Goal: Transaction & Acquisition: Obtain resource

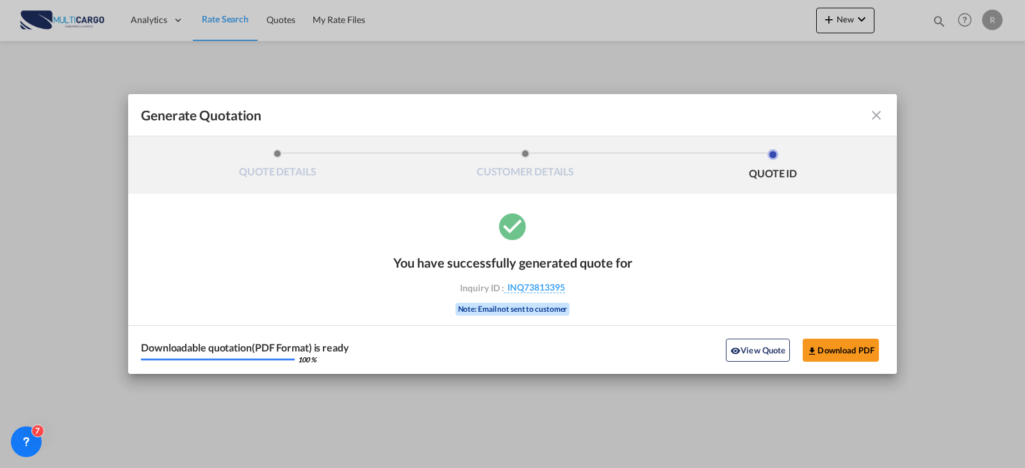
click at [882, 122] on div "Generate Quotation" at bounding box center [512, 115] width 743 height 17
click at [883, 116] on md-icon "icon-close fg-AAA8AD cursor m-0" at bounding box center [875, 115] width 15 height 15
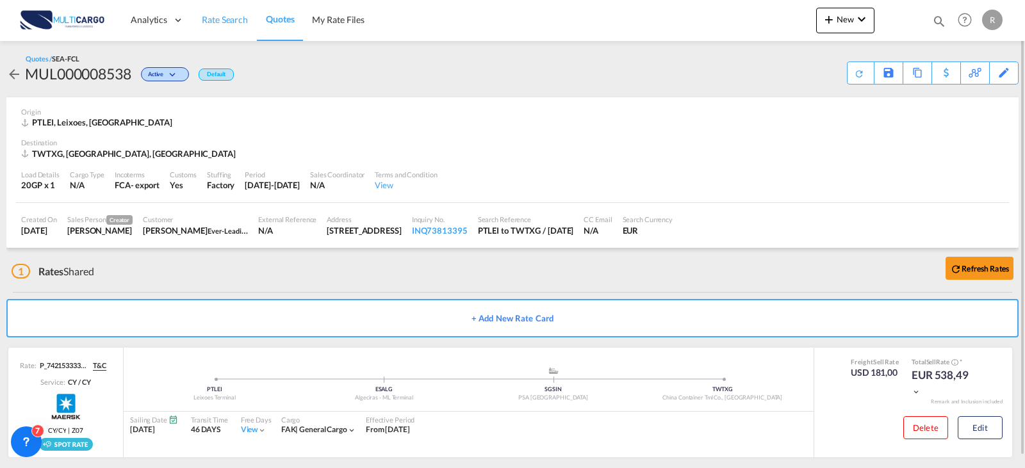
click at [218, 24] on span "Rate Search" at bounding box center [225, 19] width 46 height 11
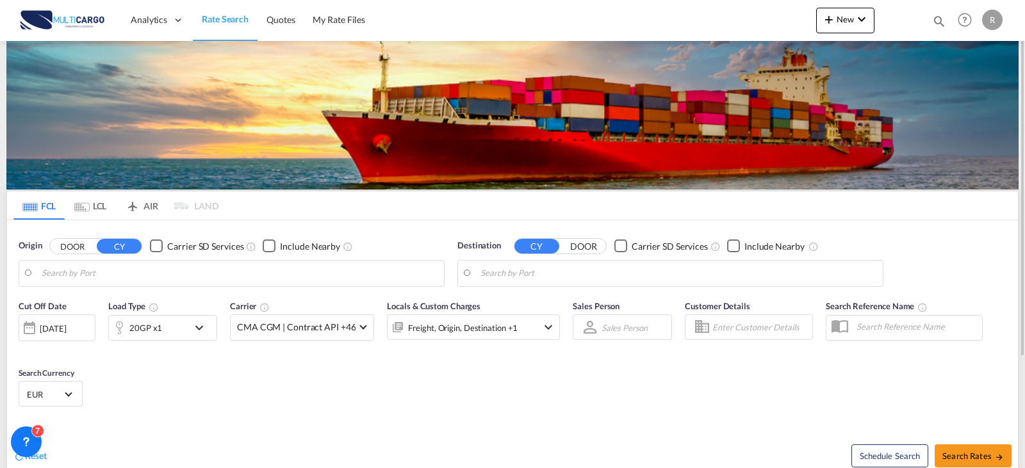
type input "Leixoes, PTLEI"
click at [631, 281] on input "Taichung, TWTXG" at bounding box center [678, 273] width 396 height 19
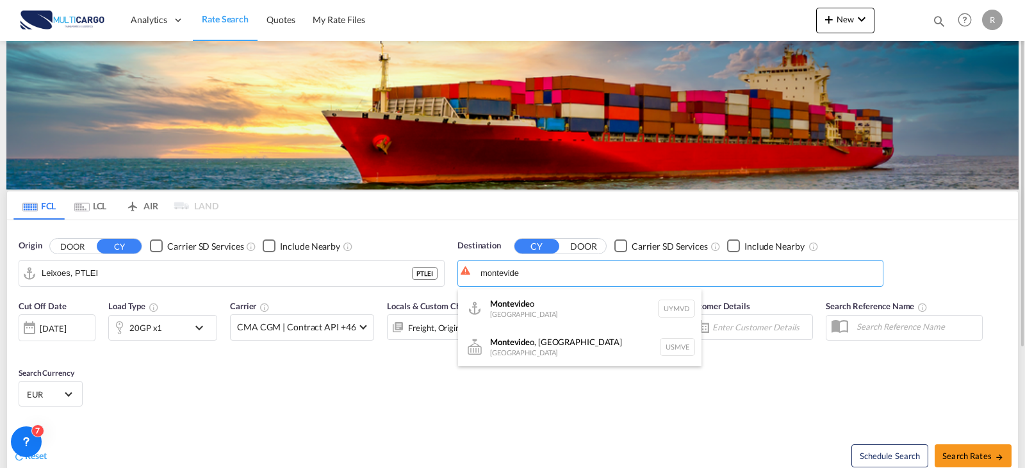
click at [612, 315] on div "Montevide o [GEOGRAPHIC_DATA] UYMVD" at bounding box center [579, 308] width 243 height 38
type input "[GEOGRAPHIC_DATA], UYMVD"
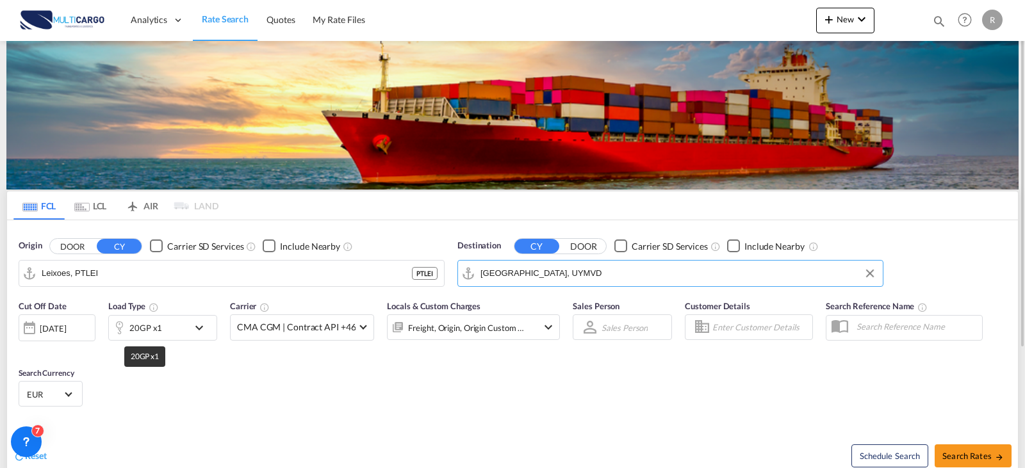
click at [175, 333] on div "20GP x1" at bounding box center [148, 328] width 79 height 26
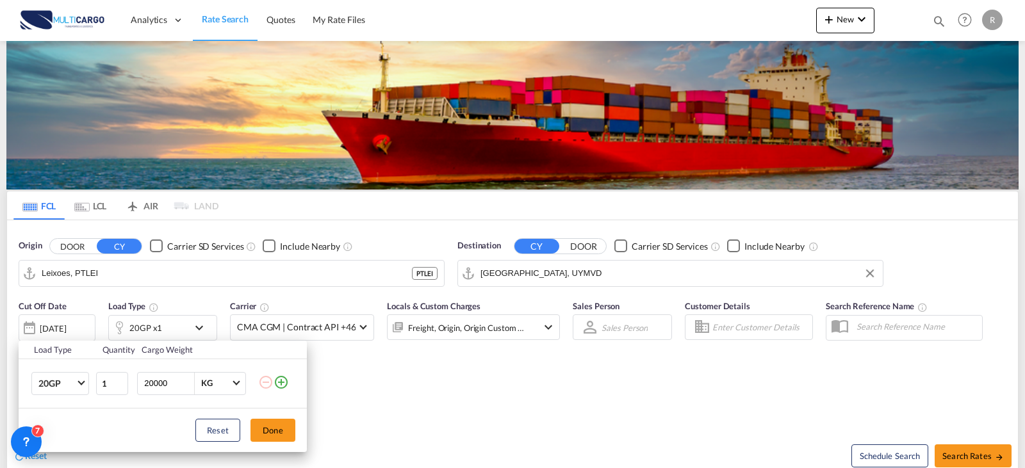
click at [286, 386] on md-icon "icon-plus-circle-outline" at bounding box center [280, 382] width 15 height 15
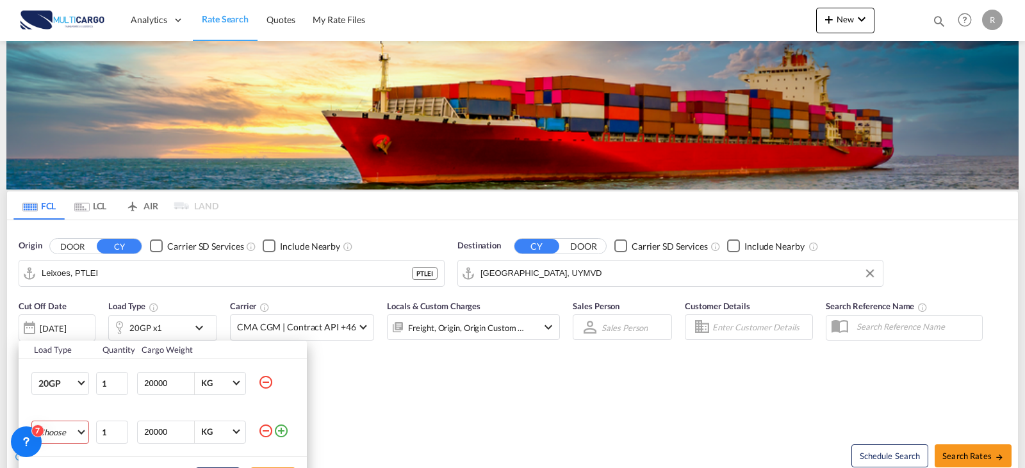
click at [75, 430] on md-select "Choose 20GP 40GP 40HC 45HC 20RE 40RE 40HR 20OT 40OT 20FR 40FR 40NR 20NR 45S 20T…" at bounding box center [60, 432] width 58 height 23
click at [70, 375] on md-option "40HC" at bounding box center [71, 375] width 87 height 31
click at [750, 465] on div "Load Type Quantity Cargo Weight 20GP 20GP 40GP 40HC 45HC 20RE 40RE 40HR 20OT 40…" at bounding box center [512, 234] width 1025 height 468
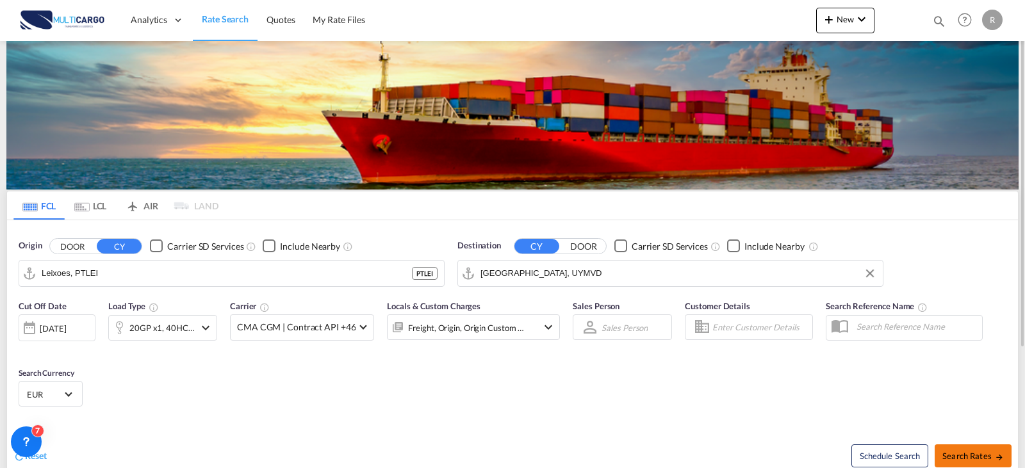
click at [969, 462] on button "Search Rates" at bounding box center [972, 455] width 77 height 23
type input "PTLEI to UYMVD / [DATE]"
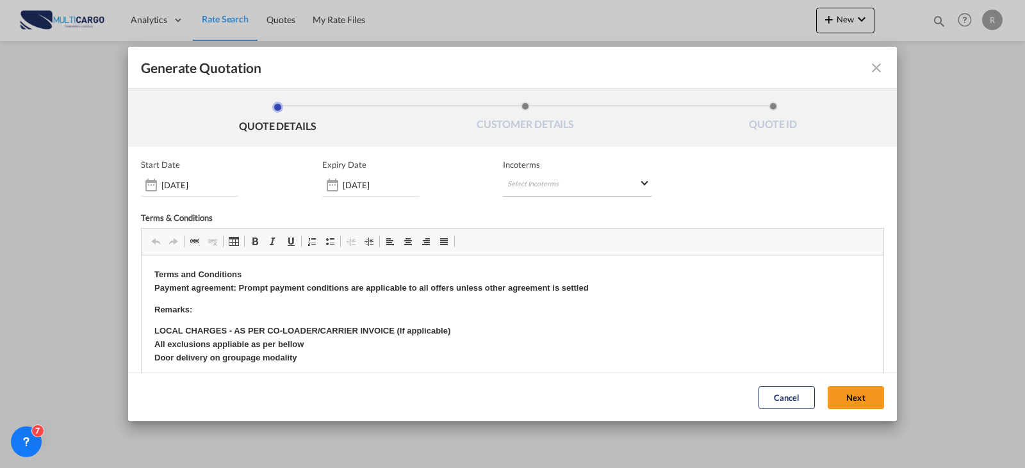
click at [526, 174] on md-select "Select Incoterms FAS - export Free Alongside Ship FAS - import Free Alongside S…" at bounding box center [577, 185] width 149 height 23
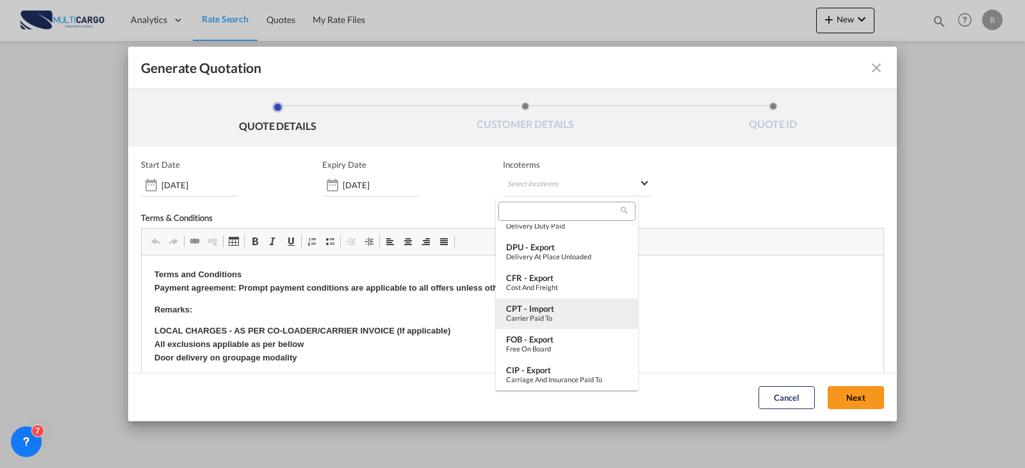
scroll to position [479, 0]
click at [552, 316] on div "Free on Board" at bounding box center [567, 318] width 122 height 8
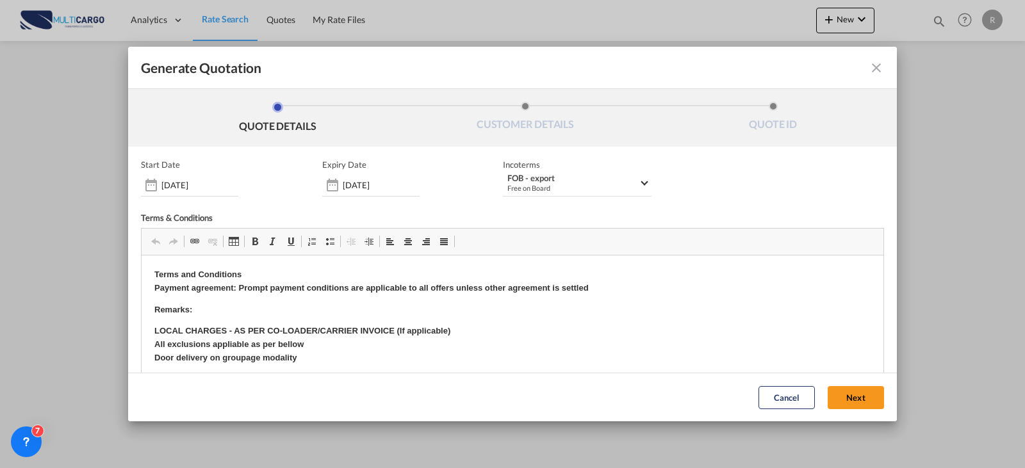
click at [844, 403] on button "Next" at bounding box center [855, 397] width 56 height 23
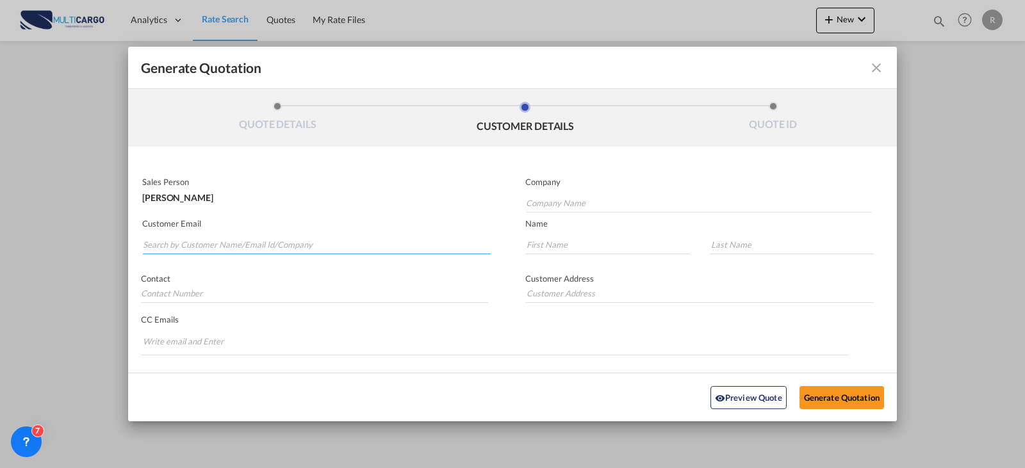
drag, startPoint x: 320, startPoint y: 239, endPoint x: 333, endPoint y: 239, distance: 13.5
click at [320, 239] on input "Search by Customer Name/Email Id/Company" at bounding box center [317, 244] width 348 height 19
type input "uflp"
click at [179, 244] on input "uflp" at bounding box center [317, 244] width 348 height 19
drag, startPoint x: 109, startPoint y: 244, endPoint x: 86, endPoint y: 244, distance: 23.7
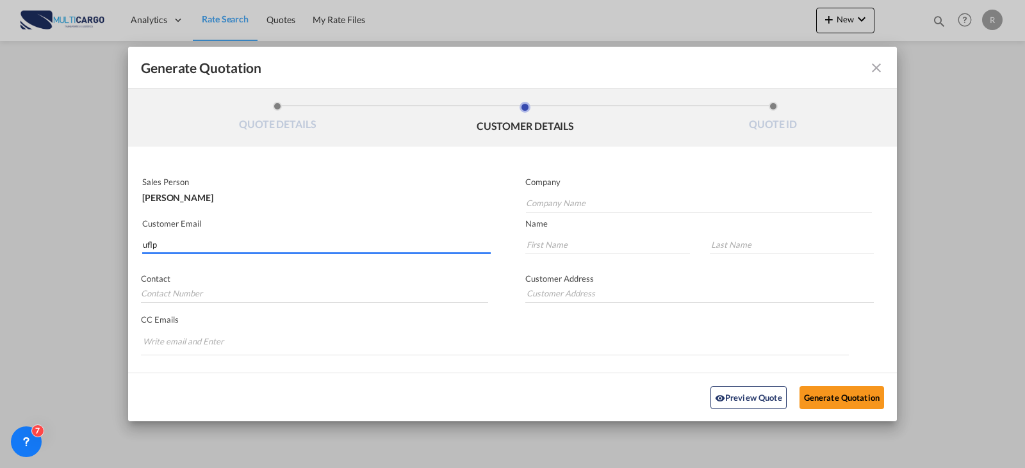
click at [86, 244] on div "Generate Quotation QUOTE DETAILS CUSTOMER DETAILS QUOTE ID Start Date [DATE] Ex…" at bounding box center [512, 234] width 1025 height 468
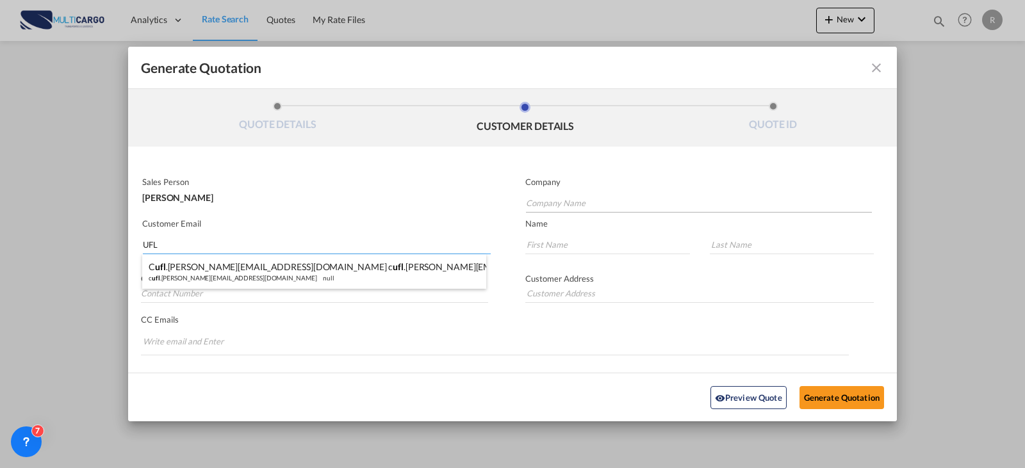
type input "UFL"
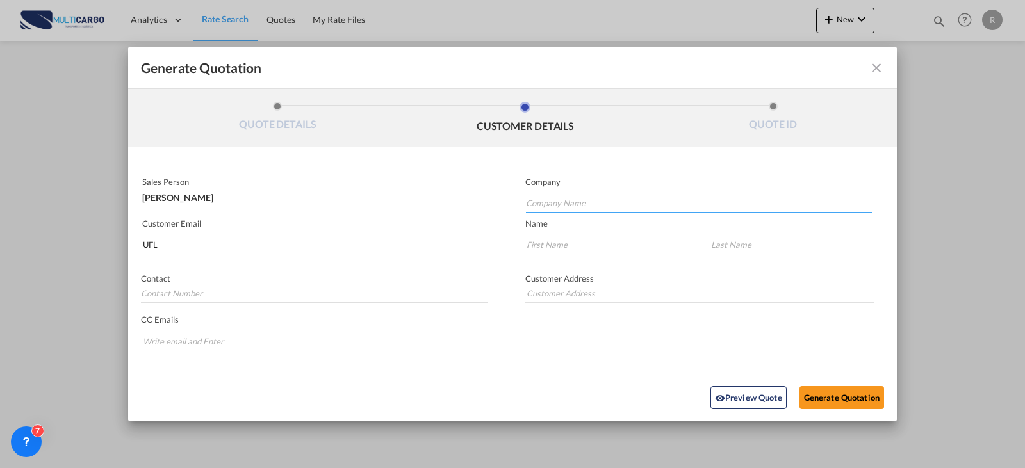
click at [635, 208] on input "Company Name" at bounding box center [699, 202] width 346 height 19
type input "u"
type input "UFL [GEOGRAPHIC_DATA]"
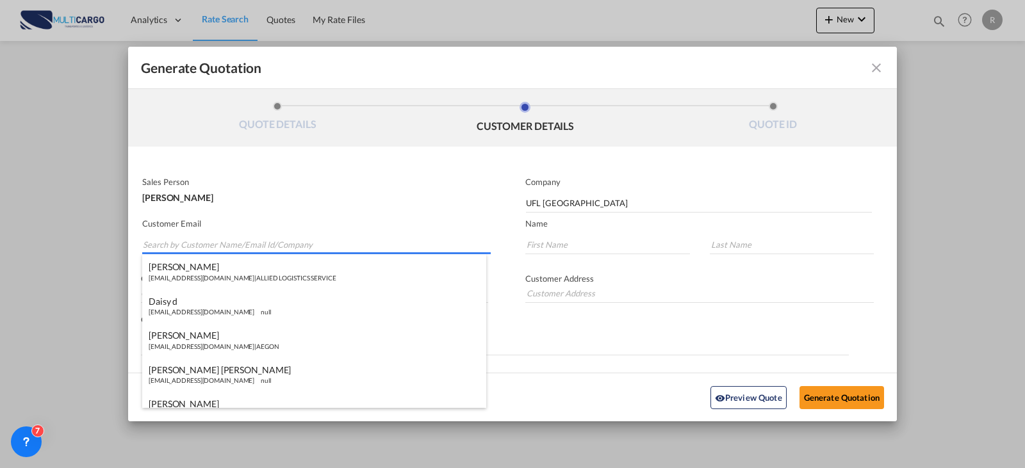
click at [219, 247] on input "Search by Customer Name/Email Id/Company" at bounding box center [317, 244] width 348 height 19
paste input "[EMAIL_ADDRESS][DOMAIN_NAME]"
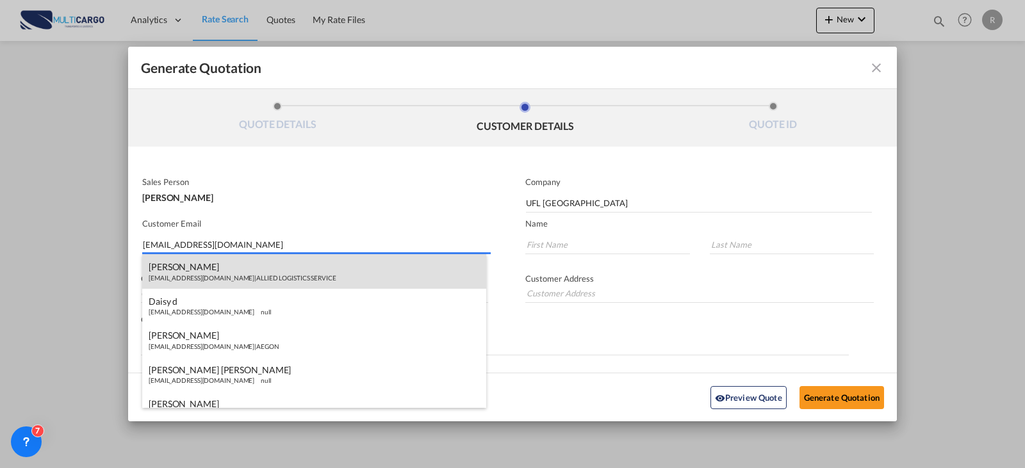
type input "[EMAIL_ADDRESS][DOMAIN_NAME]"
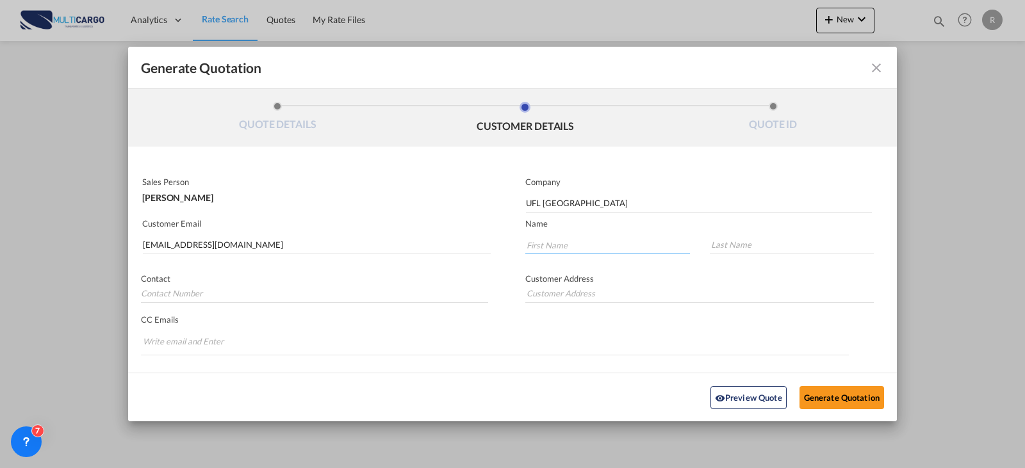
paste input "Hassam"
click at [568, 241] on input "Hassam" at bounding box center [607, 244] width 165 height 19
type input "Hassam"
click at [782, 240] on input "Generate QuotationQUOTE ..." at bounding box center [792, 244] width 165 height 19
paste input "Ahsan"
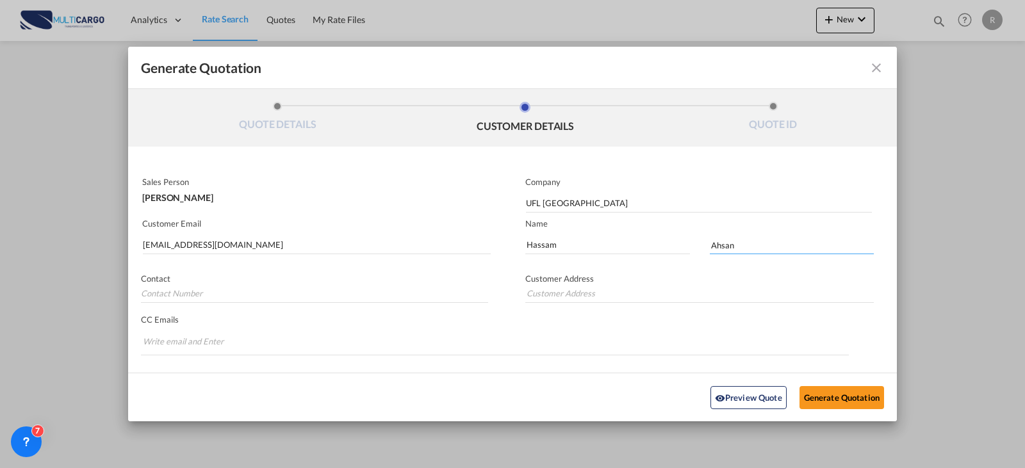
type input "Ahsan"
click at [464, 376] on div "Preview Quote Generate Quotation" at bounding box center [512, 397] width 768 height 49
click at [857, 404] on button "Generate Quotation" at bounding box center [841, 396] width 85 height 23
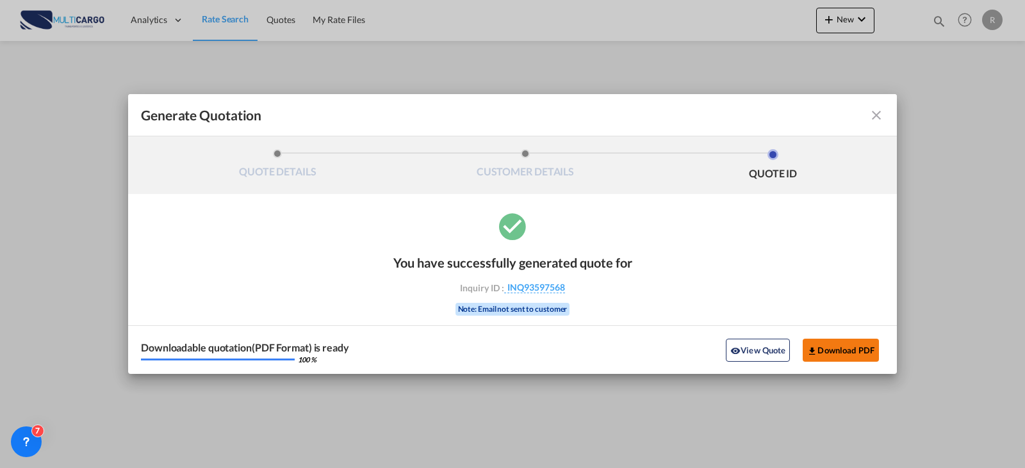
click at [855, 352] on button "Download PDF" at bounding box center [840, 350] width 76 height 23
click at [881, 111] on md-icon "icon-close fg-AAA8AD cursor m-0" at bounding box center [875, 115] width 15 height 15
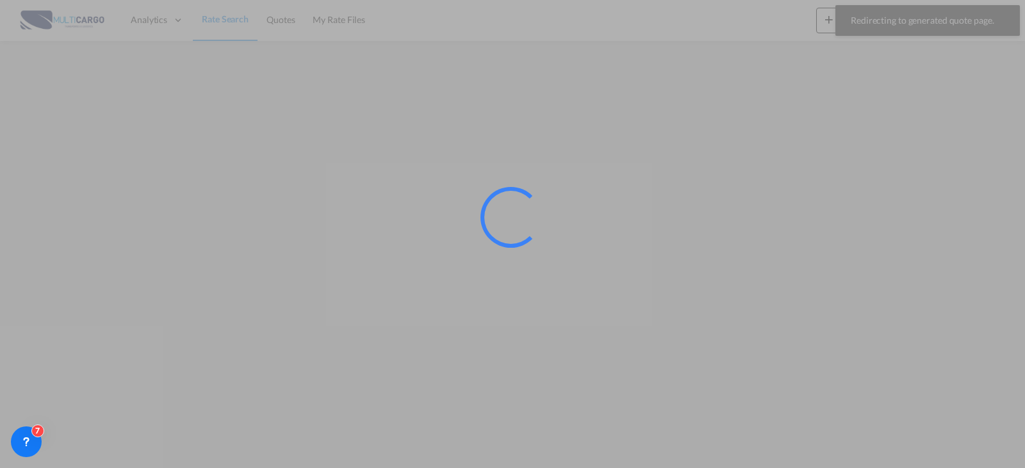
click at [882, 35] on div at bounding box center [512, 234] width 1025 height 468
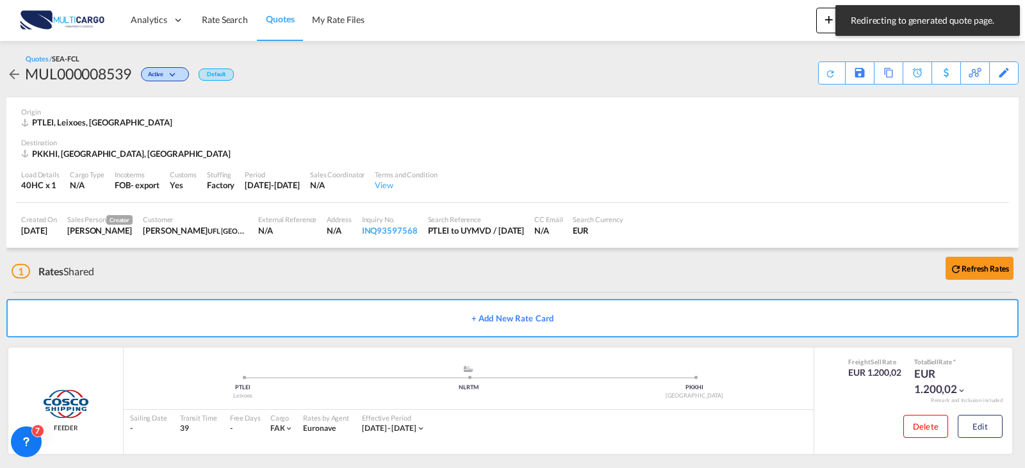
click at [833, 27] on md-toast "Redirecting to generated quote page. Press Escape to dismiss." at bounding box center [927, 20] width 195 height 41
click at [834, 29] on md-toast "Redirecting to generated quote page. Press Escape to dismiss." at bounding box center [927, 20] width 195 height 41
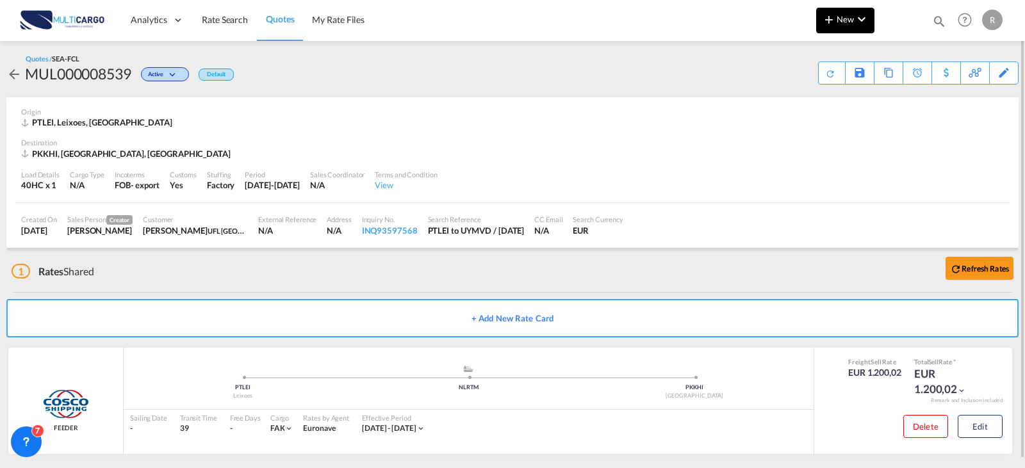
click at [826, 27] on button "New" at bounding box center [845, 21] width 58 height 26
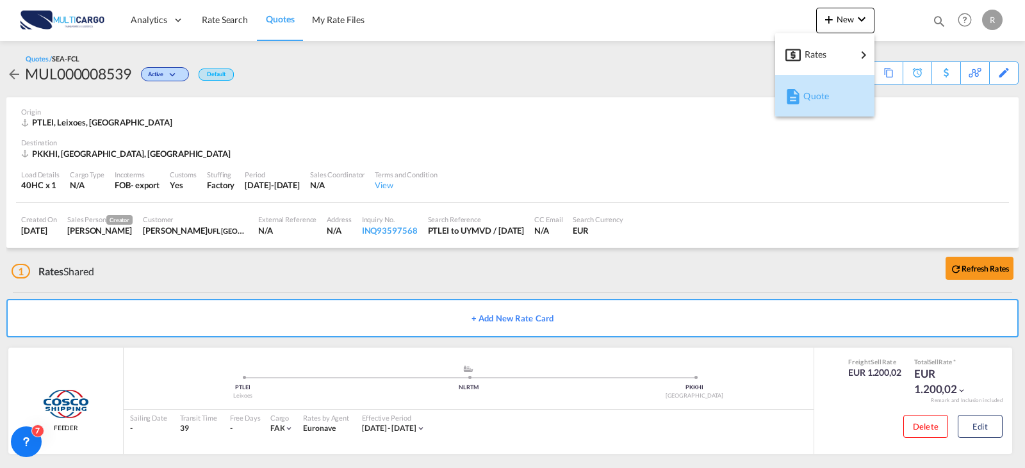
click at [817, 99] on span "Quote" at bounding box center [810, 96] width 14 height 26
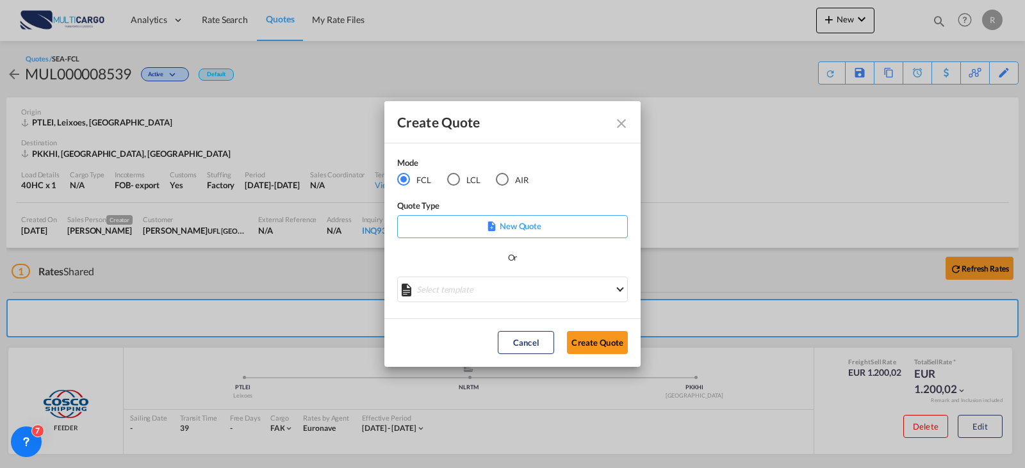
click at [534, 222] on p "New Quote" at bounding box center [512, 226] width 222 height 13
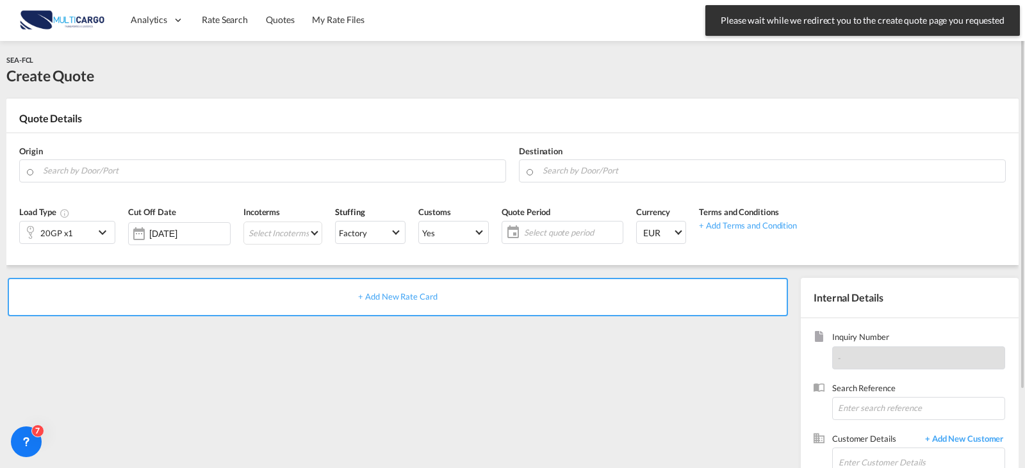
click at [218, 154] on div "Origin" at bounding box center [262, 163] width 499 height 51
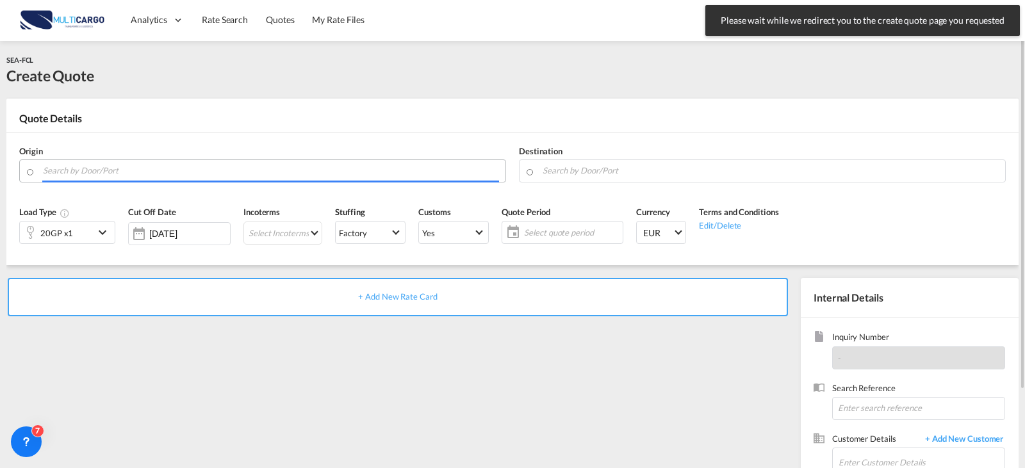
click at [233, 172] on input "Search by Door/Port" at bounding box center [271, 170] width 456 height 22
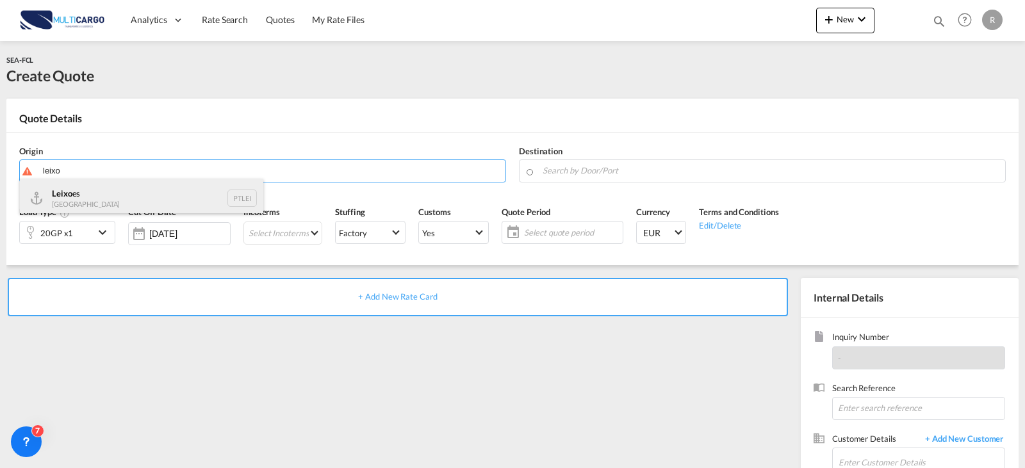
click at [133, 199] on div "Leixo es Portugal PTLEI" at bounding box center [141, 198] width 243 height 38
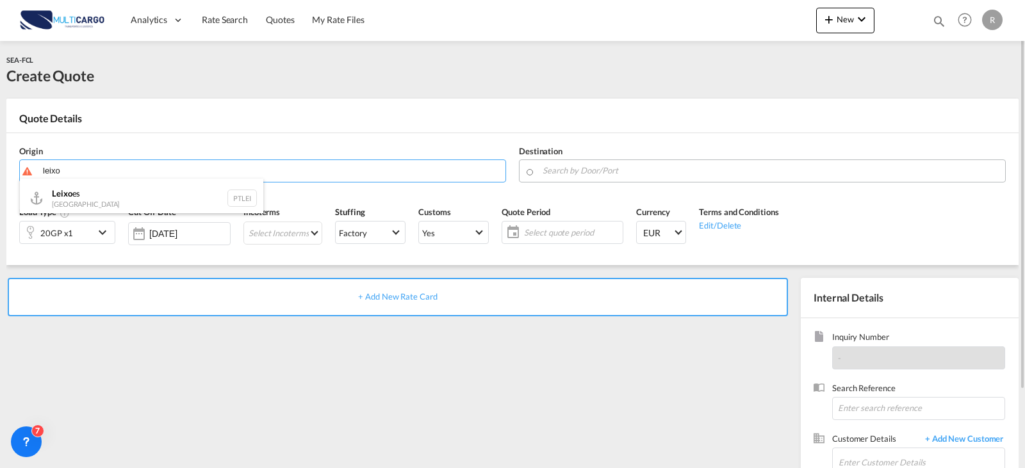
type input "Leixoes, PTLEI"
click at [603, 175] on input "Search by Door/Port" at bounding box center [770, 170] width 456 height 22
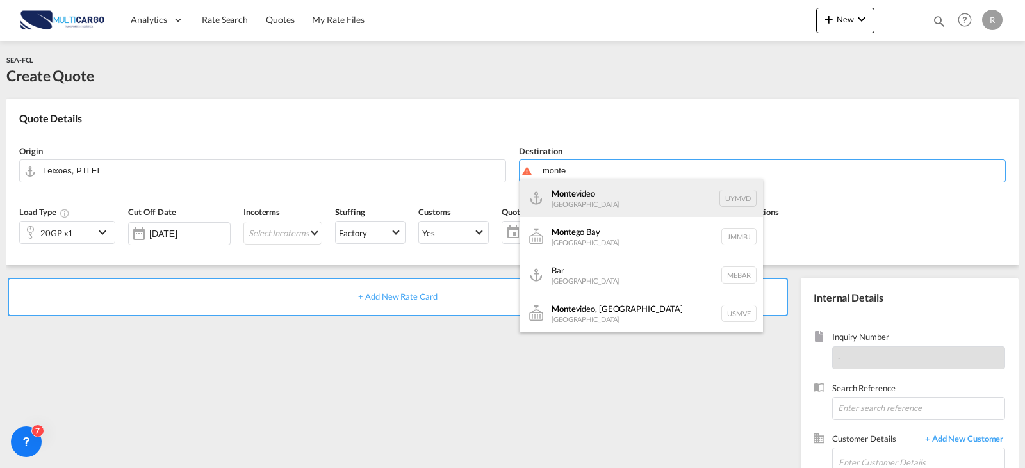
click at [587, 188] on div "Monte video [GEOGRAPHIC_DATA] UYMVD" at bounding box center [640, 198] width 243 height 38
type input "[GEOGRAPHIC_DATA], UYMVD"
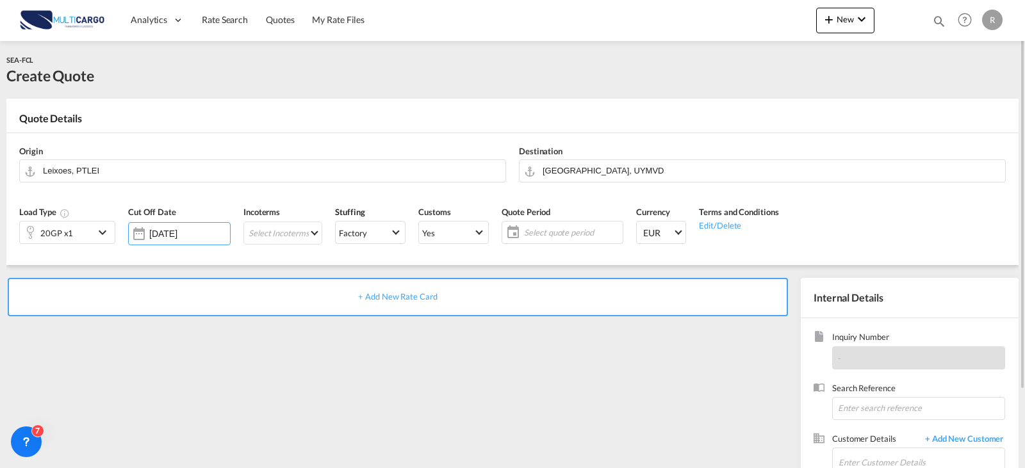
click at [101, 229] on md-icon "icon-chevron-down" at bounding box center [104, 232] width 19 height 15
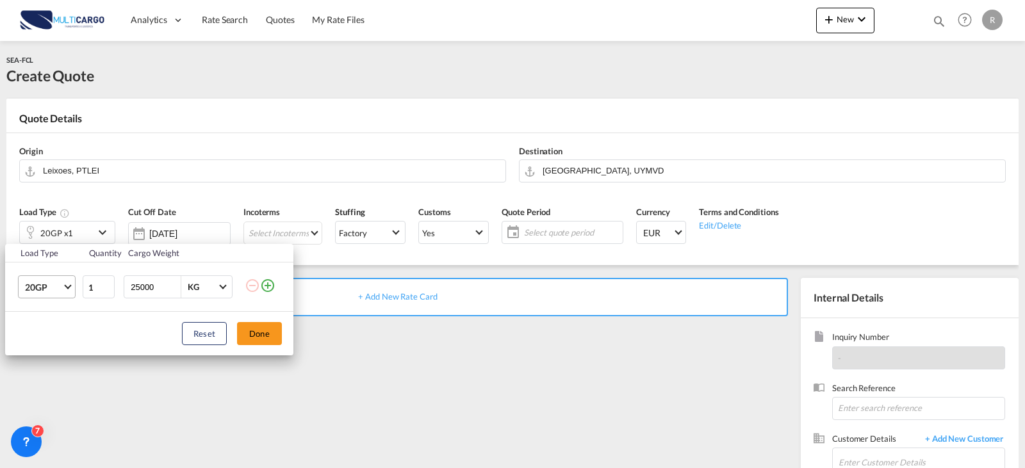
click at [45, 295] on md-select-value "20GP" at bounding box center [49, 287] width 51 height 22
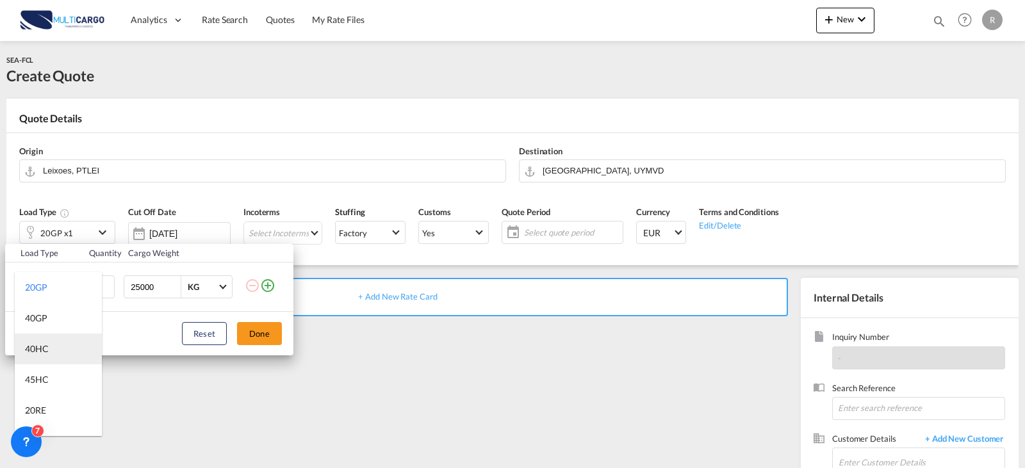
click at [60, 346] on md-option "40HC" at bounding box center [58, 349] width 87 height 31
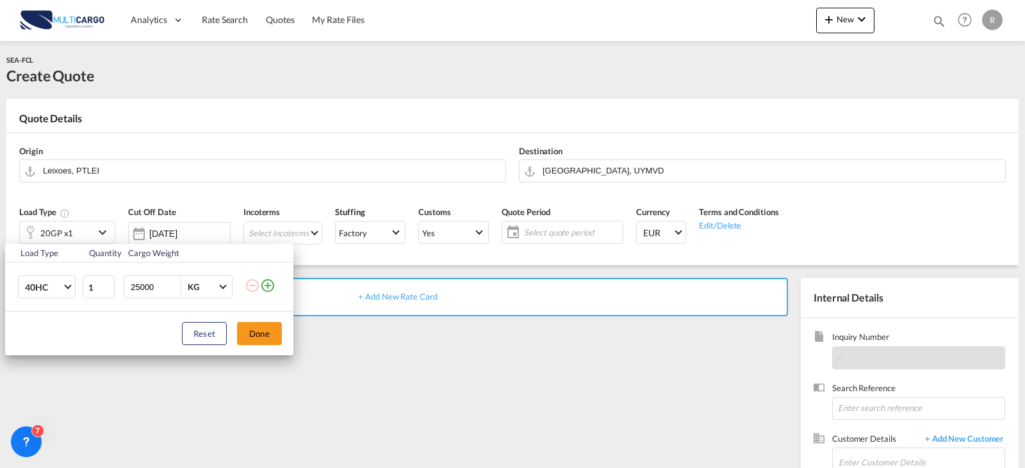
drag, startPoint x: 274, startPoint y: 346, endPoint x: 273, endPoint y: 335, distance: 11.5
click at [274, 341] on div "Reset Done" at bounding box center [149, 334] width 288 height 44
click at [273, 335] on button "Done" at bounding box center [259, 333] width 45 height 23
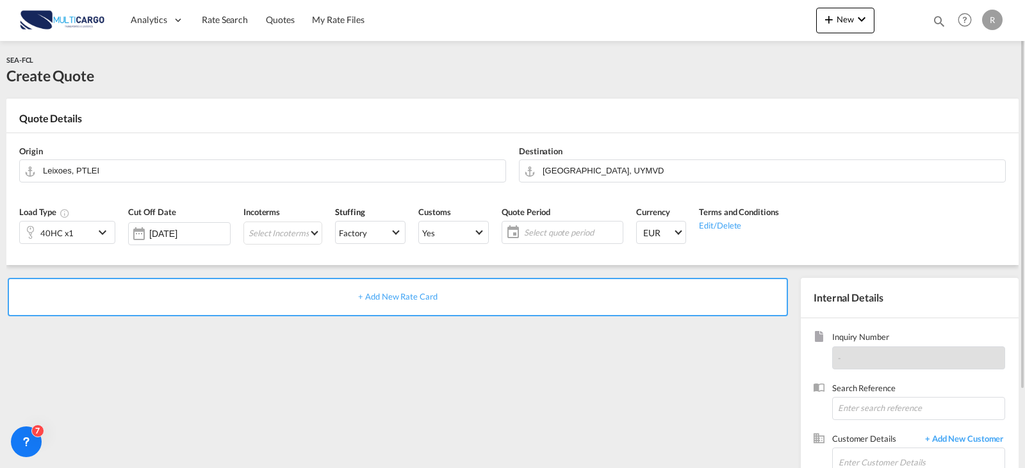
click at [576, 228] on span "Select quote period" at bounding box center [571, 233] width 95 height 12
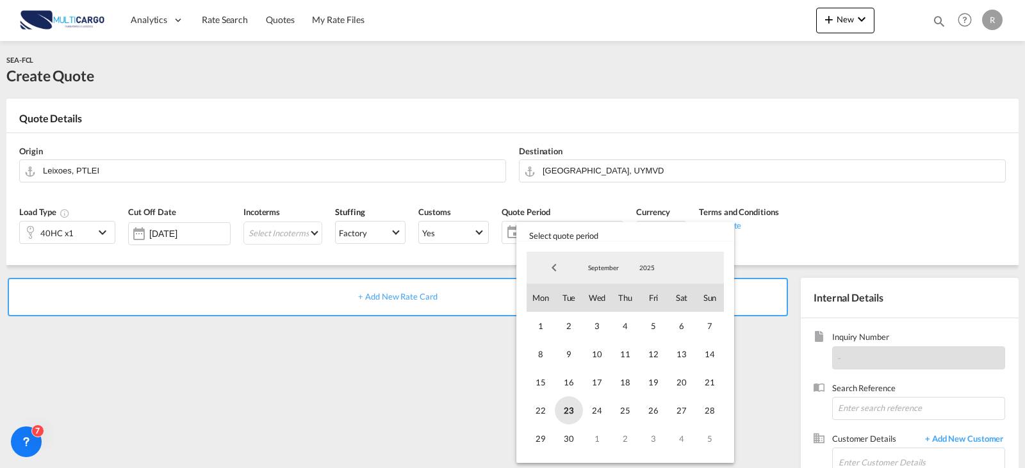
click at [574, 416] on span "23" at bounding box center [569, 410] width 28 height 28
click at [611, 270] on span "September" at bounding box center [603, 267] width 41 height 9
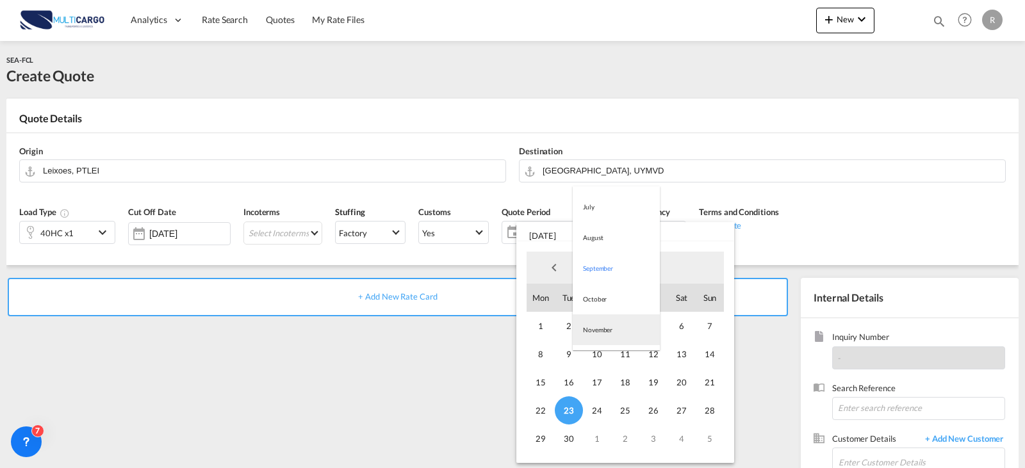
click at [615, 327] on md-option "November" at bounding box center [615, 329] width 87 height 31
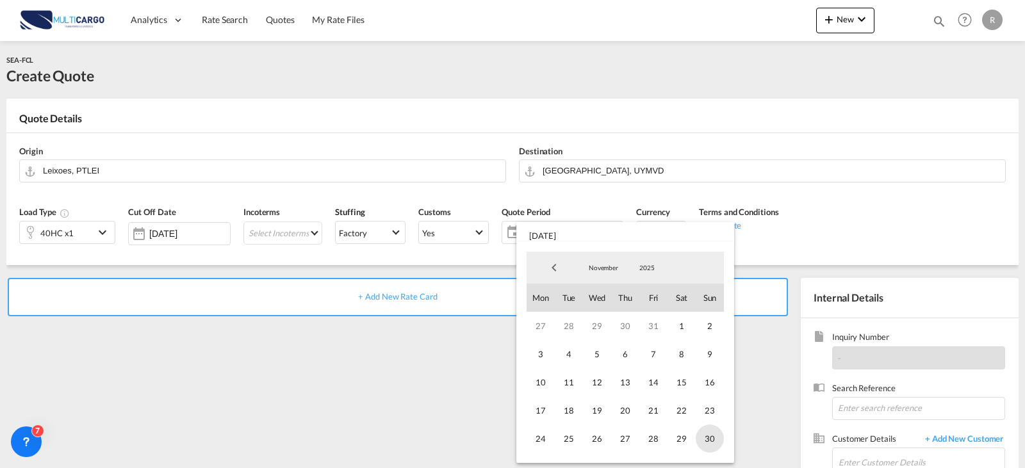
click at [708, 442] on span "30" at bounding box center [709, 439] width 28 height 28
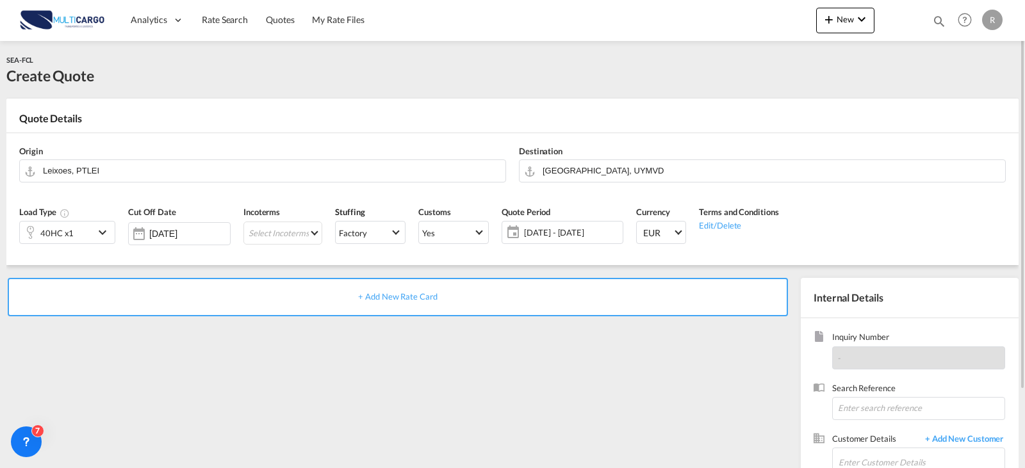
click at [394, 309] on div "+ Add New Rate Card" at bounding box center [398, 297] width 780 height 38
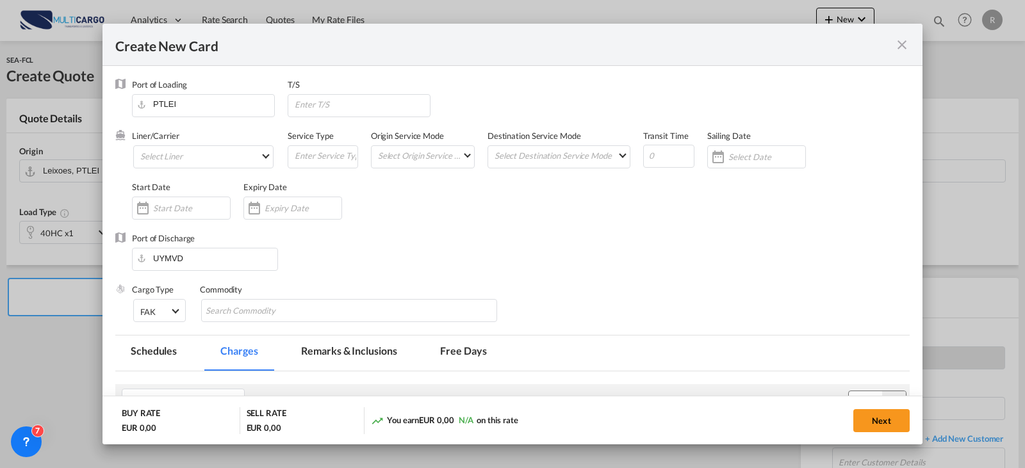
type input "Basic Ocean Freight"
select select "per equipment"
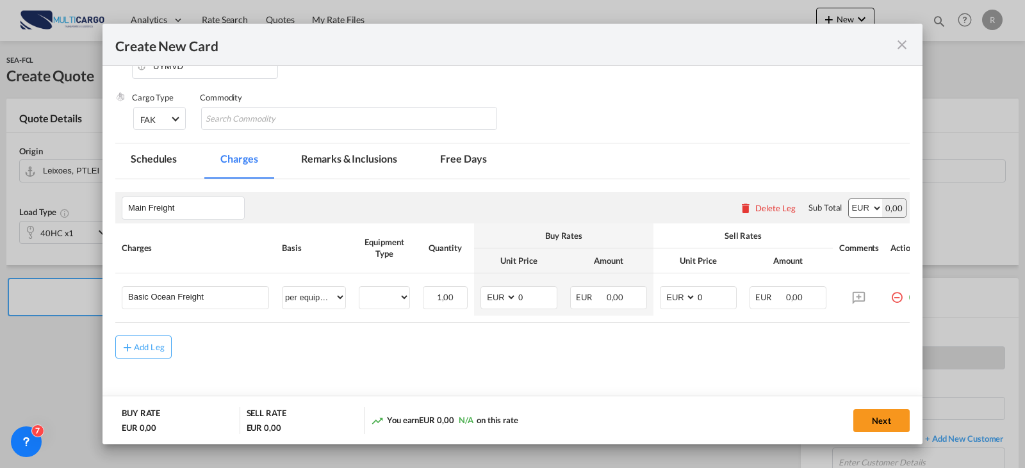
scroll to position [225, 0]
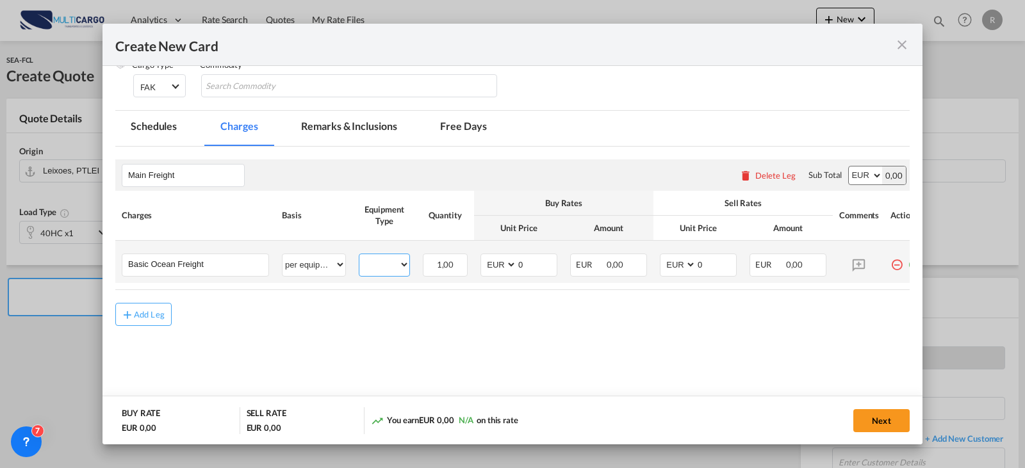
click at [392, 263] on select "40HC" at bounding box center [384, 264] width 50 height 17
select select "40HC"
click at [359, 256] on select "40HC" at bounding box center [384, 264] width 50 height 17
click at [159, 305] on rate-modification "Main Freight Please enter leg name Leg Name Already Exists Delete Leg Sub Total…" at bounding box center [512, 236] width 794 height 179
click at [158, 311] on button "Add Leg" at bounding box center [143, 314] width 56 height 23
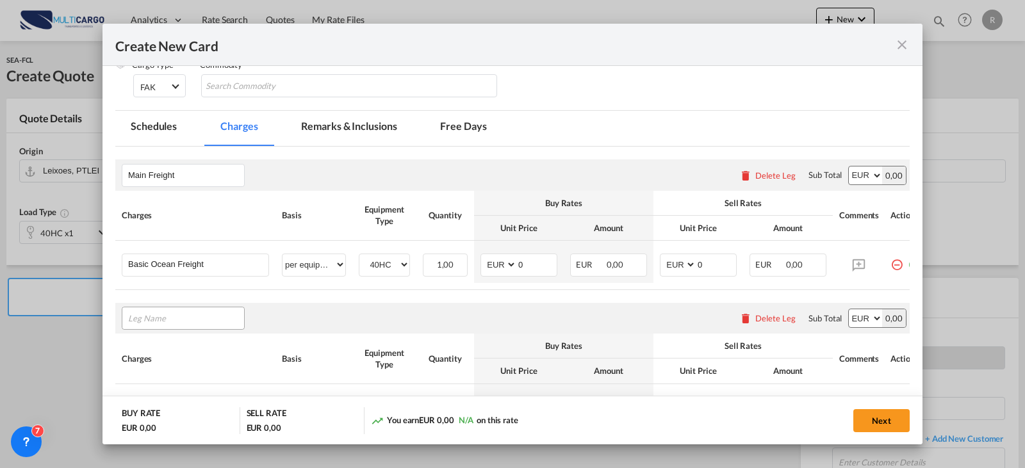
click at [220, 319] on input "Leg Name" at bounding box center [186, 318] width 116 height 19
click at [218, 304] on li "Origin Char ges" at bounding box center [185, 298] width 117 height 31
type input "Origin Charges"
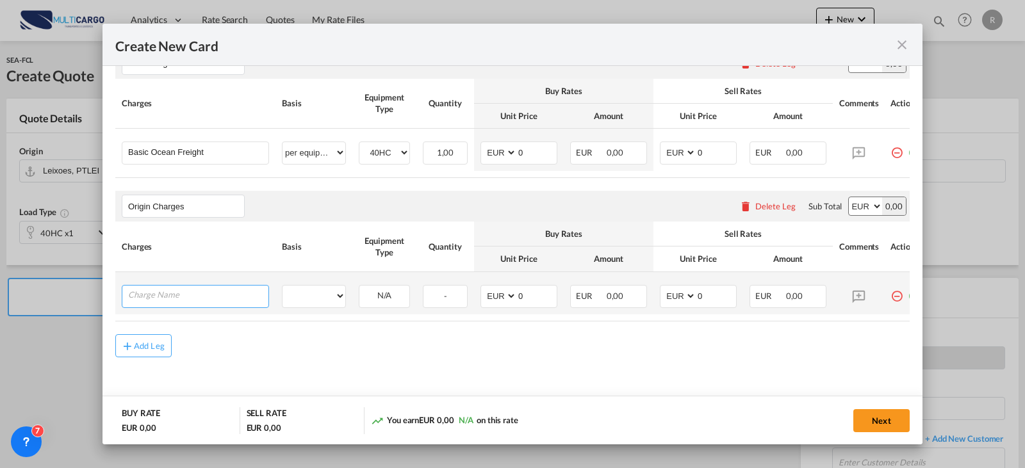
click at [161, 293] on input "Charge Name" at bounding box center [198, 295] width 140 height 19
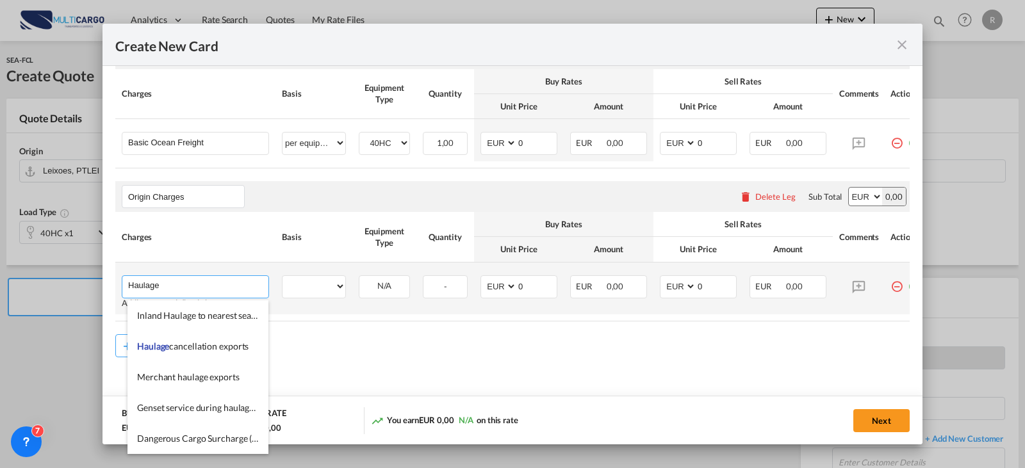
type input "Haulage"
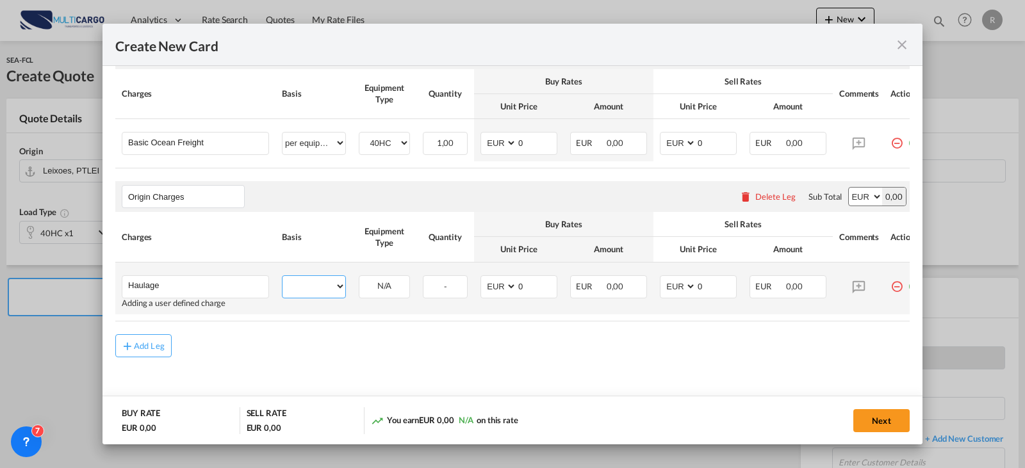
click at [305, 292] on select "per equipment per container per B/L per shipping bill per shipment per pallet p…" at bounding box center [313, 286] width 63 height 20
select select "per equipment"
click at [282, 280] on select "per equipment per container per B/L per shipping bill per shipment per pallet p…" at bounding box center [313, 286] width 63 height 20
click at [379, 295] on select "40HC" at bounding box center [384, 286] width 50 height 17
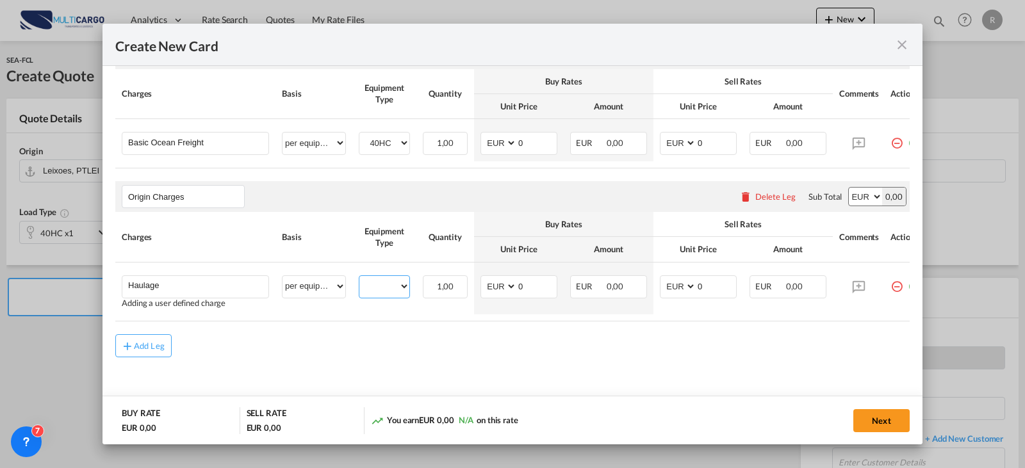
select select "40HC"
click at [359, 282] on select "40HC" at bounding box center [384, 286] width 50 height 17
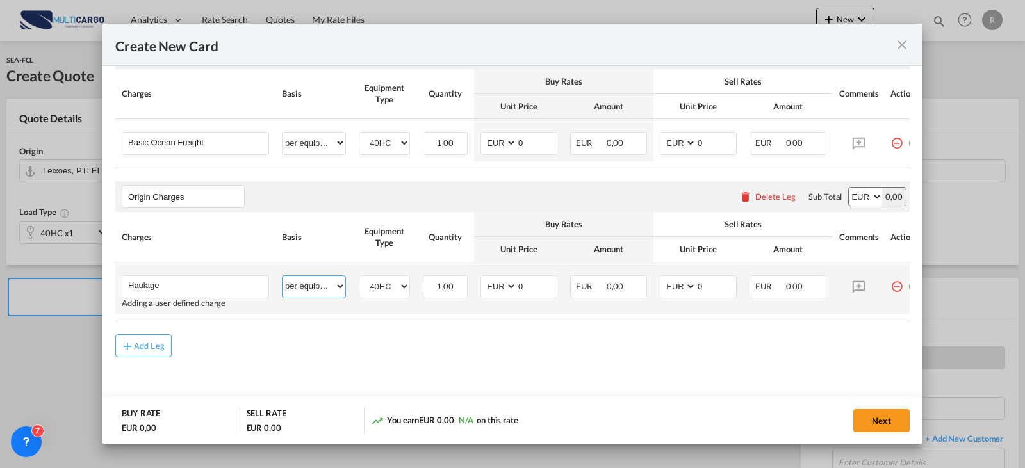
click at [336, 286] on select "per equipment per container per B/L per shipping bill per shipment per pallet p…" at bounding box center [313, 286] width 63 height 20
select select "per container"
click at [282, 280] on select "per equipment per container per B/L per shipping bill per shipment per pallet p…" at bounding box center [313, 286] width 63 height 20
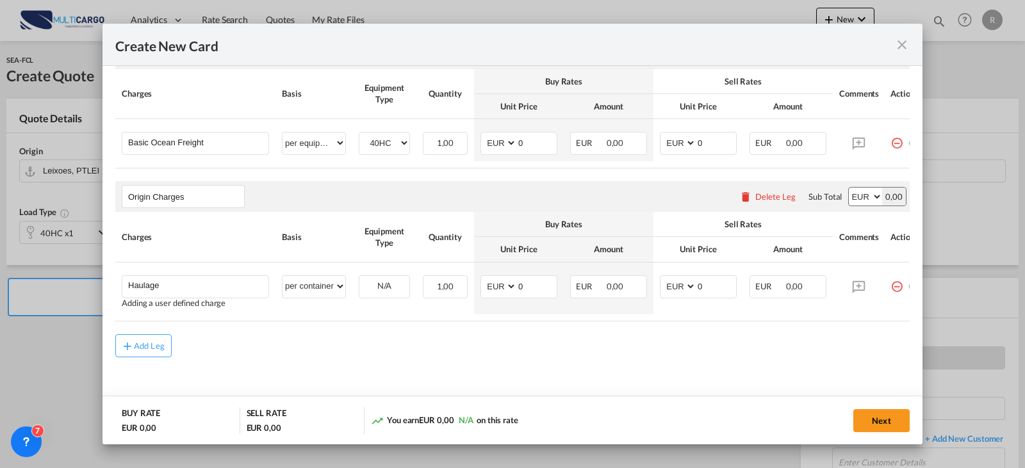
click at [900, 45] on md-icon "icon-close fg-AAA8AD m-0 pointer" at bounding box center [901, 44] width 15 height 15
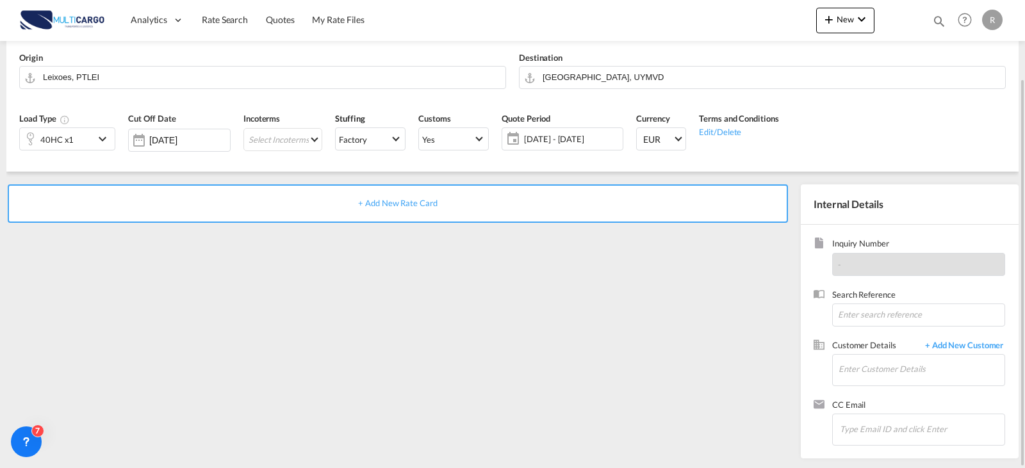
scroll to position [0, 0]
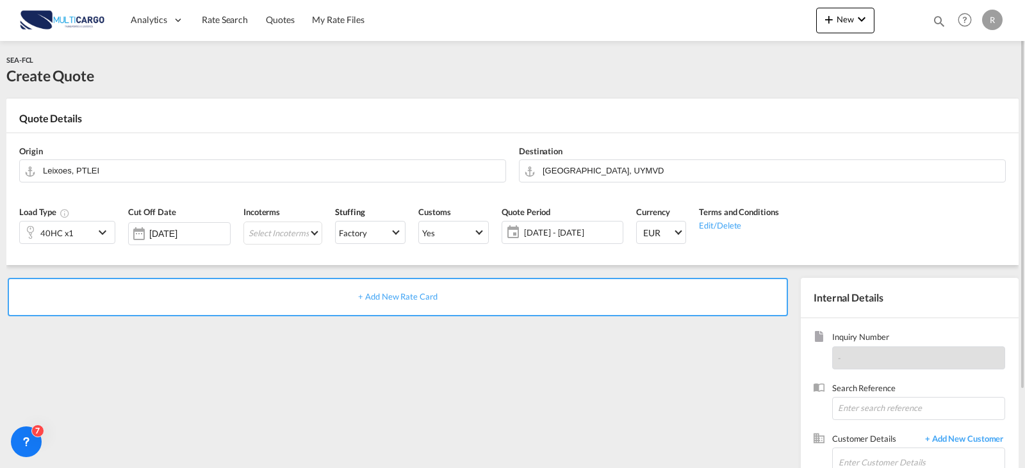
click at [435, 288] on div "+ Add New Rate Card" at bounding box center [398, 297] width 780 height 38
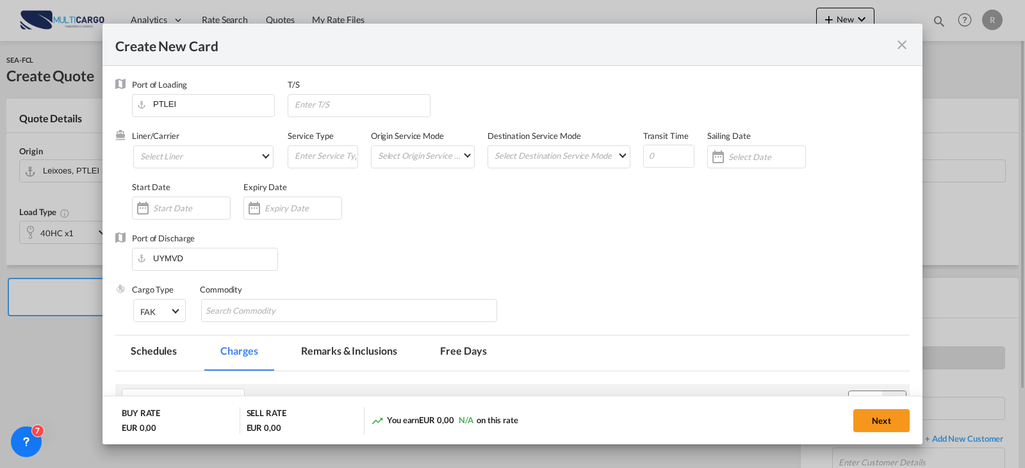
click at [434, 298] on div "Port of Loading PTLEI T/S Liner/Carrier Select Liner Atlantic Container Line (A…" at bounding box center [512, 207] width 794 height 257
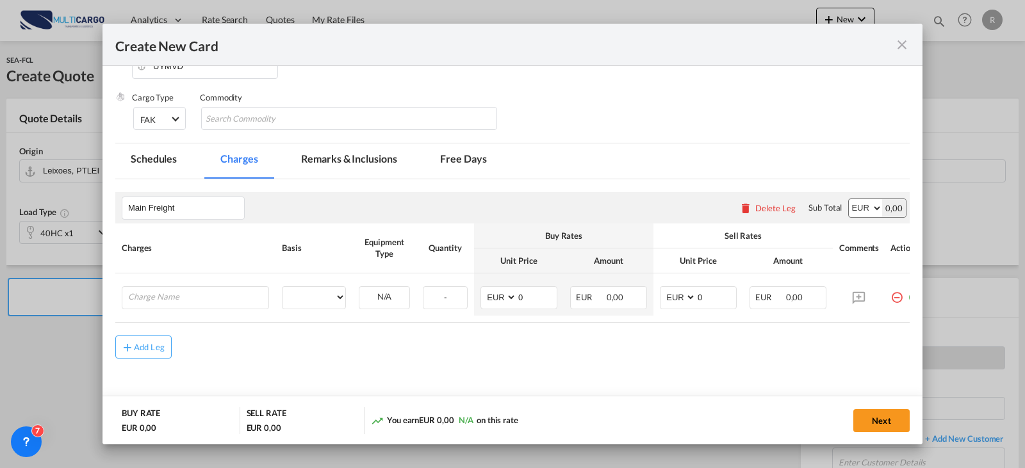
type input "Basic Ocean Freight"
select select "per equipment"
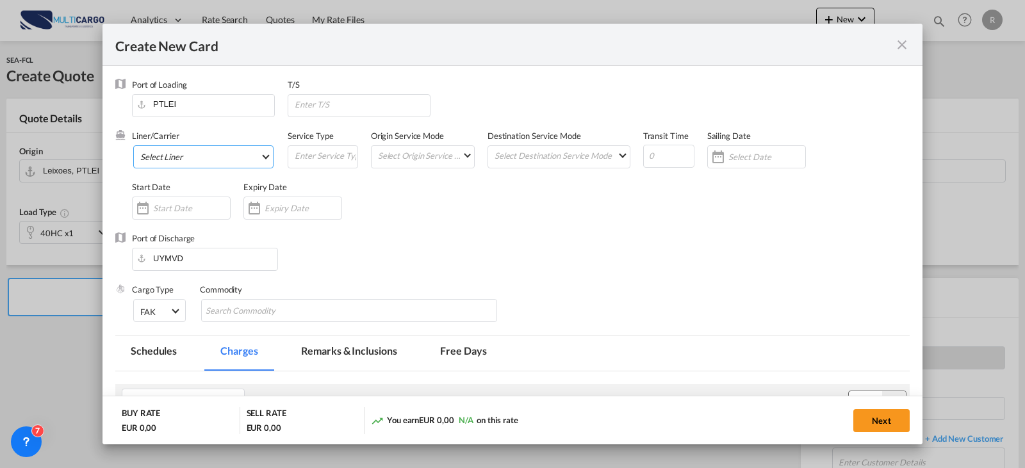
click at [219, 155] on md-select "Select Liner Atlantic Container Line (ACL) [PERSON_NAME] Transport ([GEOGRAPHIC…" at bounding box center [203, 156] width 140 height 23
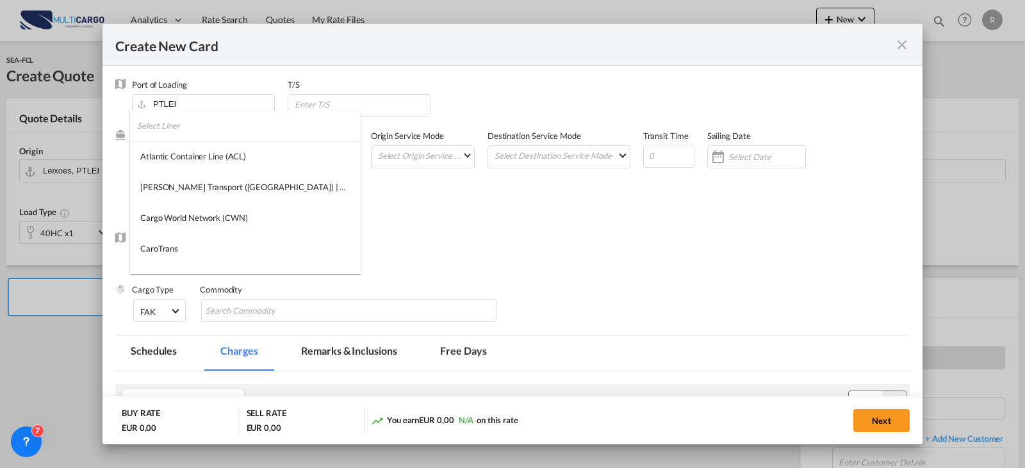
type md-option "275"
type md-option "2"
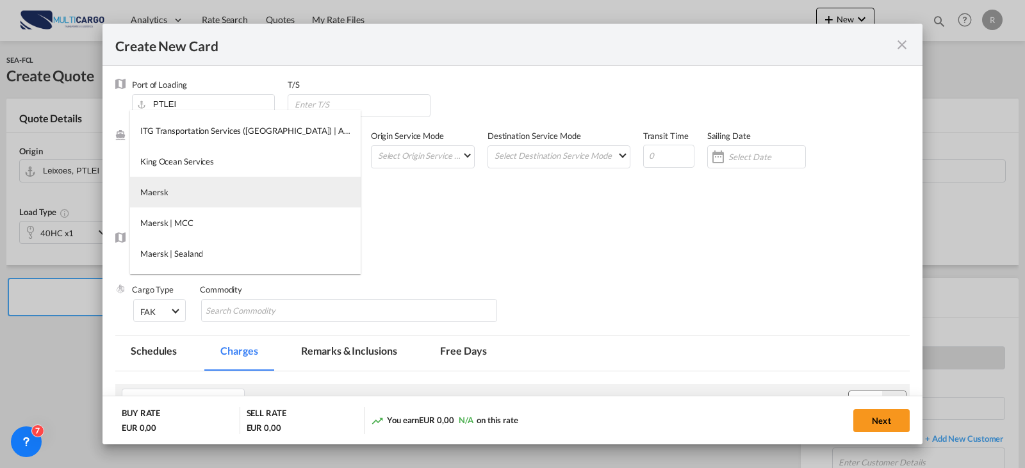
scroll to position [1165, 0]
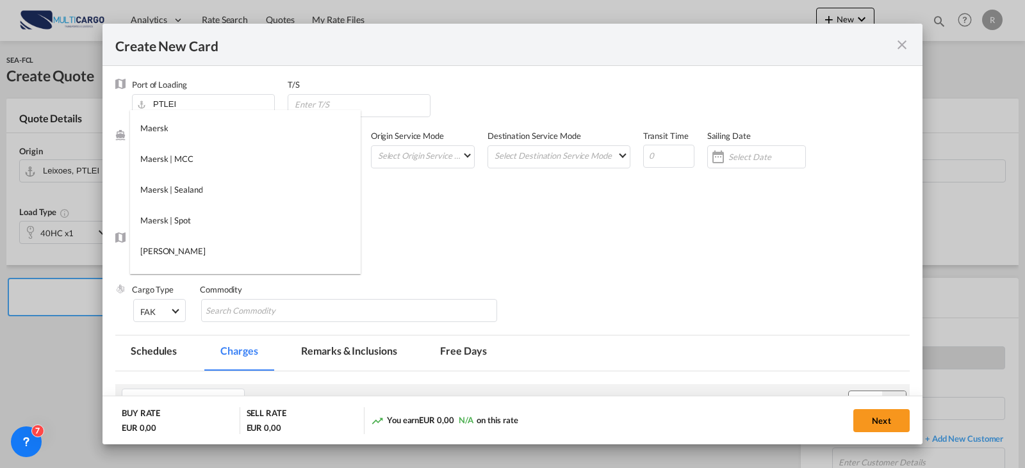
click at [460, 266] on md-backdrop at bounding box center [512, 234] width 1025 height 468
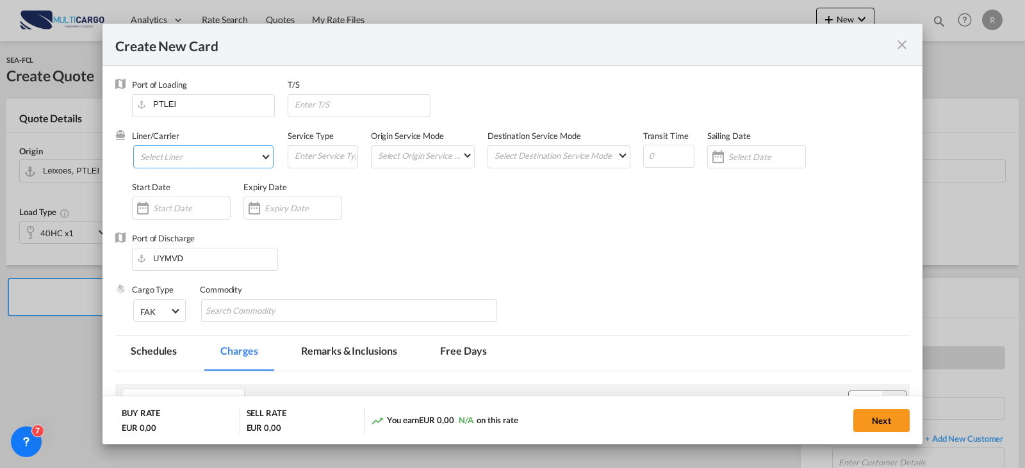
click at [237, 163] on md-select "Select Liner" at bounding box center [203, 156] width 140 height 23
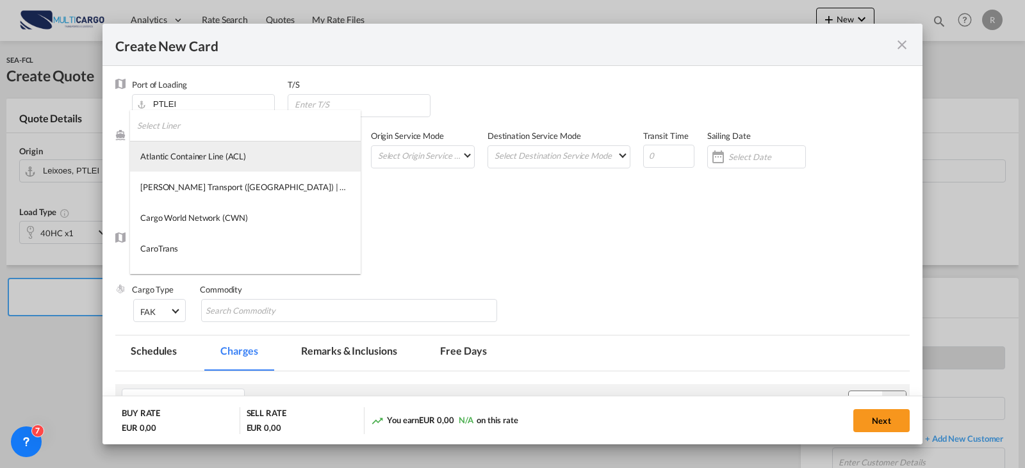
type md-option "275"
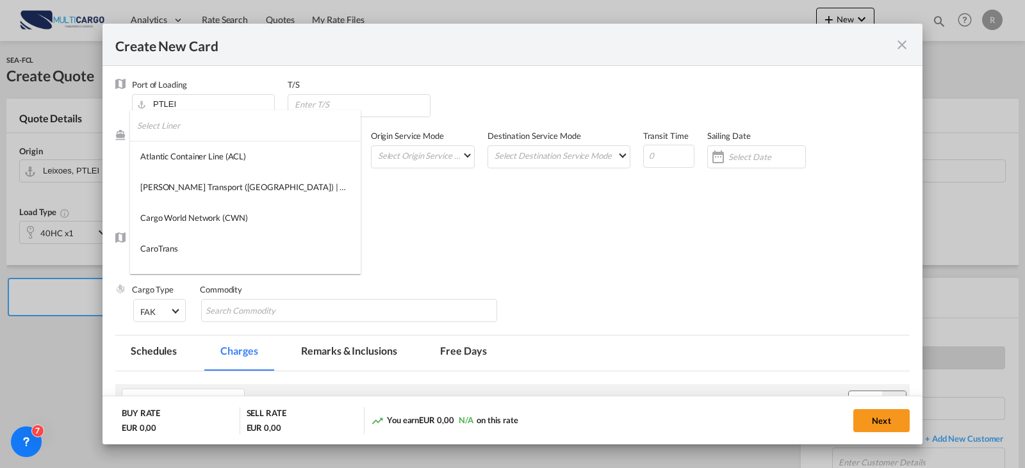
scroll to position [1101, 0]
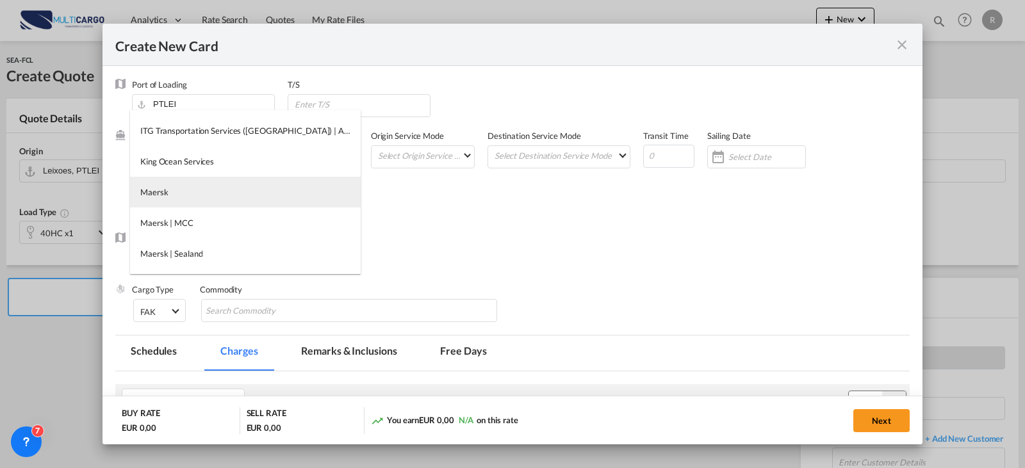
type md-option "2"
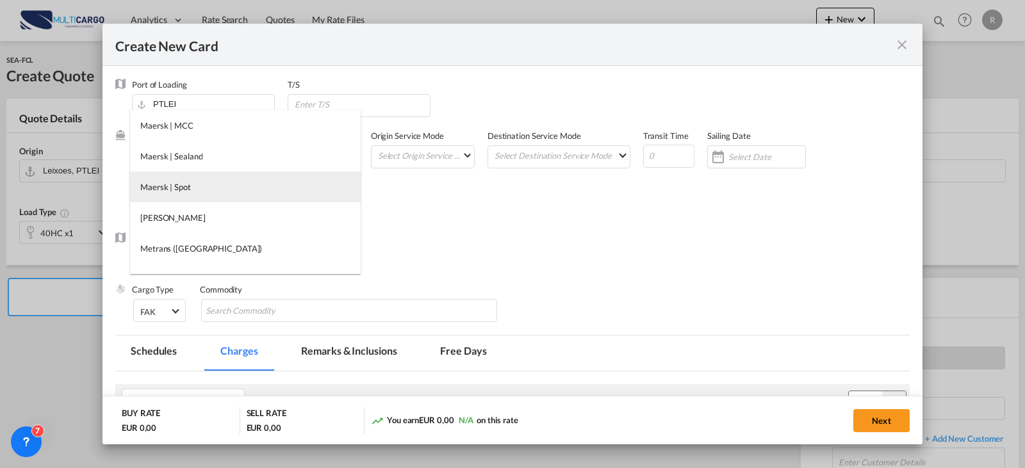
scroll to position [1071, 0]
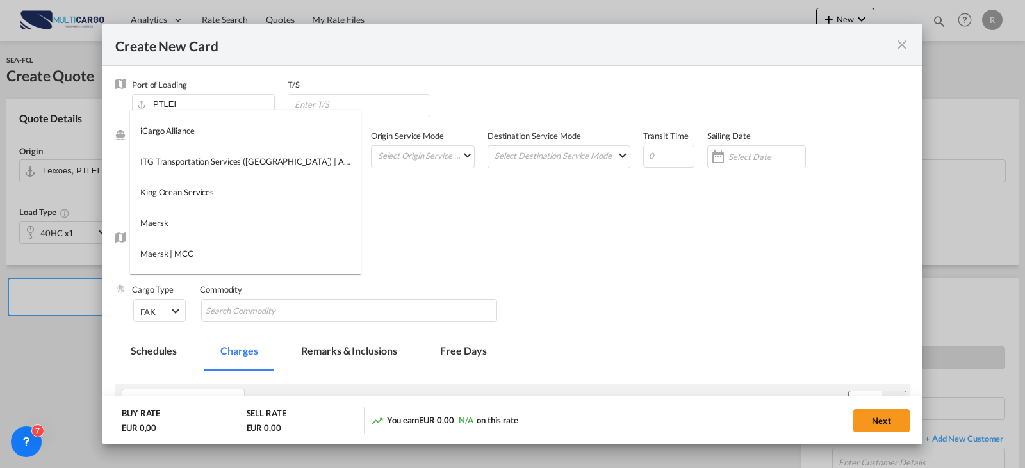
click at [560, 221] on md-backdrop at bounding box center [512, 234] width 1025 height 468
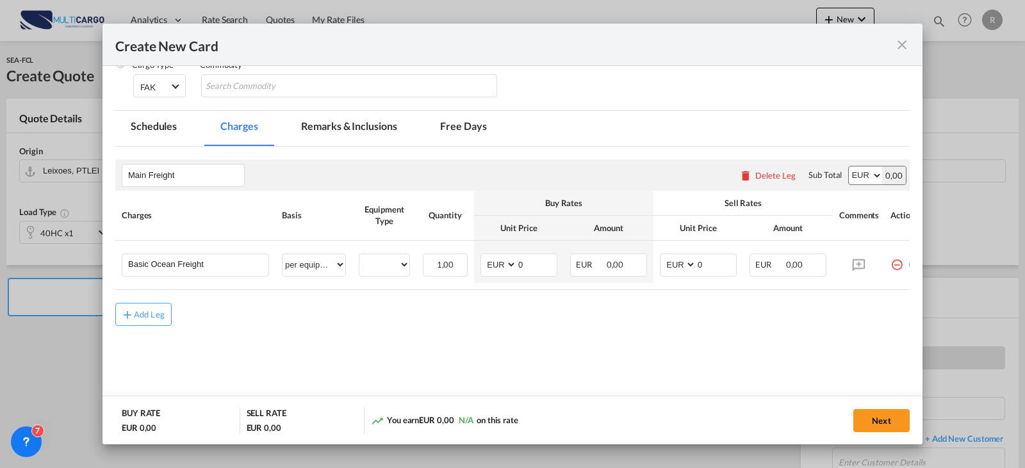
scroll to position [0, 0]
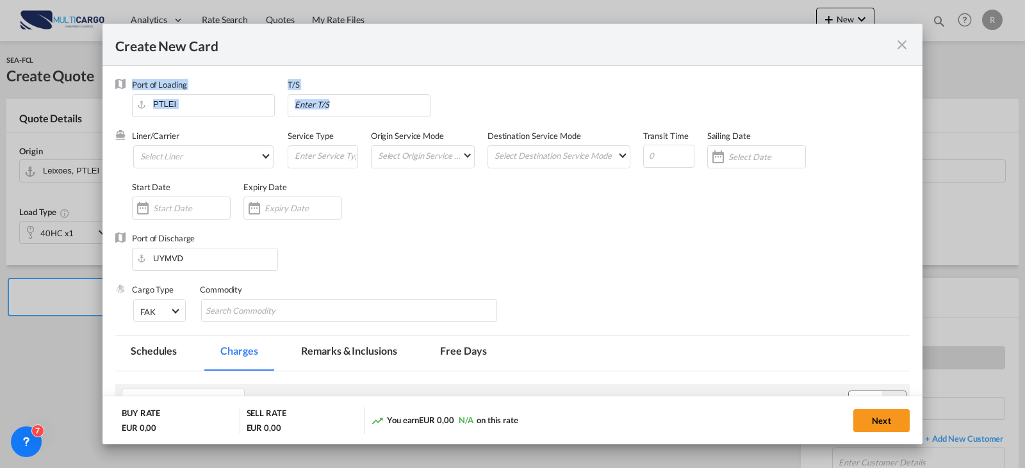
drag, startPoint x: 462, startPoint y: 99, endPoint x: 519, endPoint y: 118, distance: 60.1
click at [519, 118] on add-new-rate "Create New Card Port of [GEOGRAPHIC_DATA] PTLEI T/S Liner/Carrier Select Liner …" at bounding box center [512, 234] width 820 height 421
drag, startPoint x: 476, startPoint y: 315, endPoint x: 458, endPoint y: 300, distance: 22.7
click at [471, 308] on md-chips-wrap "Chips container with autocompletion. Enter the text area, type text to search, …" at bounding box center [349, 310] width 296 height 23
click at [254, 162] on md-select "Select Liner" at bounding box center [203, 156] width 140 height 23
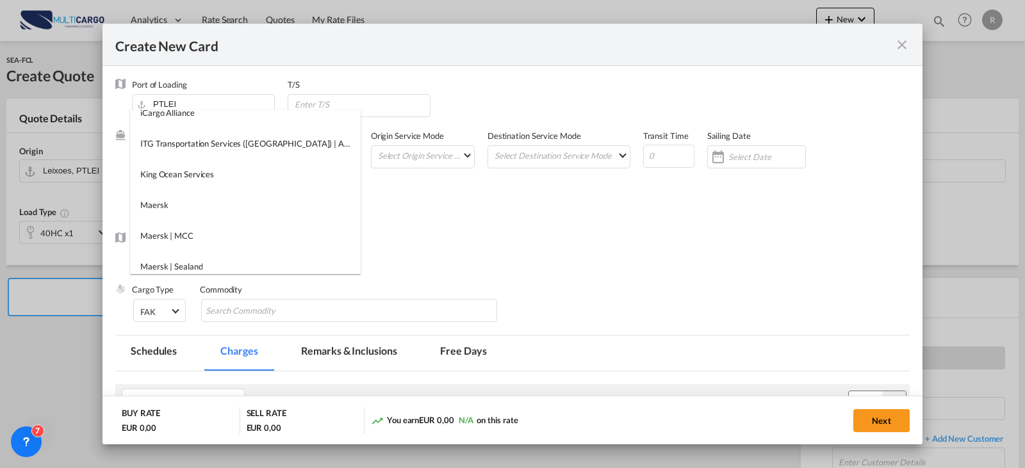
scroll to position [1153, 0]
click at [905, 40] on md-backdrop at bounding box center [512, 234] width 1025 height 468
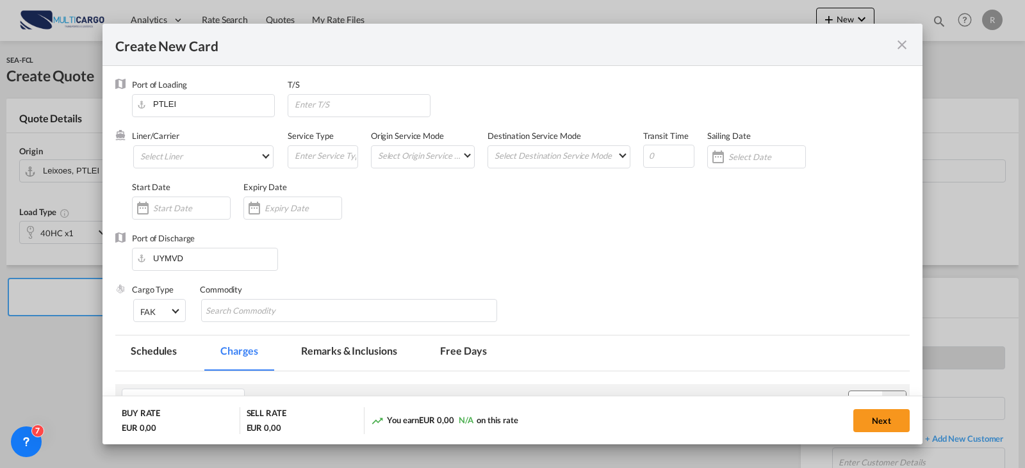
click at [901, 49] on md-icon "icon-close fg-AAA8AD m-0 pointer" at bounding box center [901, 44] width 15 height 15
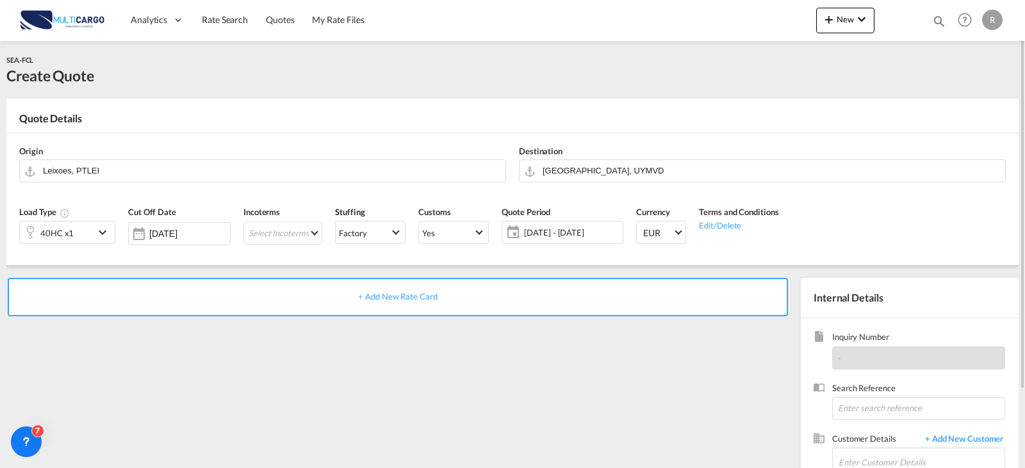
click at [827, 6] on div "New Quotes Help Resources Product Release R My Profile Logout" at bounding box center [911, 20] width 190 height 40
click at [831, 12] on md-icon "icon-plus 400-fg" at bounding box center [828, 19] width 15 height 15
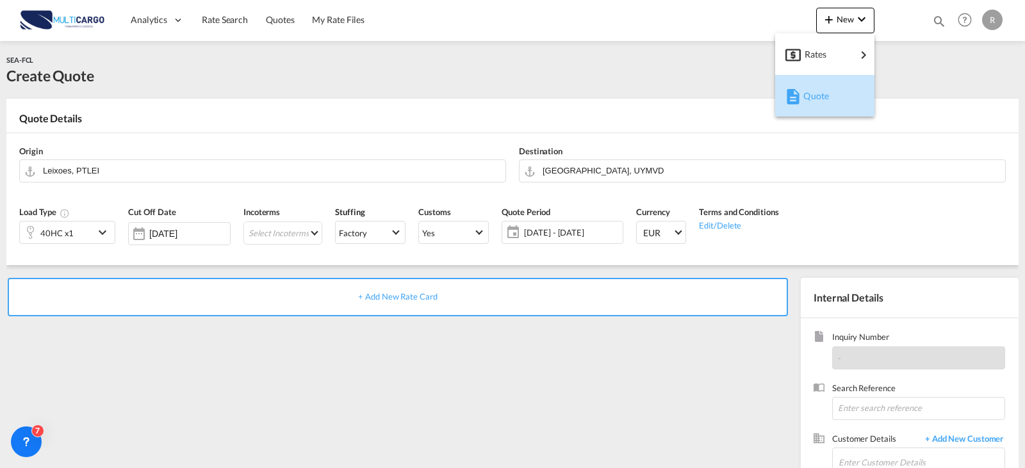
click at [808, 90] on span "Quote" at bounding box center [810, 96] width 14 height 26
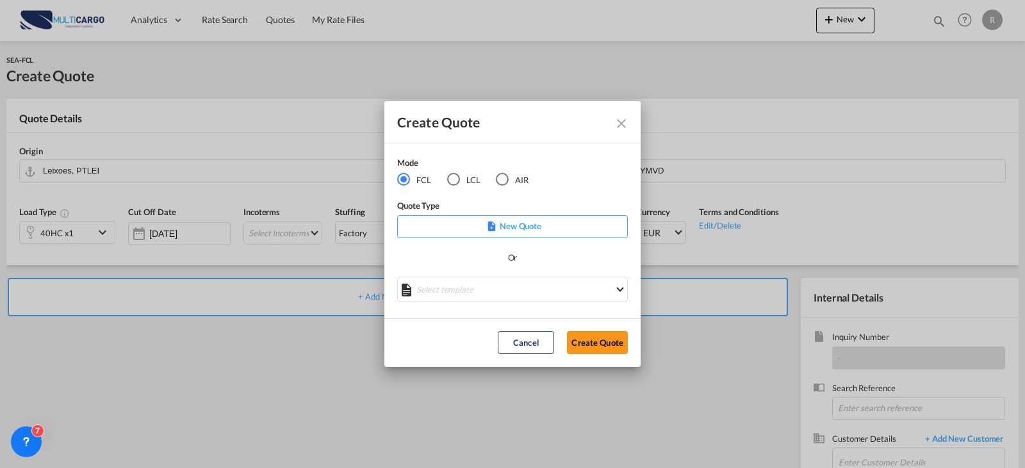
click at [502, 225] on p "New Quote" at bounding box center [512, 226] width 222 height 13
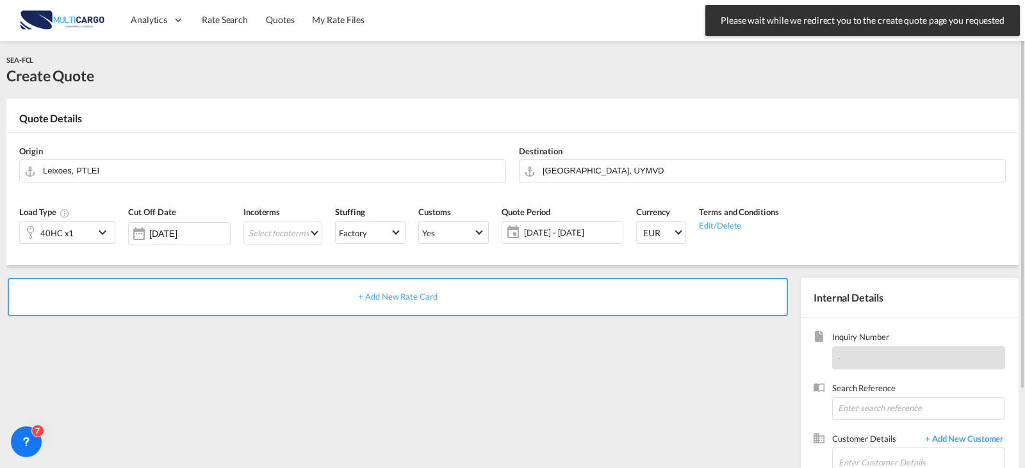
click at [716, 79] on div "SEA-FCL Create Quote" at bounding box center [512, 70] width 1012 height 32
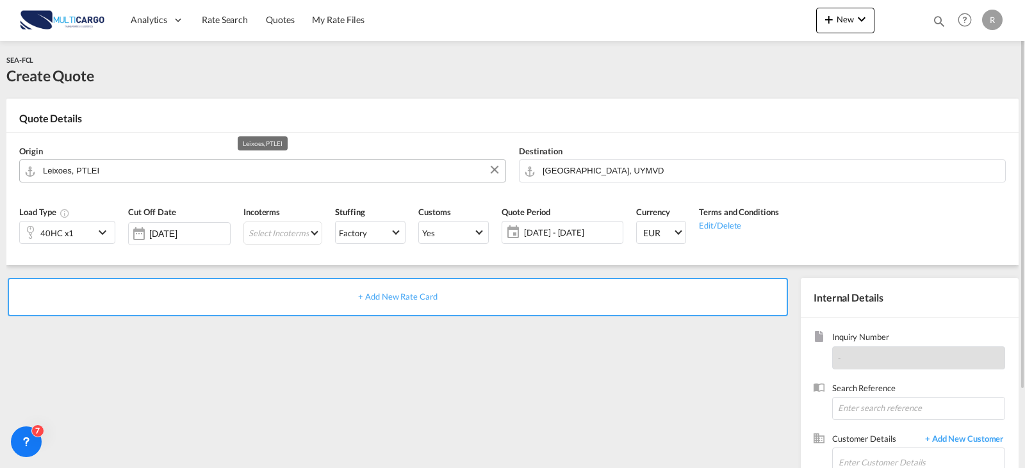
click at [331, 172] on input "Leixoes, PTLEI" at bounding box center [271, 170] width 456 height 22
click at [713, 178] on input "[GEOGRAPHIC_DATA], UYMVD" at bounding box center [770, 170] width 456 height 22
click at [460, 287] on div "+ Add New Rate Card" at bounding box center [398, 297] width 780 height 38
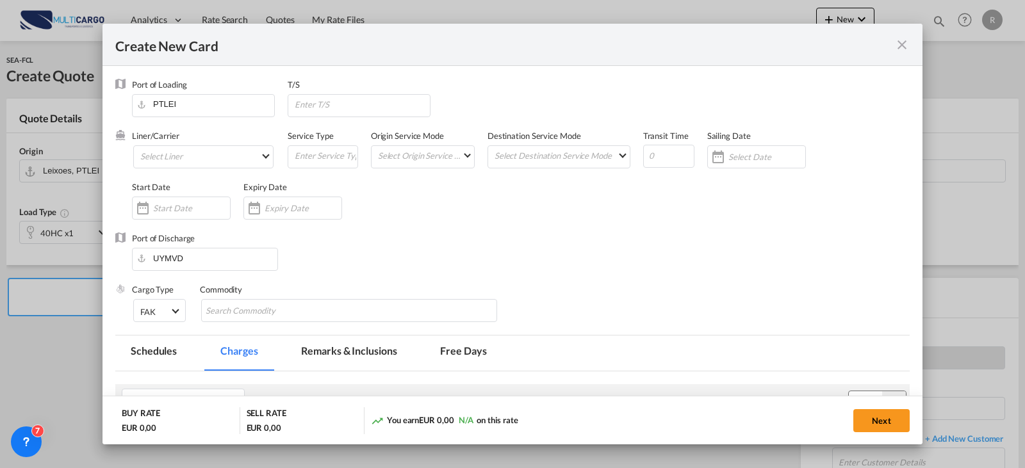
type input "Basic Ocean Freight"
select select "per equipment"
click at [216, 154] on md-select "Select Liner Atlantic Container Line (ACL) [PERSON_NAME] Transport ([GEOGRAPHIC…" at bounding box center [203, 156] width 140 height 23
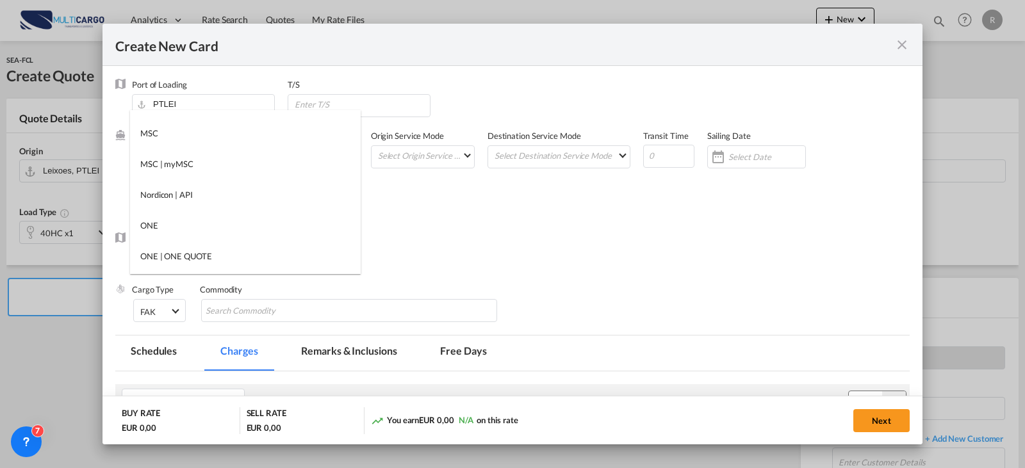
scroll to position [1409, 0]
click at [898, 44] on md-backdrop at bounding box center [512, 234] width 1025 height 468
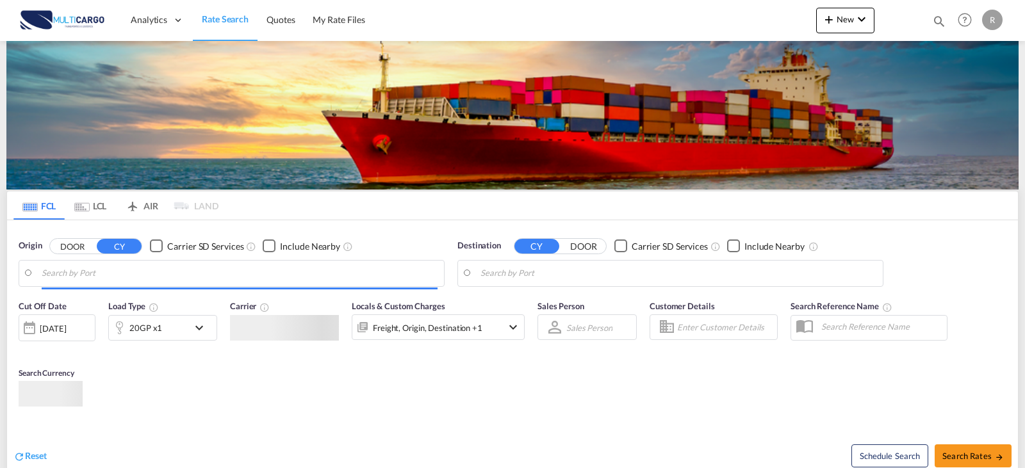
type input "Leixoes, PTLEI"
type input "[GEOGRAPHIC_DATA], PKKHI"
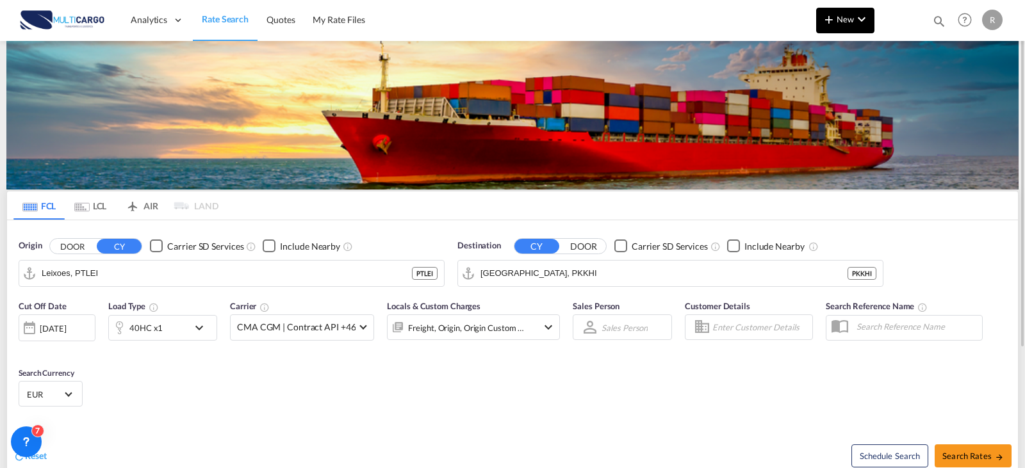
click at [844, 17] on span "New" at bounding box center [845, 19] width 48 height 10
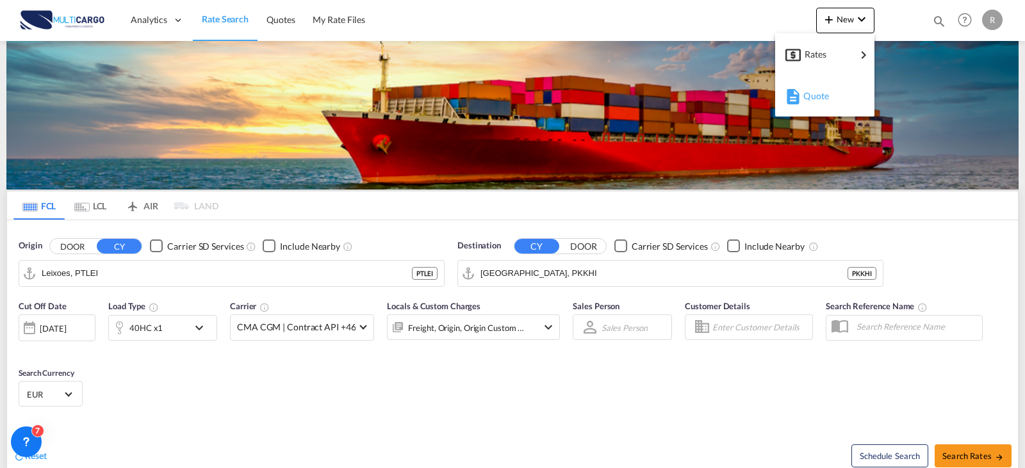
click at [817, 101] on span "Quote" at bounding box center [810, 96] width 14 height 26
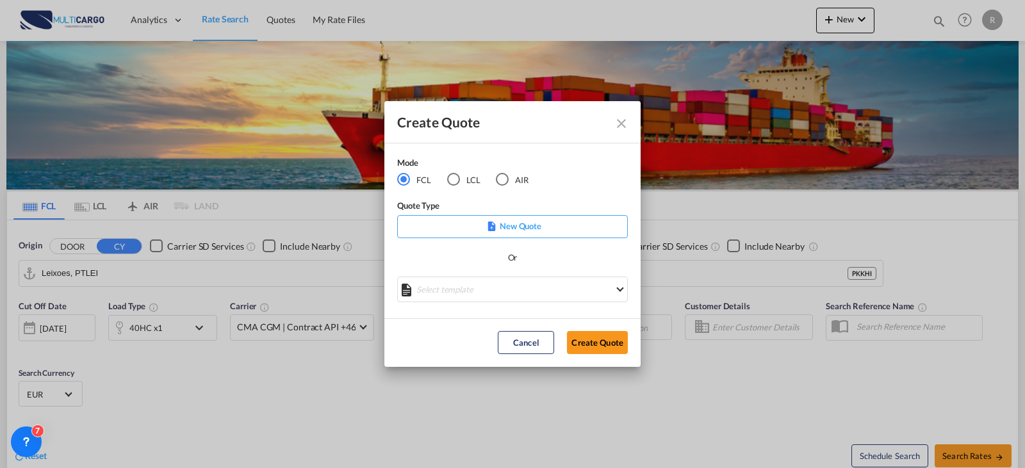
click at [485, 234] on div "New Quote" at bounding box center [512, 226] width 231 height 23
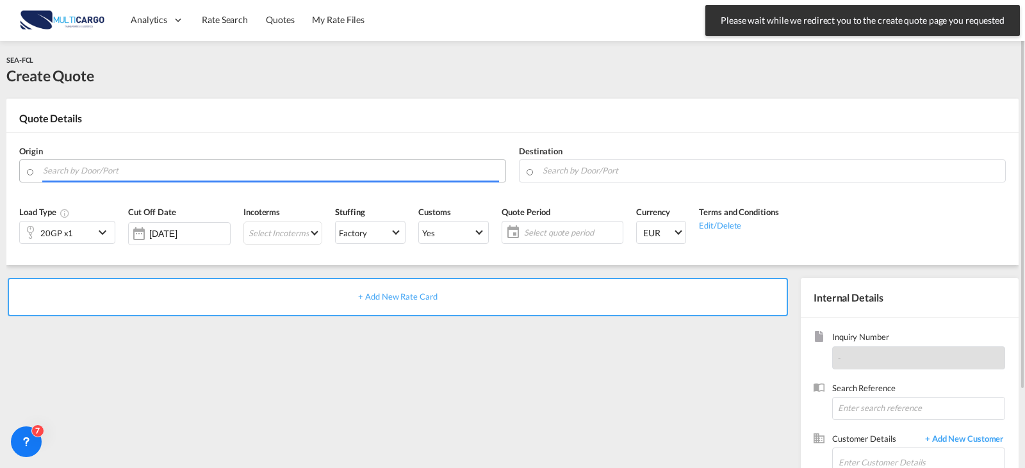
click at [233, 176] on input "Search by Door/Port" at bounding box center [271, 170] width 456 height 22
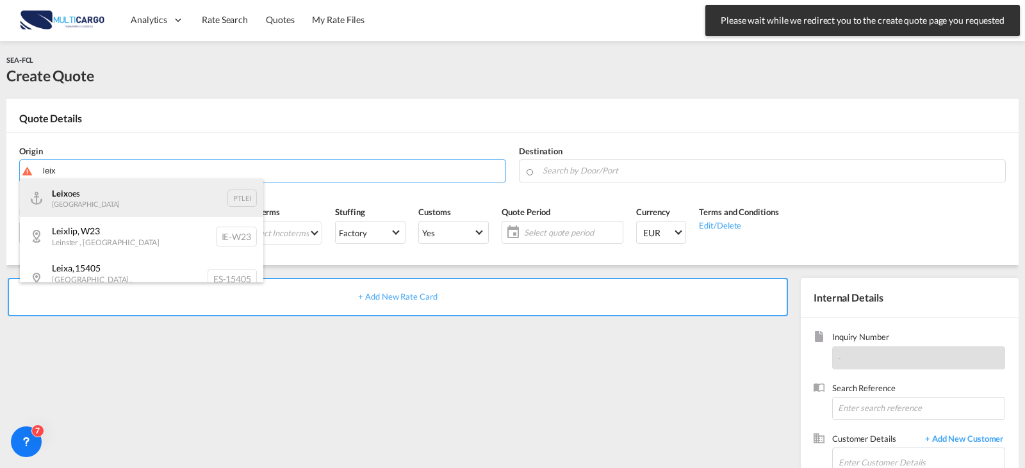
click at [51, 193] on div "Leix oes Portugal PTLEI" at bounding box center [141, 198] width 243 height 38
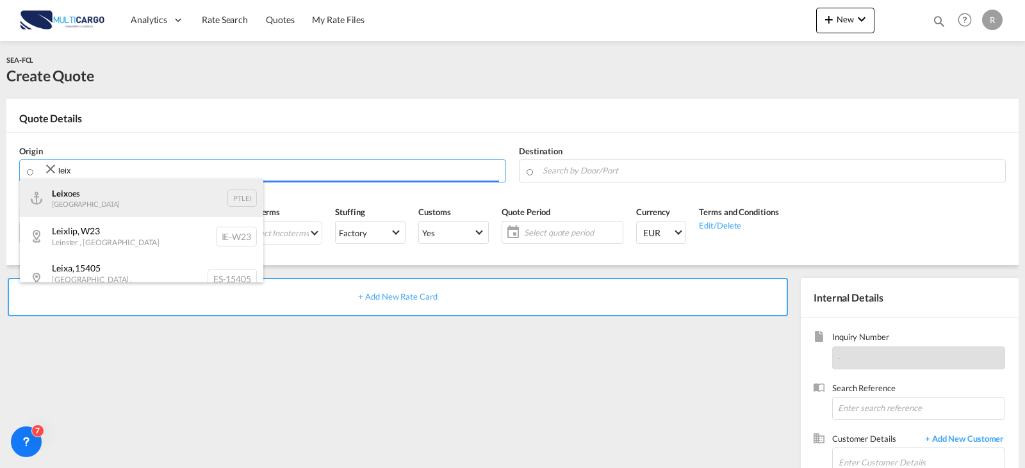
type input "Leixoes, PTLEI"
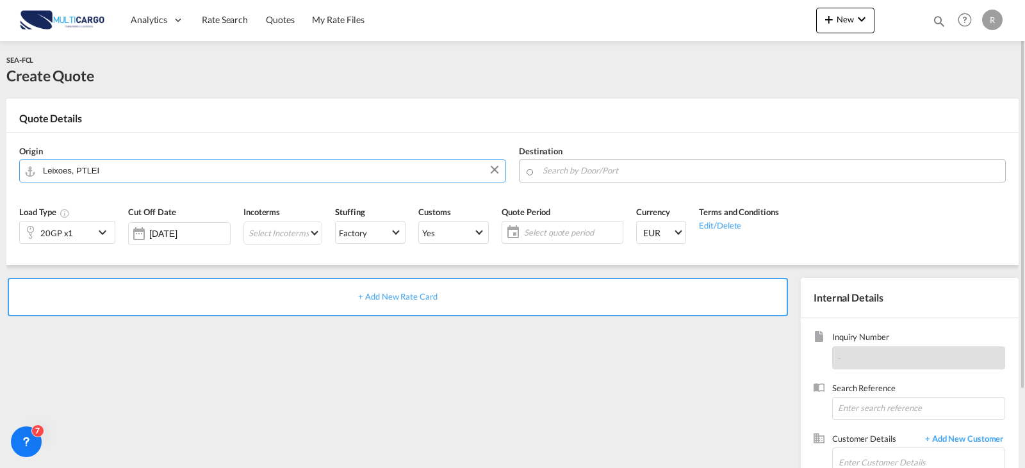
click at [557, 174] on input "Search by Door/Port" at bounding box center [770, 170] width 456 height 22
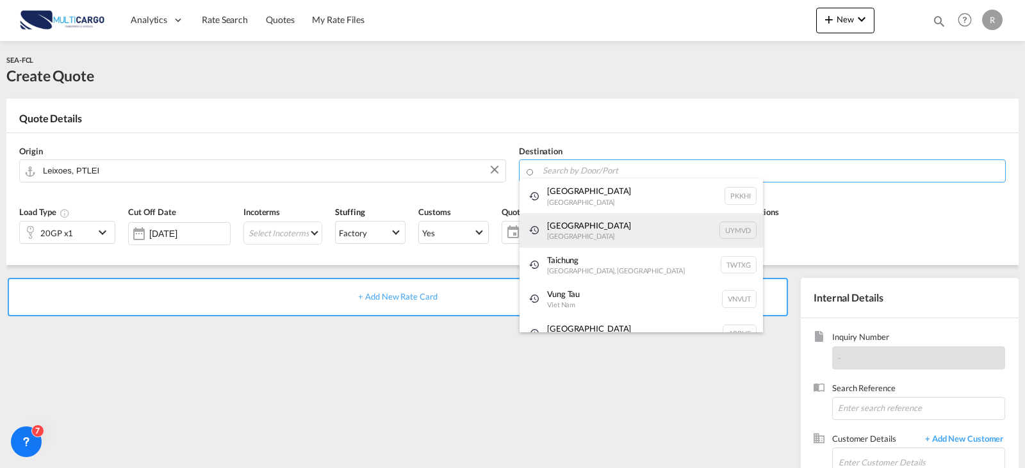
click at [556, 222] on div "Montevideo Uruguay UYMVD" at bounding box center [640, 230] width 243 height 35
type input "[GEOGRAPHIC_DATA], UYMVD"
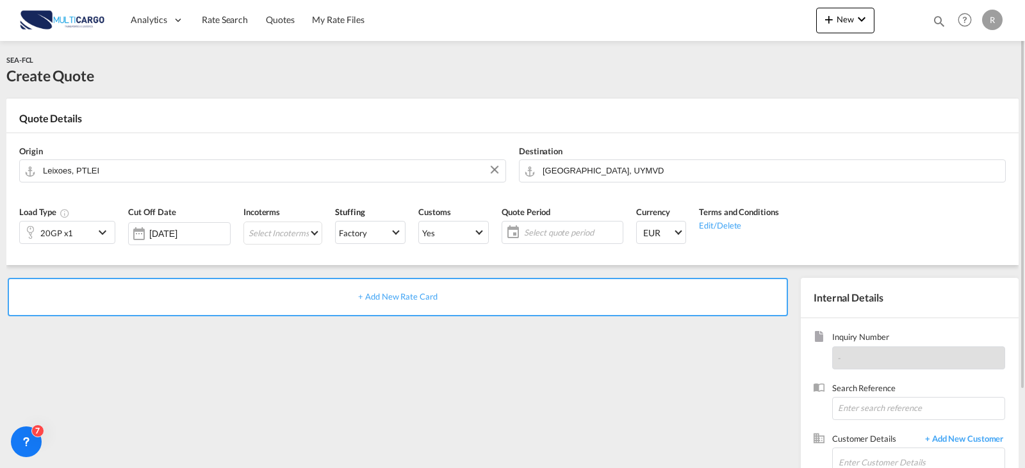
click at [92, 238] on div "20GP x1" at bounding box center [57, 233] width 74 height 22
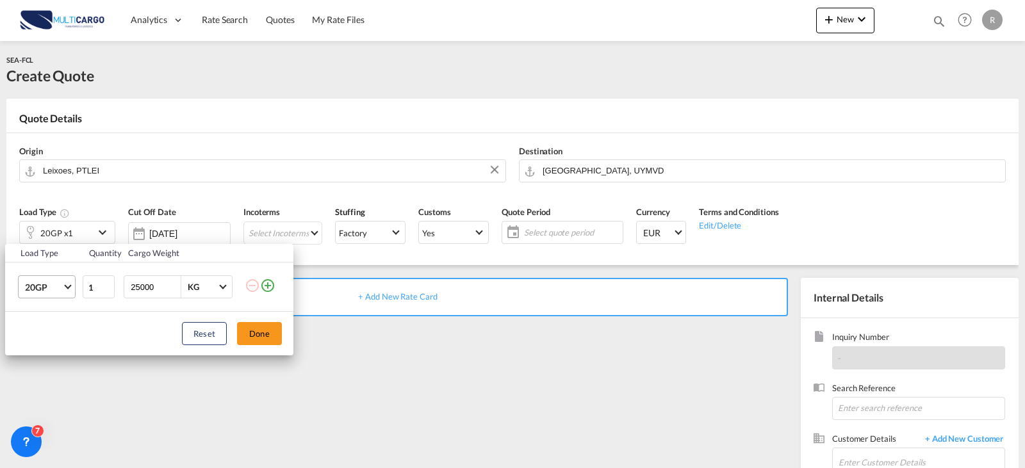
click at [64, 284] on md-select-value "20GP" at bounding box center [49, 287] width 51 height 22
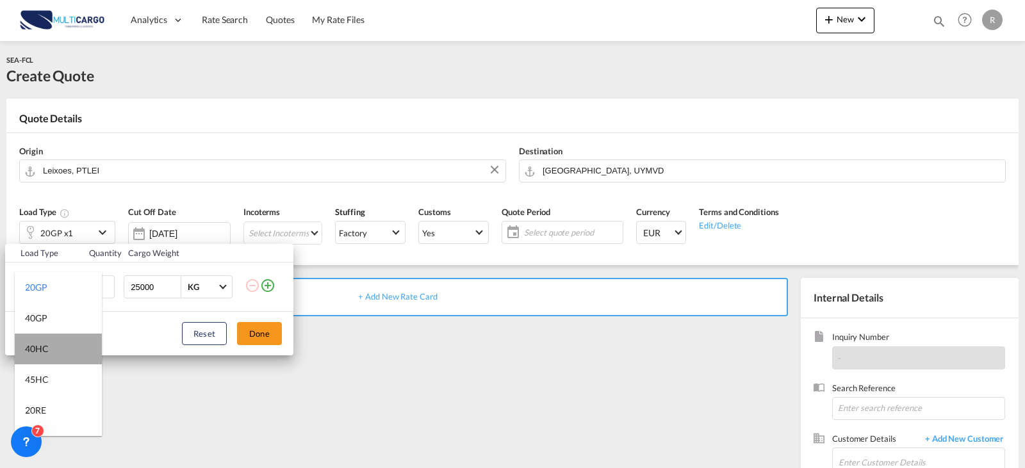
click at [61, 351] on md-option "40HC" at bounding box center [58, 349] width 87 height 31
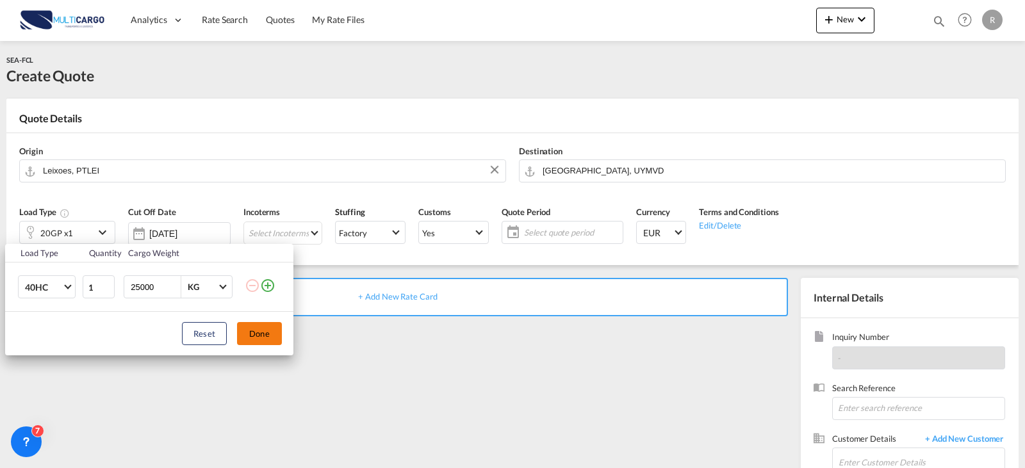
click at [259, 333] on button "Done" at bounding box center [259, 333] width 45 height 23
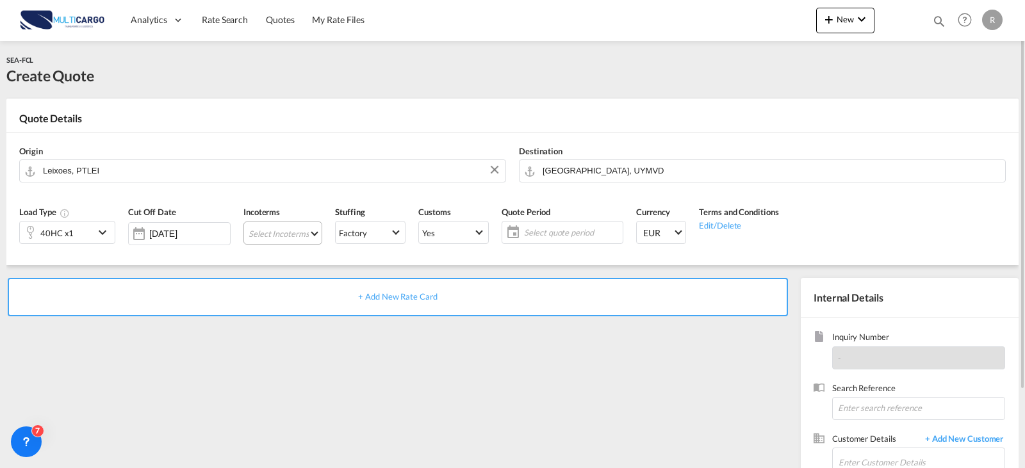
click at [308, 240] on md-select "Select Incoterms CIP - export Carriage and Insurance Paid to CIP - import Carri…" at bounding box center [282, 233] width 79 height 23
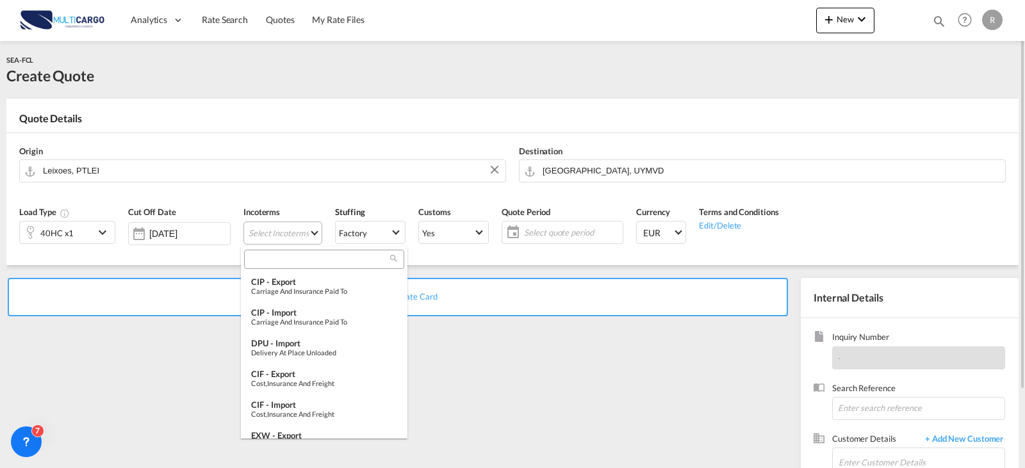
click at [308, 240] on md-backdrop at bounding box center [512, 234] width 1025 height 468
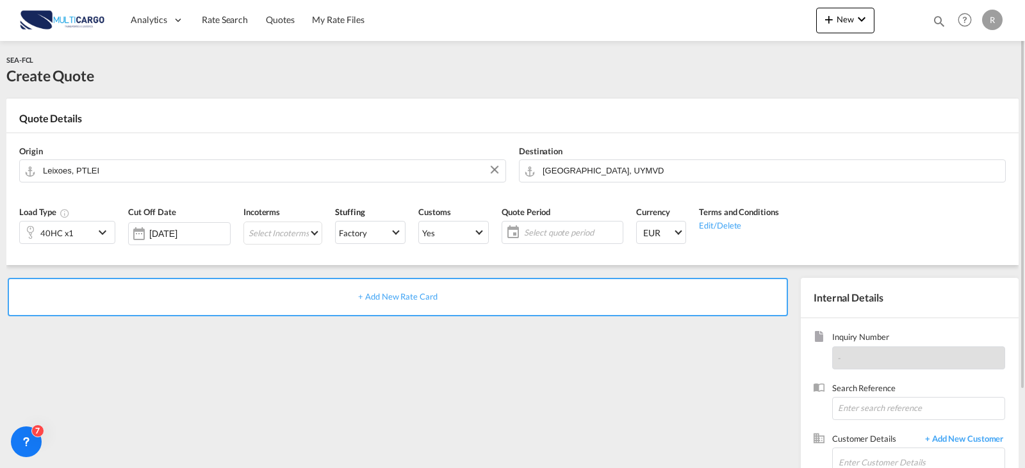
drag, startPoint x: 512, startPoint y: 223, endPoint x: 533, endPoint y: 226, distance: 21.4
click at [513, 225] on div "Select quote period Select quote period September January February March April …" at bounding box center [562, 232] width 122 height 23
click at [565, 236] on span "Select quote period" at bounding box center [571, 233] width 95 height 12
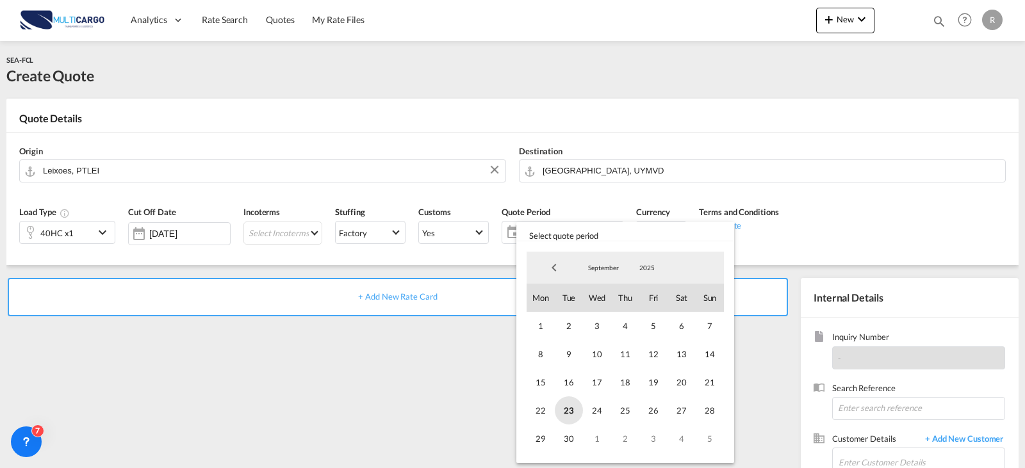
click at [568, 414] on span "23" at bounding box center [569, 410] width 28 height 28
click at [604, 272] on span "September" at bounding box center [603, 267] width 41 height 9
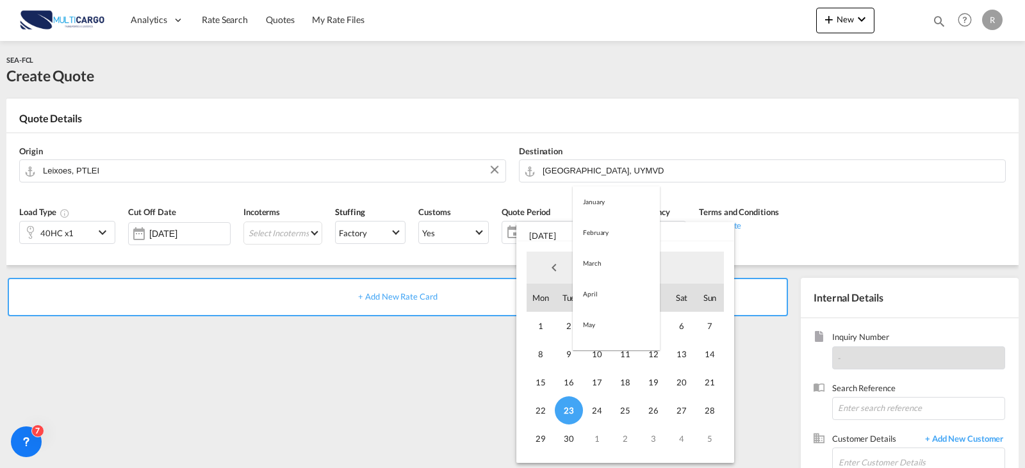
scroll to position [179, 0]
click at [593, 329] on md-option "November" at bounding box center [615, 329] width 87 height 31
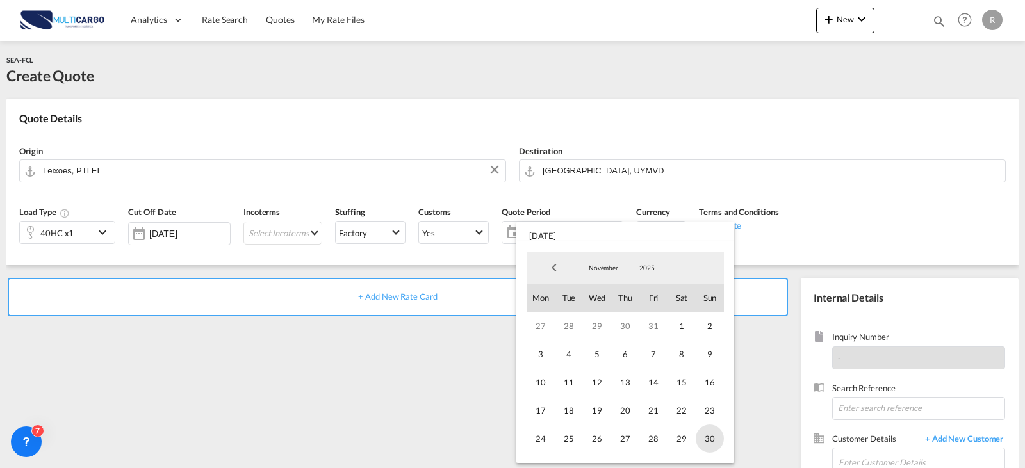
click at [703, 438] on span "30" at bounding box center [709, 439] width 28 height 28
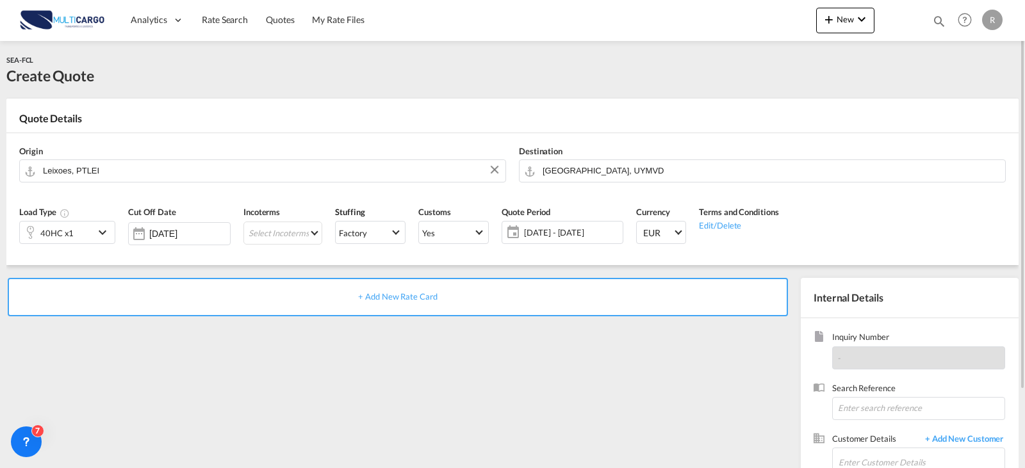
click at [415, 305] on div "+ Add New Rate Card" at bounding box center [398, 297] width 780 height 38
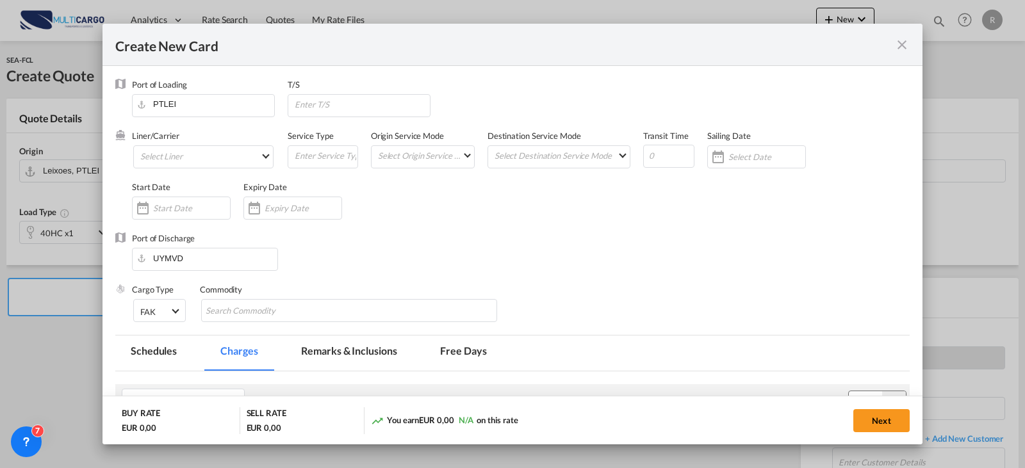
type input "Basic Ocean Freight"
select select "per equipment"
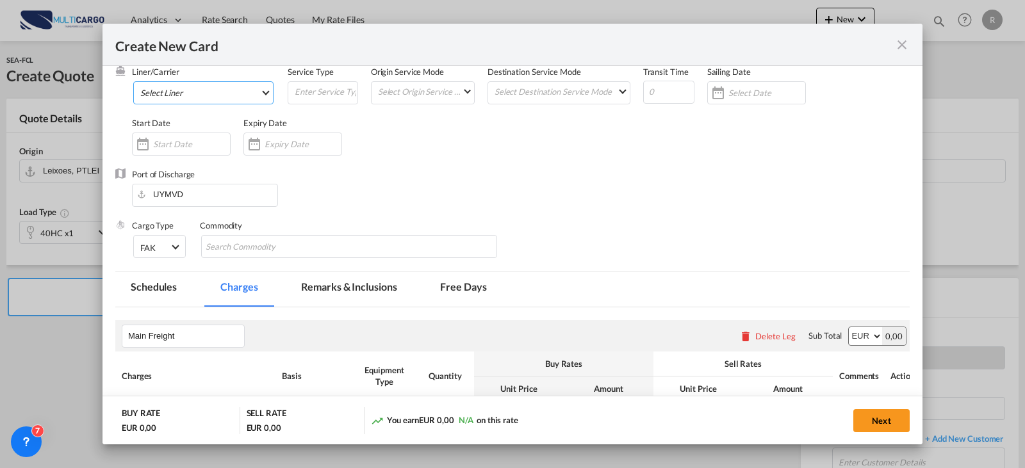
click at [260, 89] on md-select "Select Liner Atlantic Container Line (ACL) [PERSON_NAME] Transport ([GEOGRAPHIC…" at bounding box center [203, 92] width 140 height 23
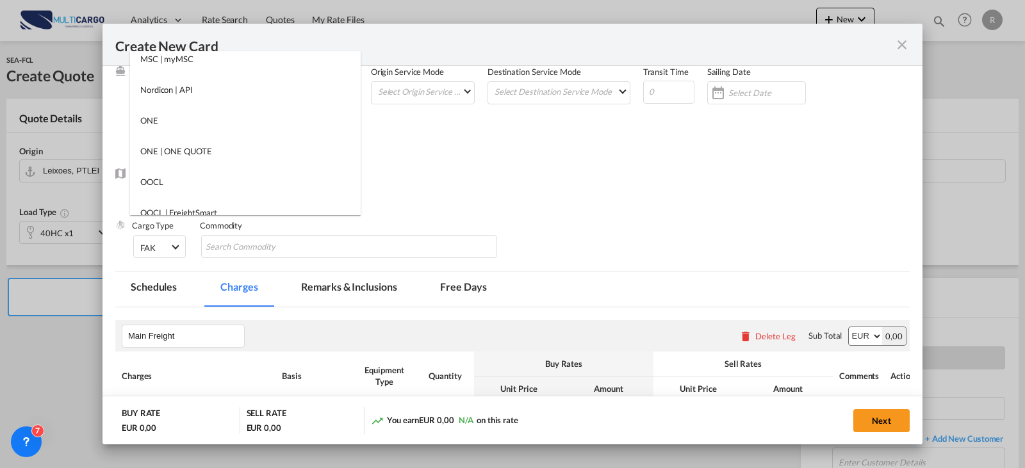
scroll to position [1455, 0]
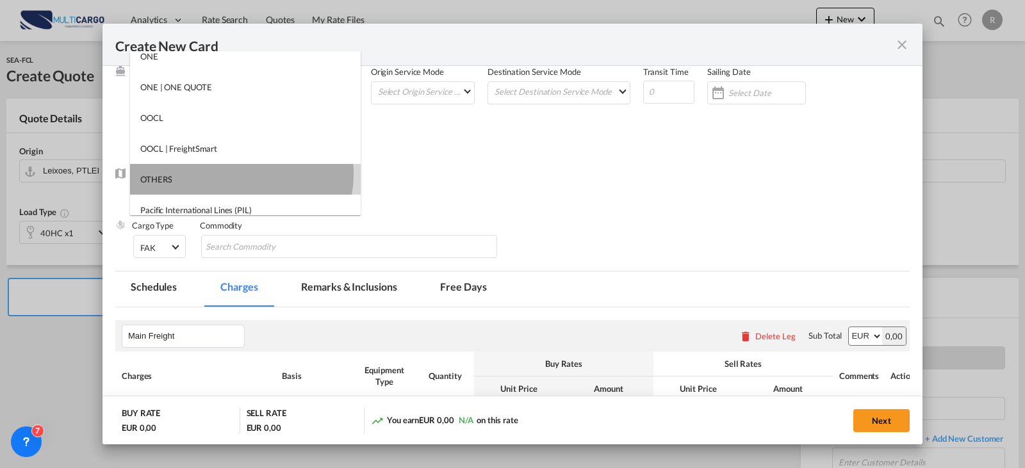
click at [241, 174] on md-option "OTHERS" at bounding box center [245, 179] width 231 height 31
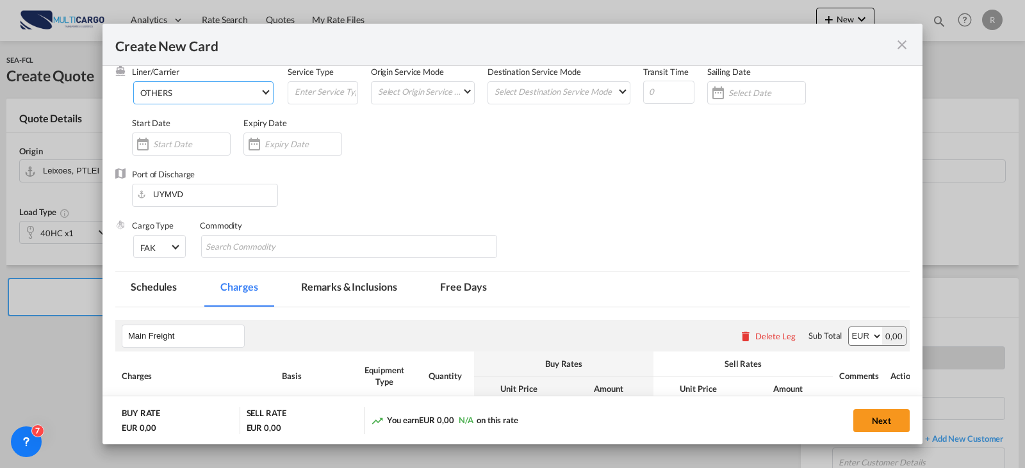
click at [471, 218] on div "Port of Discharge UYMVD" at bounding box center [512, 193] width 794 height 51
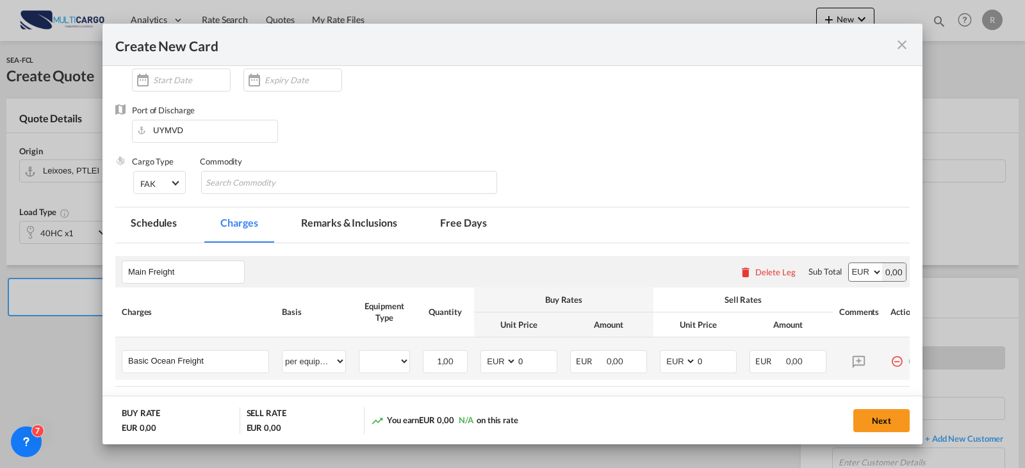
scroll to position [225, 0]
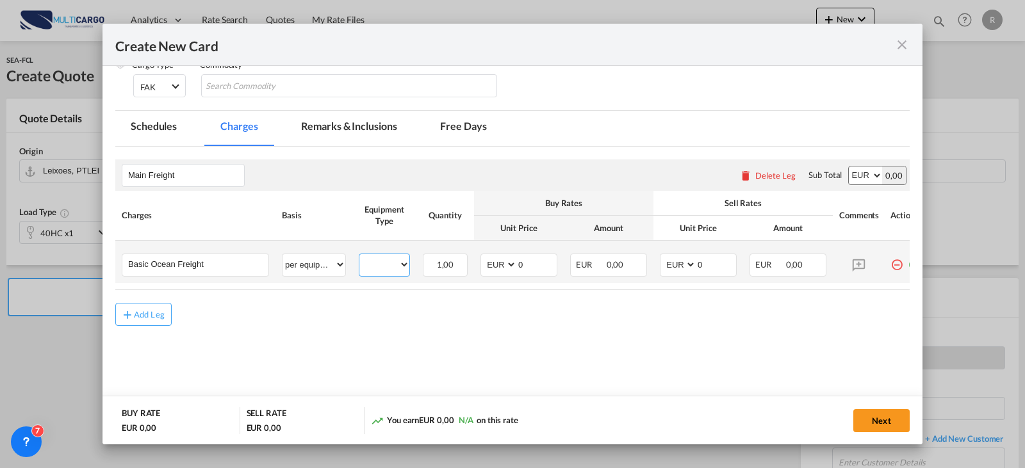
click at [382, 270] on select "40HC" at bounding box center [384, 264] width 50 height 17
select select "40HC"
click at [359, 256] on select "40HC" at bounding box center [384, 264] width 50 height 17
click at [146, 318] on div "Add Leg" at bounding box center [149, 315] width 31 height 8
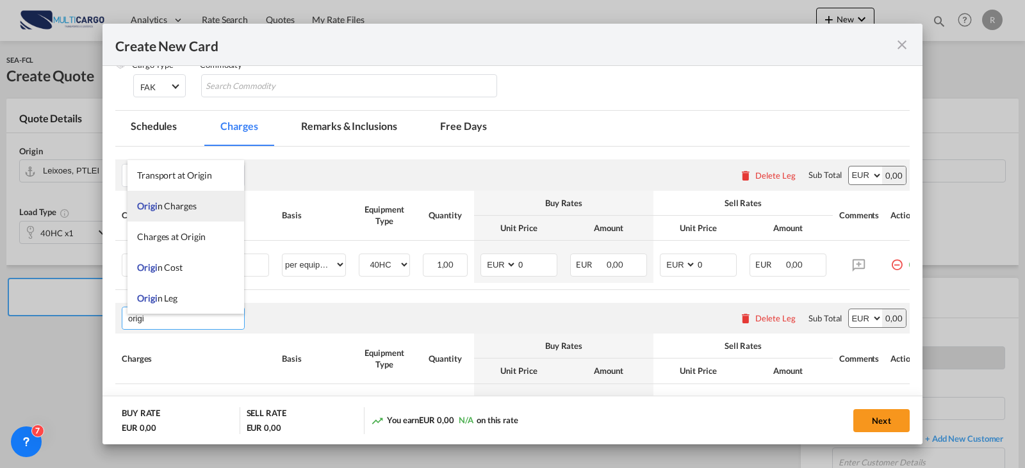
click at [209, 207] on li "Origi n Charges" at bounding box center [185, 206] width 117 height 31
type input "Origin Charges"
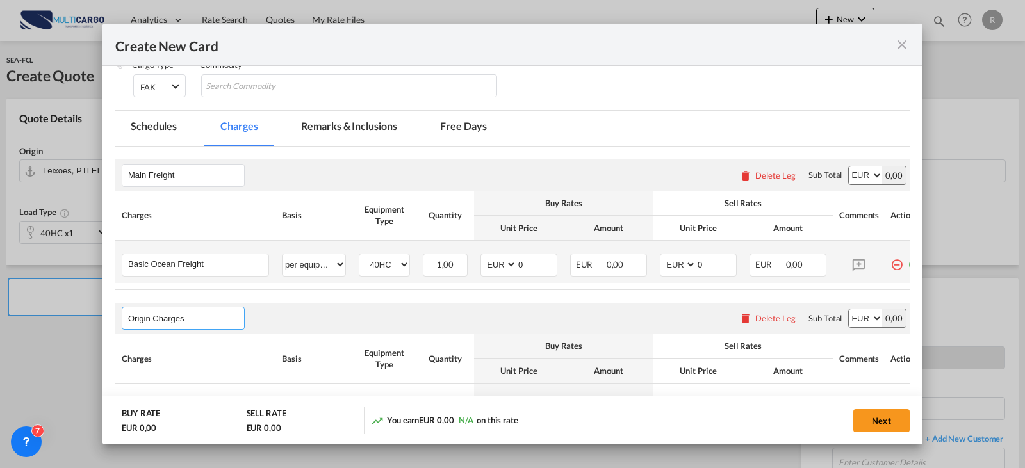
scroll to position [346, 0]
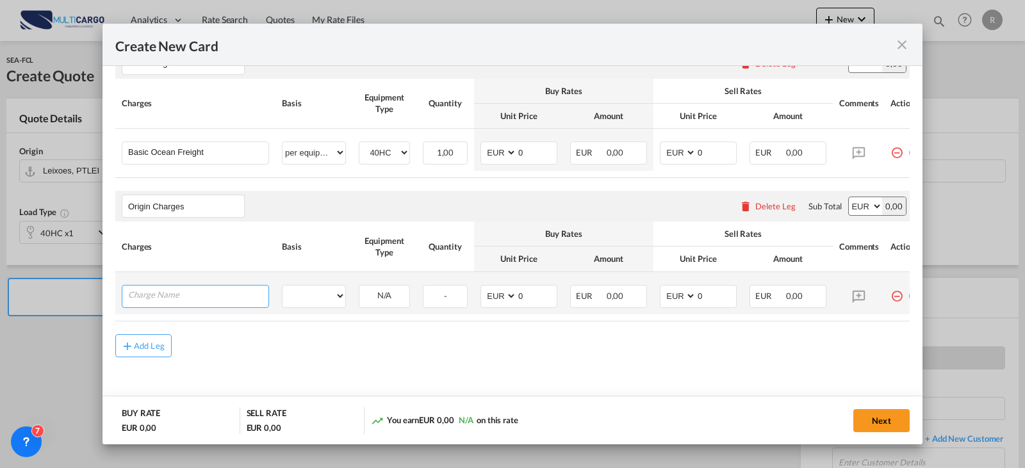
click at [225, 289] on input "Charge Name" at bounding box center [198, 295] width 140 height 19
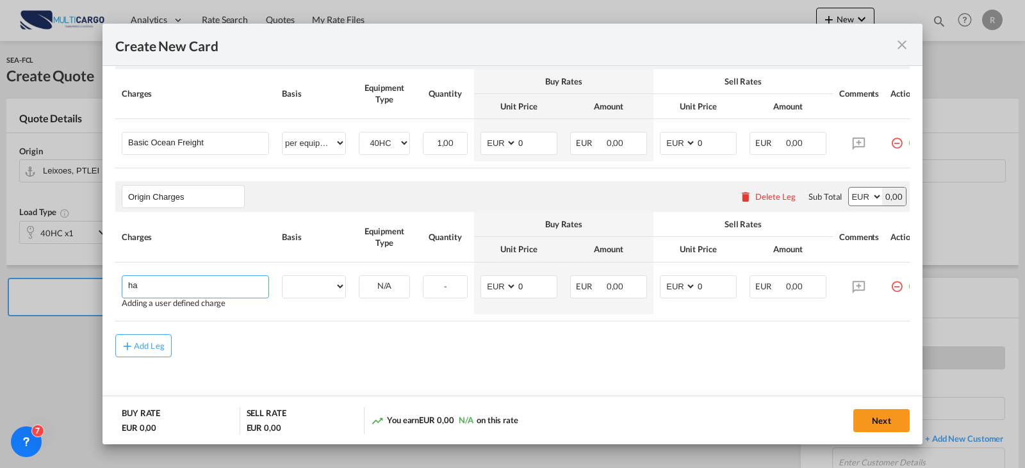
type input "h"
type input "HAULAGE"
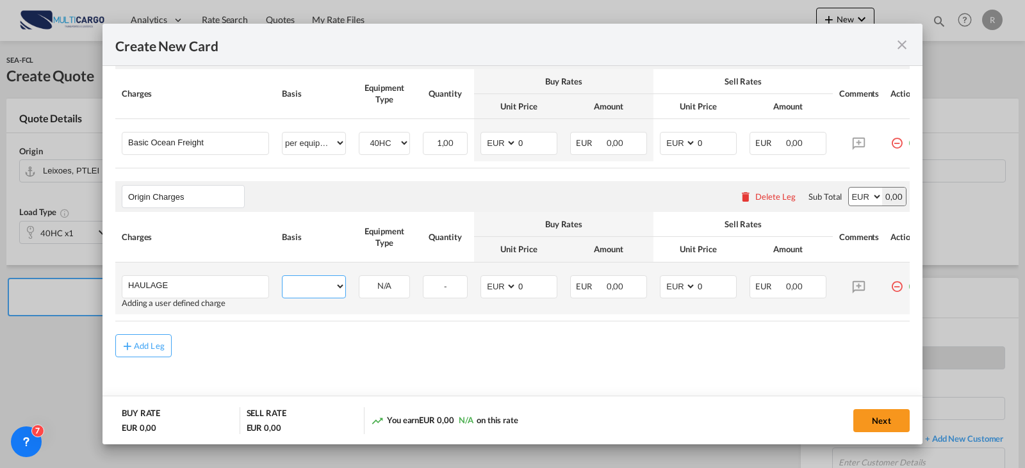
click at [331, 283] on select "per equipment per container per B/L per shipping bill per shipment per pallet p…" at bounding box center [313, 286] width 63 height 20
select select "per container"
click at [282, 280] on select "per equipment per container per B/L per shipping bill per shipment per pallet p…" at bounding box center [313, 286] width 63 height 20
drag, startPoint x: 524, startPoint y: 293, endPoint x: 483, endPoint y: 293, distance: 40.3
click at [483, 293] on md-input-container "AED AFN ALL AMD ANG AOA ARS AUD AWG AZN BAM BBD BDT BGN BHD BIF BMD BND BOB BRL…" at bounding box center [518, 286] width 77 height 23
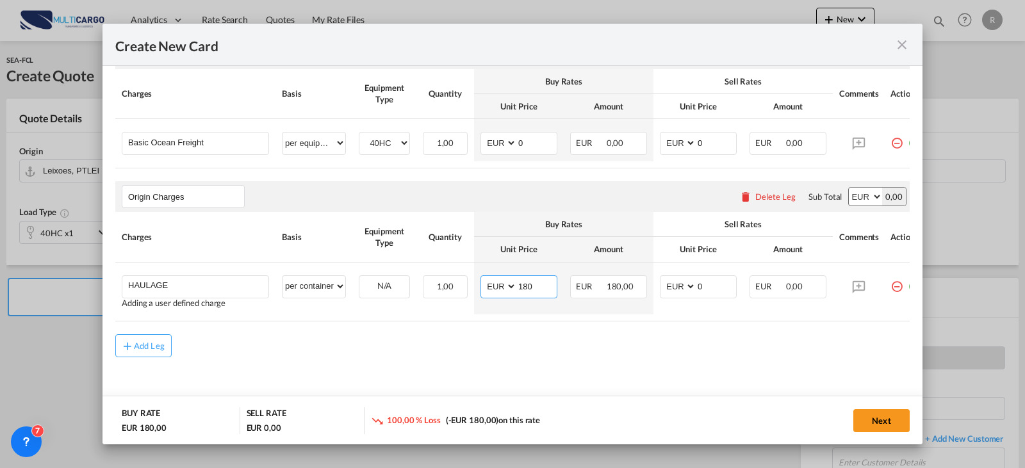
type input "180"
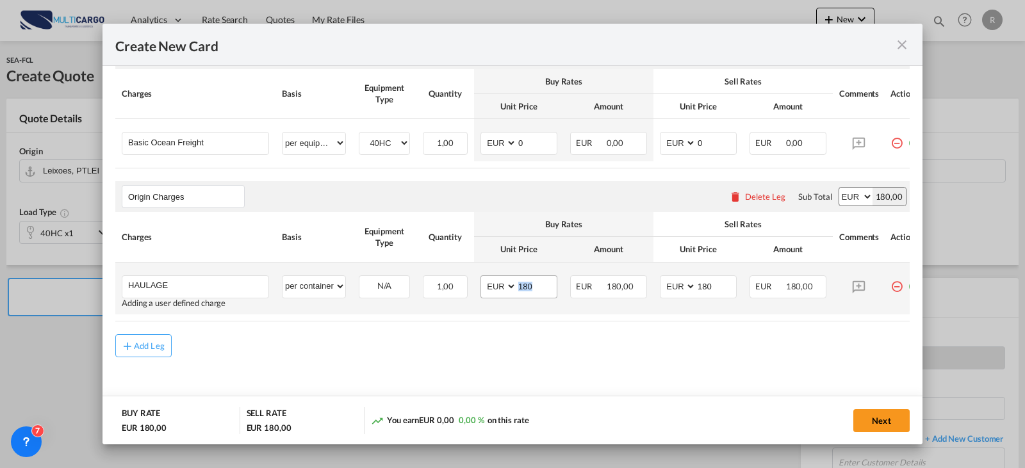
drag, startPoint x: 559, startPoint y: 292, endPoint x: 531, endPoint y: 296, distance: 27.8
click at [531, 296] on td "AED AFN ALL AMD ANG AOA ARS AUD AWG AZN BAM BBD BDT BGN BHD BIF BMD BND BOB BRL…" at bounding box center [519, 289] width 90 height 52
drag, startPoint x: 531, startPoint y: 296, endPoint x: 480, endPoint y: 300, distance: 52.1
click at [480, 300] on td "AED AFN ALL AMD ANG AOA ARS AUD AWG AZN BAM BBD BDT BGN BHD BIF BMD BND BOB BRL…" at bounding box center [519, 289] width 90 height 52
type input "165"
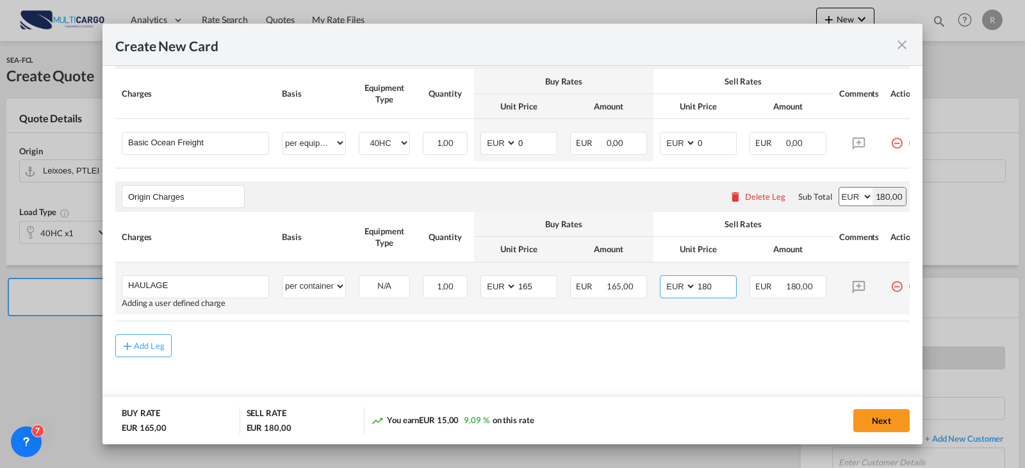
scroll to position [355, 0]
drag, startPoint x: 710, startPoint y: 312, endPoint x: 797, endPoint y: 310, distance: 87.1
click at [797, 310] on table "Charges Basis Equipment Type Quantity Buy Rates Sell Rates Comments Action Unit…" at bounding box center [520, 266] width 811 height 109
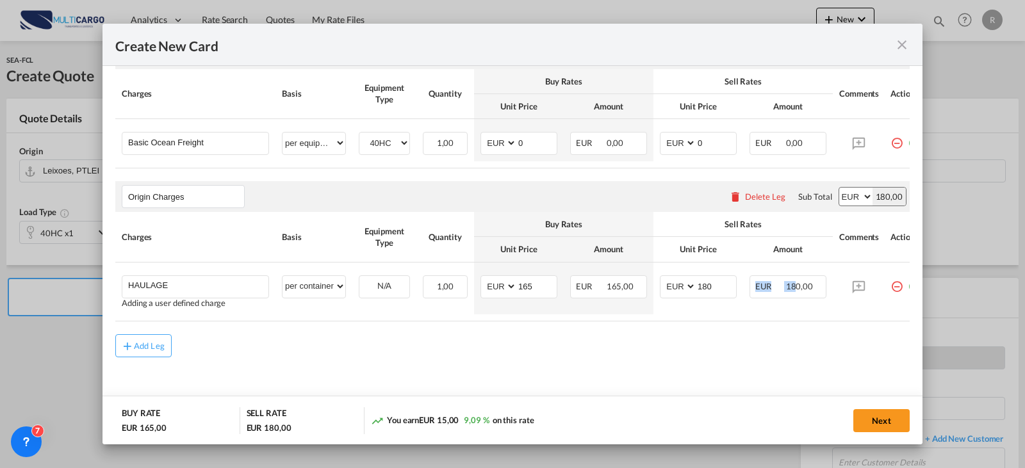
scroll to position [0, 27]
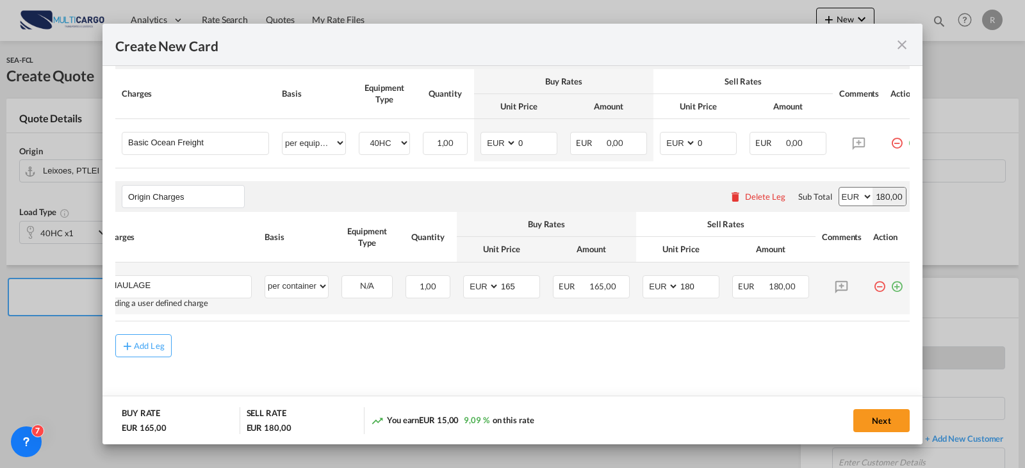
click at [890, 284] on md-icon "icon-plus-circle-outline green-400-fg" at bounding box center [896, 281] width 13 height 13
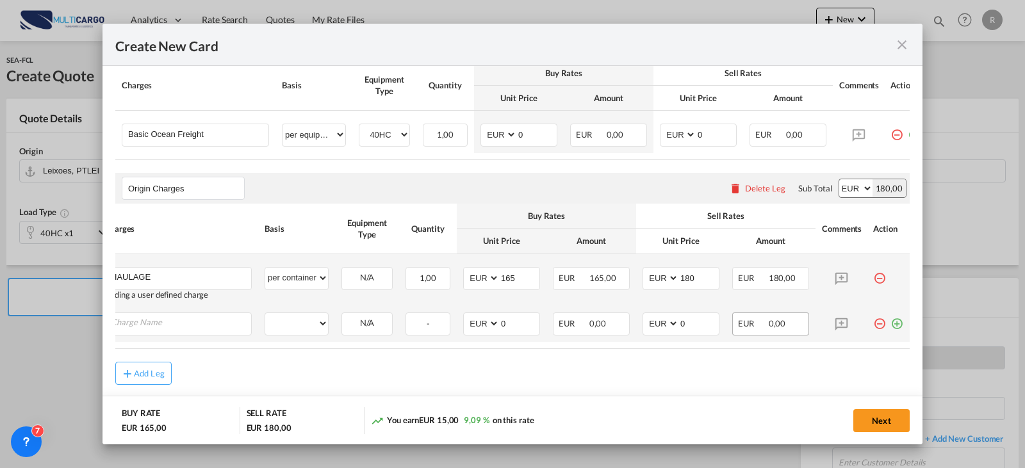
scroll to position [0, 13]
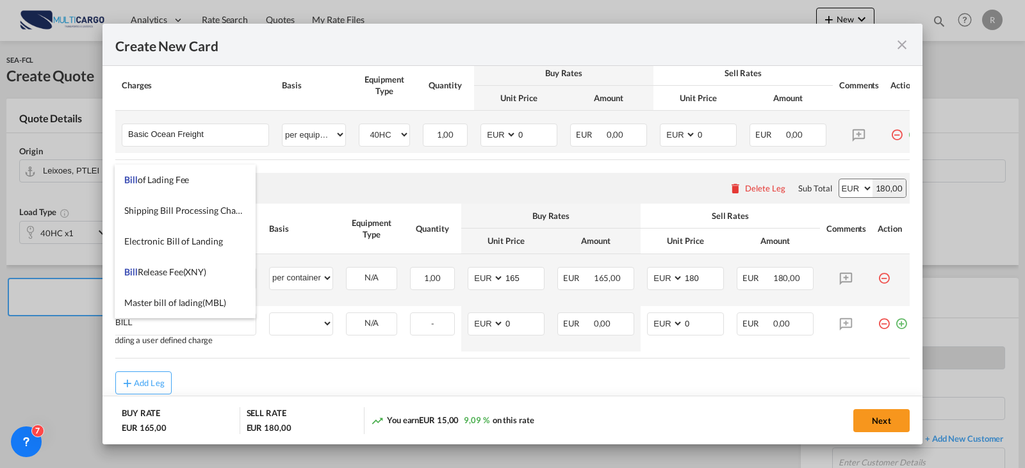
drag, startPoint x: 205, startPoint y: 184, endPoint x: 354, endPoint y: 126, distance: 160.2
click at [205, 183] on li "Bill of Lading Fee" at bounding box center [185, 180] width 141 height 31
type input "Bill of Lading Fee"
select select "per B/L"
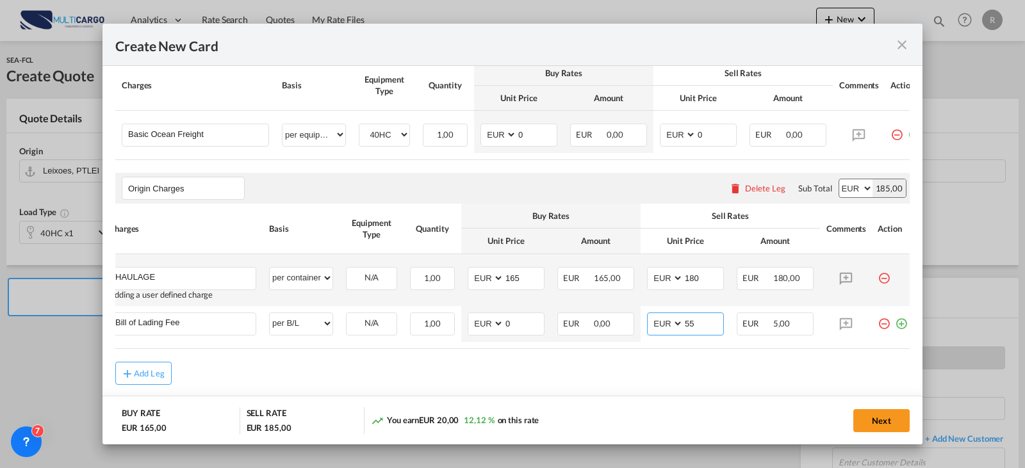
type input "55"
click at [900, 334] on md-dialog-content "Port of Loading PTLEI T/S Liner/Carrier OTHERS Service Type Origin Service Mode…" at bounding box center [512, 255] width 820 height 379
click at [897, 325] on md-icon "icon-plus-circle-outline green-400-fg" at bounding box center [901, 318] width 13 height 13
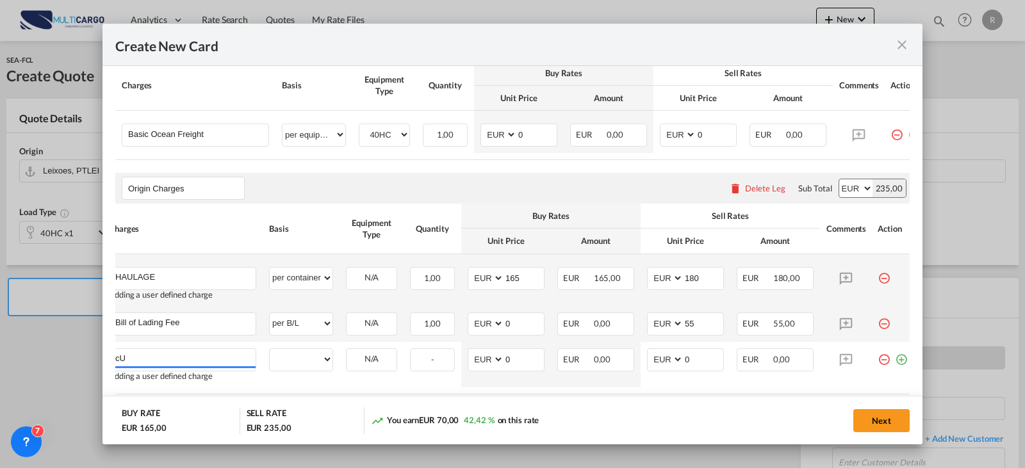
type input "c"
type input "CUSTOMS CLEARANCE"
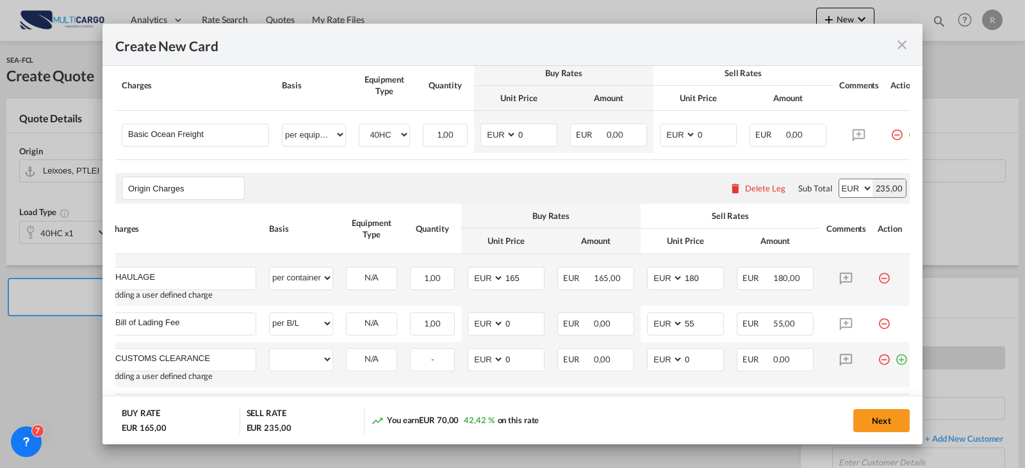
click at [302, 379] on td "per equipment per container per B/L per shipping bill per shipment per pallet p…" at bounding box center [301, 364] width 77 height 45
click at [302, 369] on select "per equipment per container per B/L per shipping bill per shipment per pallet p…" at bounding box center [301, 359] width 63 height 20
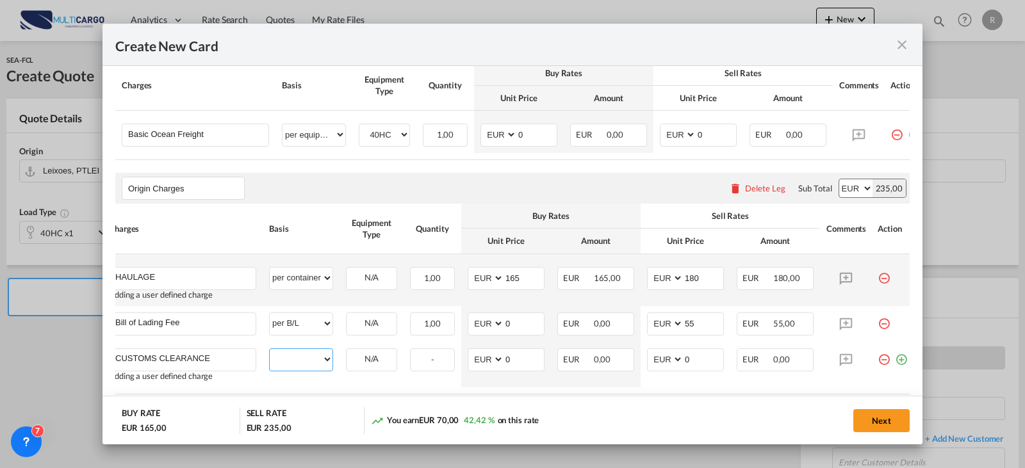
select select "per clearance"
click at [270, 355] on select "per equipment per container per B/L per shipping bill per shipment per pallet p…" at bounding box center [301, 359] width 63 height 20
type input "85"
click at [900, 365] on md-dialog-content "Port of Loading PTLEI T/S Liner/Carrier OTHERS Service Type Origin Service Mode…" at bounding box center [512, 255] width 820 height 379
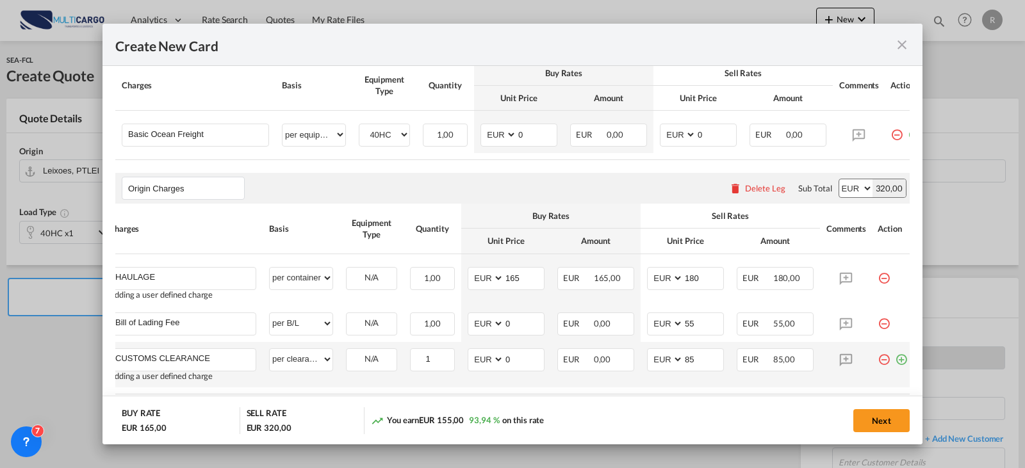
click at [894, 368] on td "Create New CardPort ..." at bounding box center [892, 364] width 43 height 45
click at [898, 361] on md-icon "icon-plus-circle-outline green-400-fg" at bounding box center [901, 354] width 13 height 13
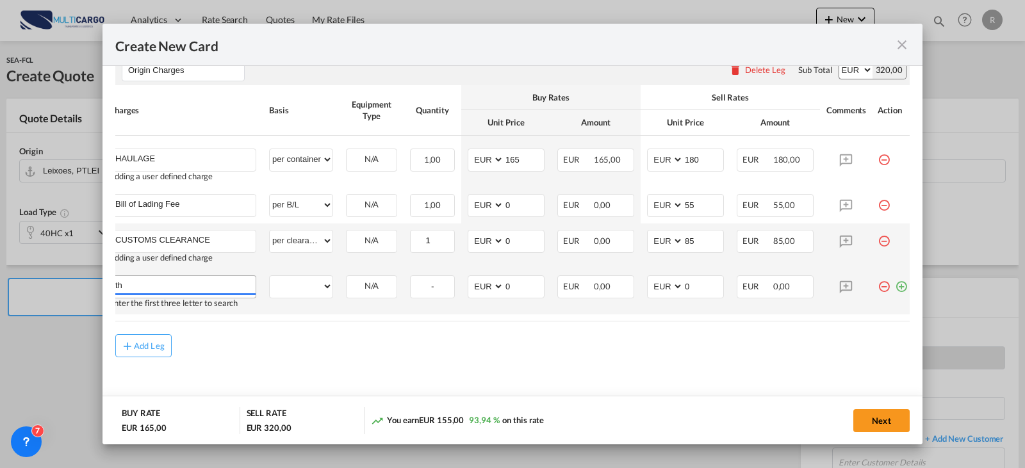
type input "t"
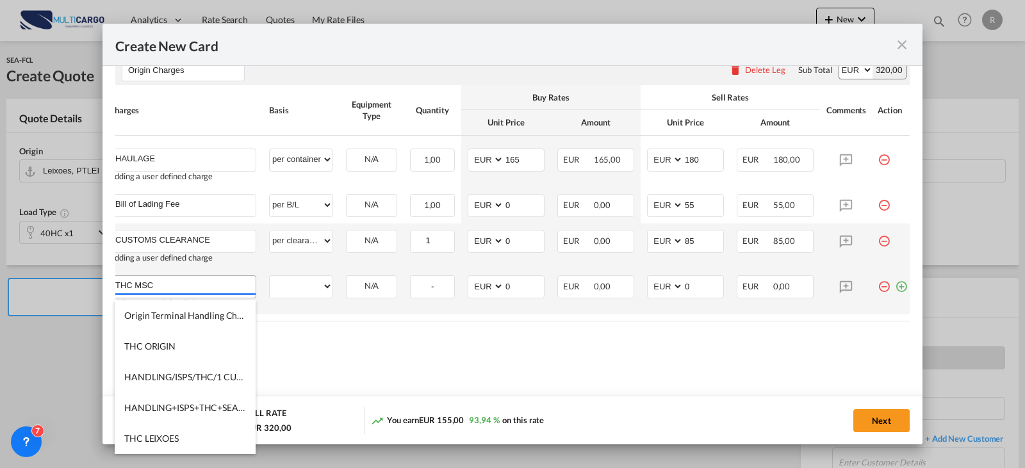
type input "THC MSC"
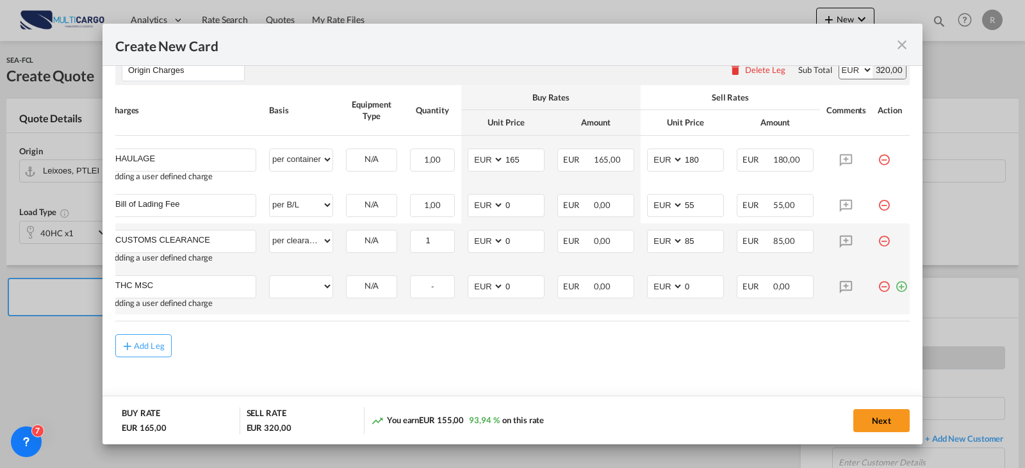
click at [288, 275] on td "per equipment per container per B/L per shipping bill per shipment per pallet p…" at bounding box center [301, 291] width 77 height 45
click at [311, 296] on select "per equipment per container per B/L per shipping bill per shipment per pallet p…" at bounding box center [301, 286] width 63 height 20
select select "per container"
click at [270, 280] on select "per equipment per container per B/L per shipping bill per shipment per pallet p…" at bounding box center [301, 286] width 63 height 20
type input "225"
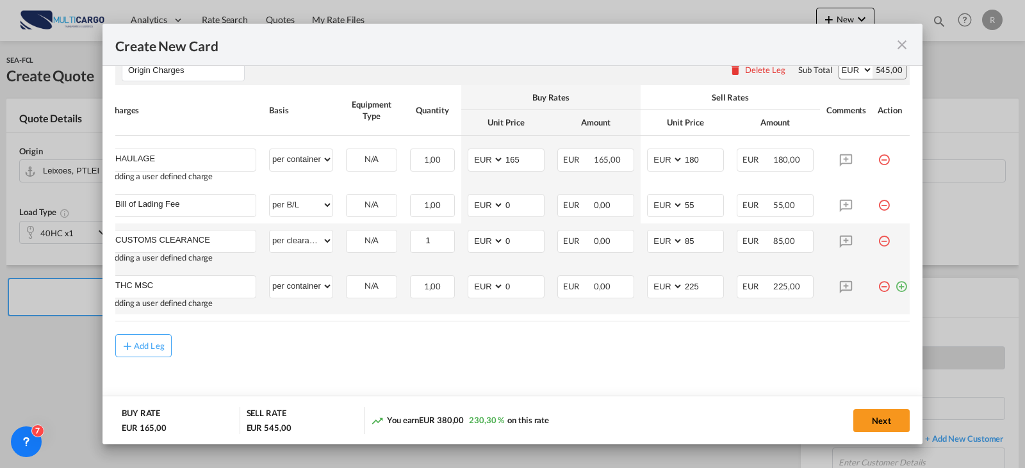
click at [896, 288] on md-icon "icon-plus-circle-outline green-400-fg" at bounding box center [901, 281] width 13 height 13
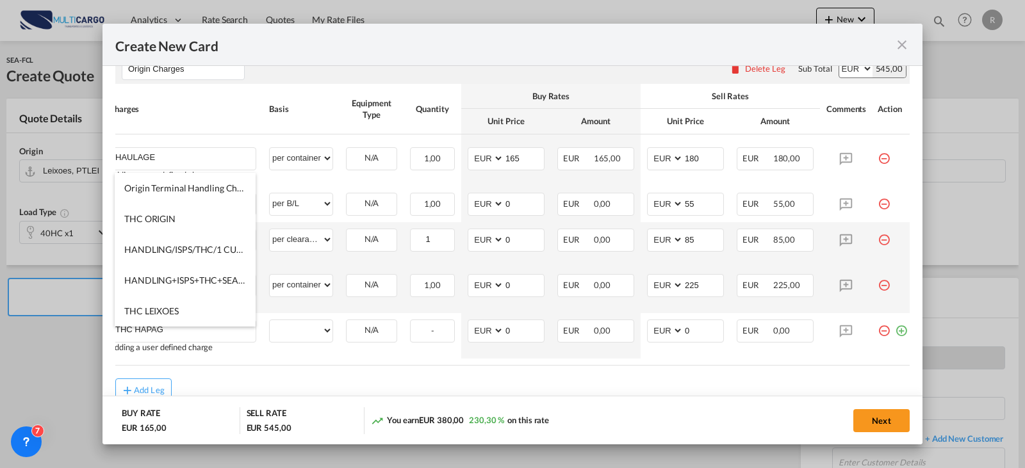
type input "THC HAPAG"
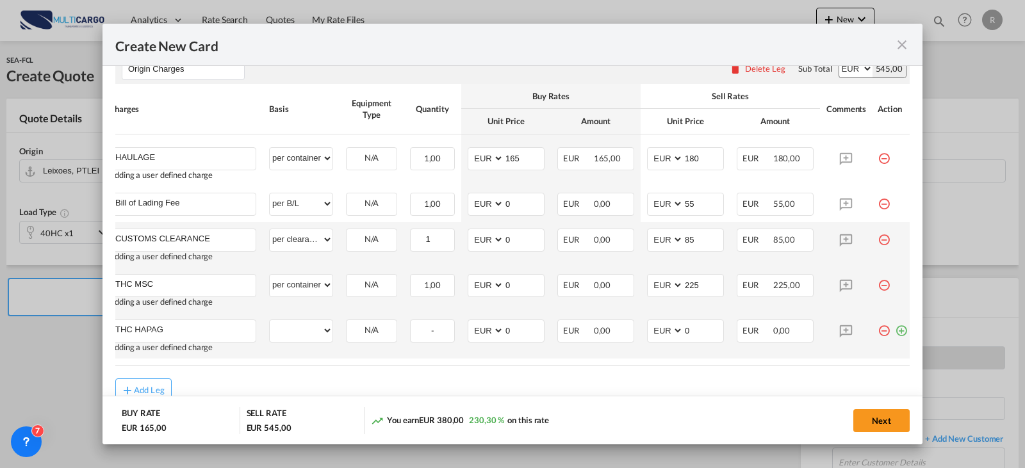
click at [328, 350] on td "per equipment per container per B/L per shipping bill per shipment per pallet p…" at bounding box center [301, 335] width 77 height 45
click at [319, 336] on select "per equipment per container per B/L per shipping bill per shipment per pallet p…" at bounding box center [301, 330] width 63 height 20
select select "per container"
click at [270, 326] on select "per equipment per container per B/L per shipping bill per shipment per pallet p…" at bounding box center [301, 330] width 63 height 20
type input "235"
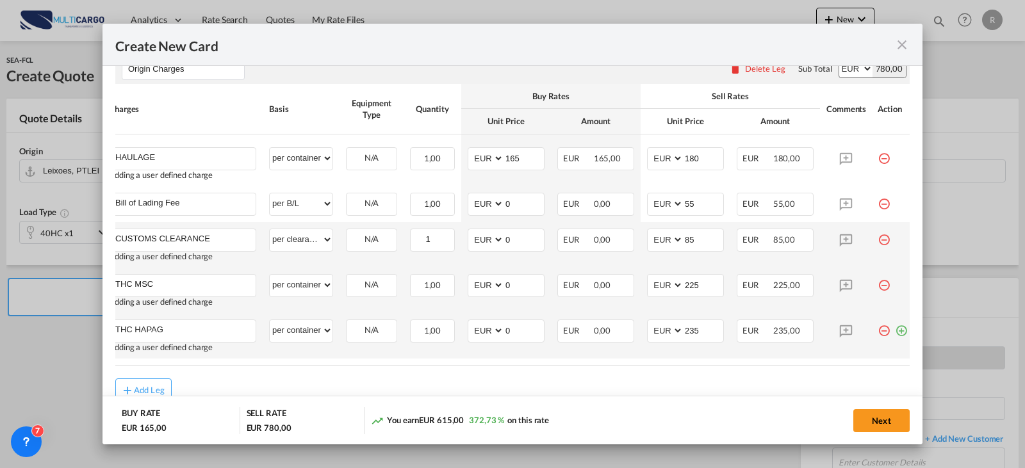
click at [896, 332] on md-icon "icon-plus-circle-outline green-400-fg" at bounding box center [901, 326] width 13 height 13
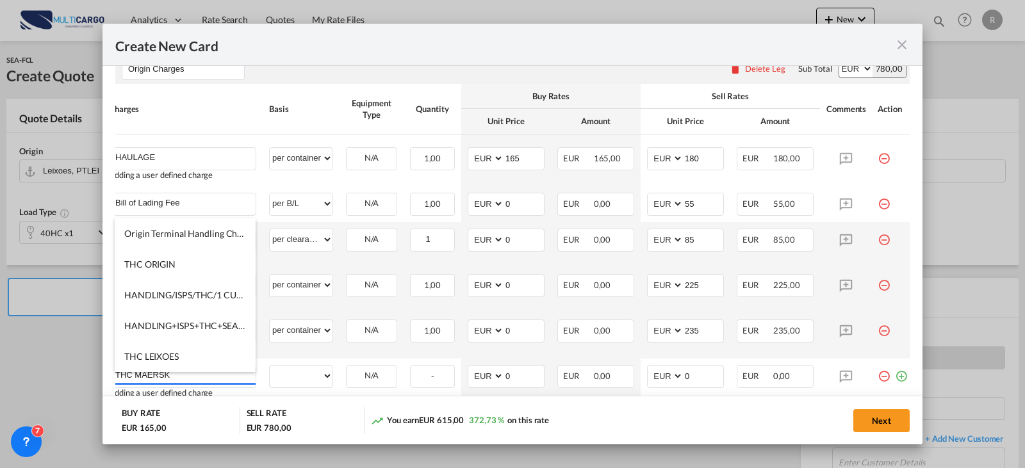
type input "THC MAERSK"
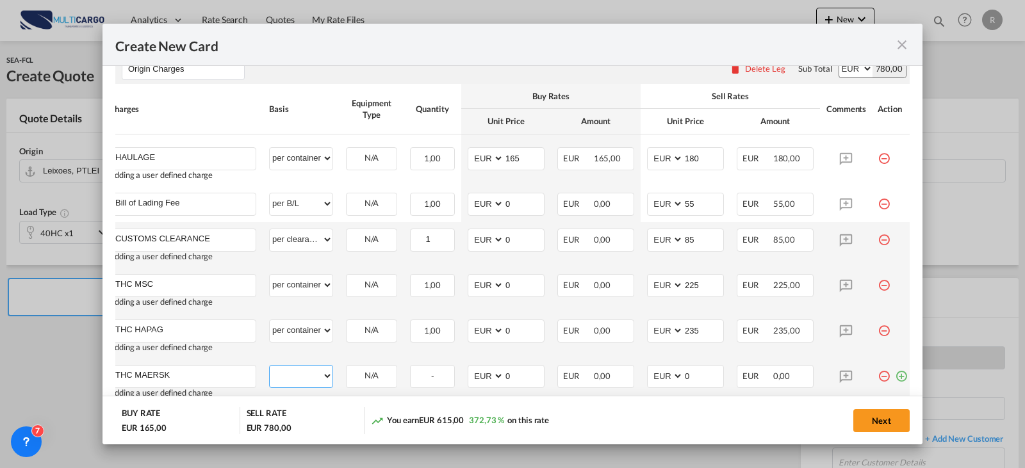
click at [306, 375] on select "per equipment per container per B/L per shipping bill per shipment per pallet p…" at bounding box center [301, 376] width 63 height 20
select select "per container"
click at [270, 371] on select "per equipment per container per B/L per shipping bill per shipment per pallet p…" at bounding box center [301, 376] width 63 height 20
type input "241"
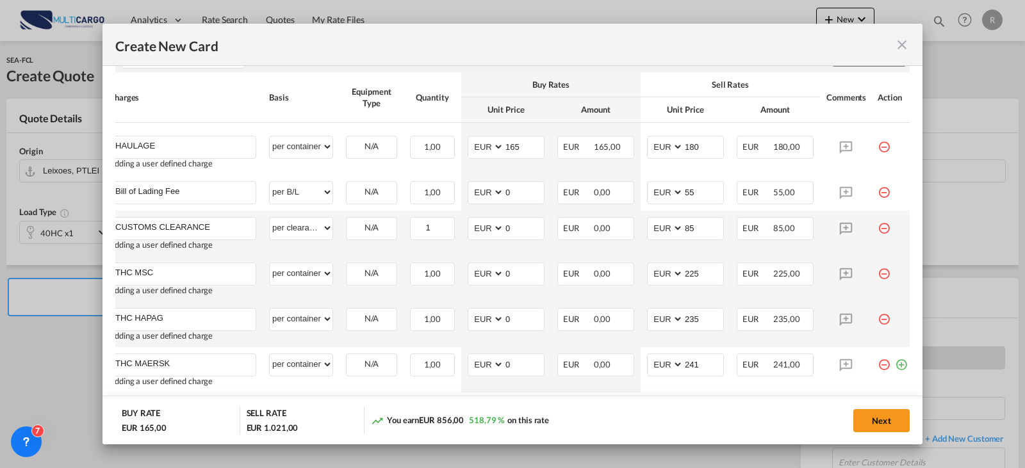
scroll to position [574, 0]
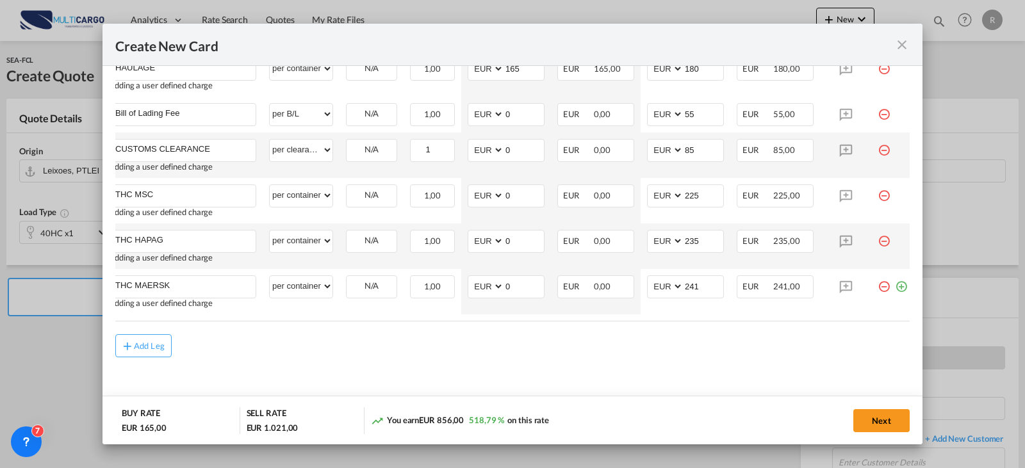
click at [902, 287] on md-dialog-content "Port of Loading PTLEI T/S Liner/Carrier OTHERS Service Type Origin Service Mode…" at bounding box center [512, 255] width 820 height 379
click at [896, 282] on md-icon "icon-plus-circle-outline green-400-fg" at bounding box center [901, 281] width 13 height 13
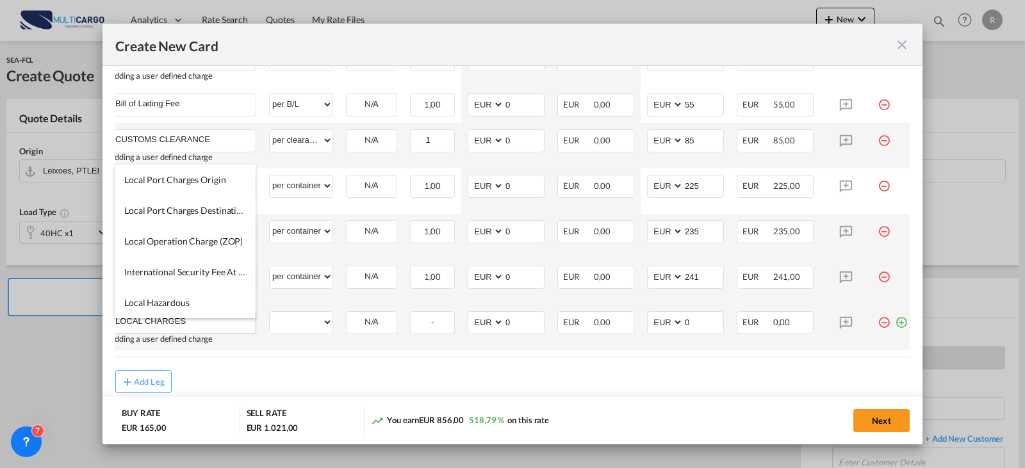
type input "LOCAL CHARGES"
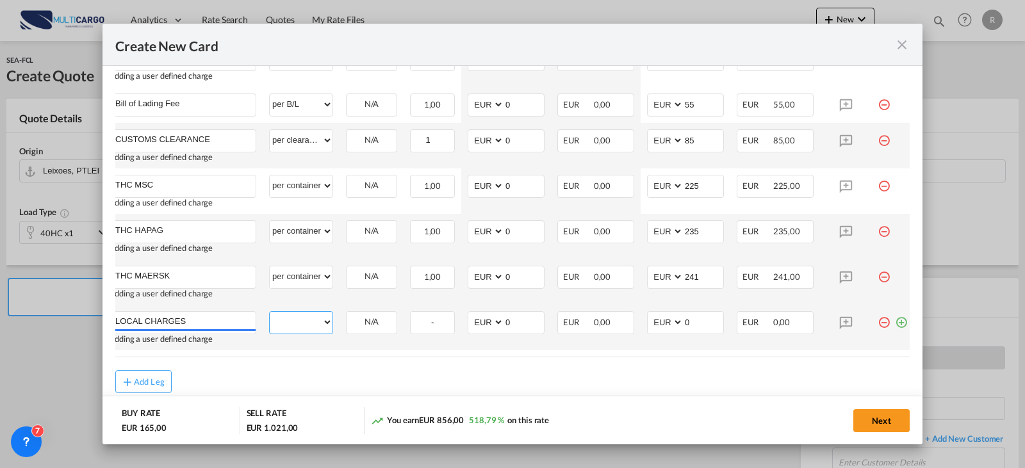
click at [323, 325] on select "per equipment per container per B/L per shipping bill per shipment per pallet p…" at bounding box center [301, 322] width 63 height 20
select select "per container"
click at [270, 318] on select "per equipment per container per B/L per shipping bill per shipment per pallet p…" at bounding box center [301, 322] width 63 height 20
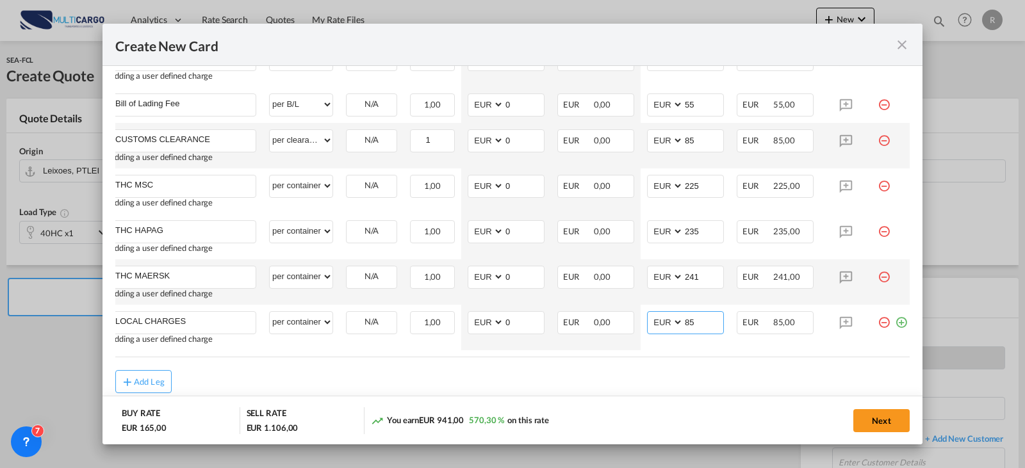
type input "85"
click at [899, 324] on md-icon "icon-plus-circle-outline green-400-fg" at bounding box center [901, 317] width 13 height 13
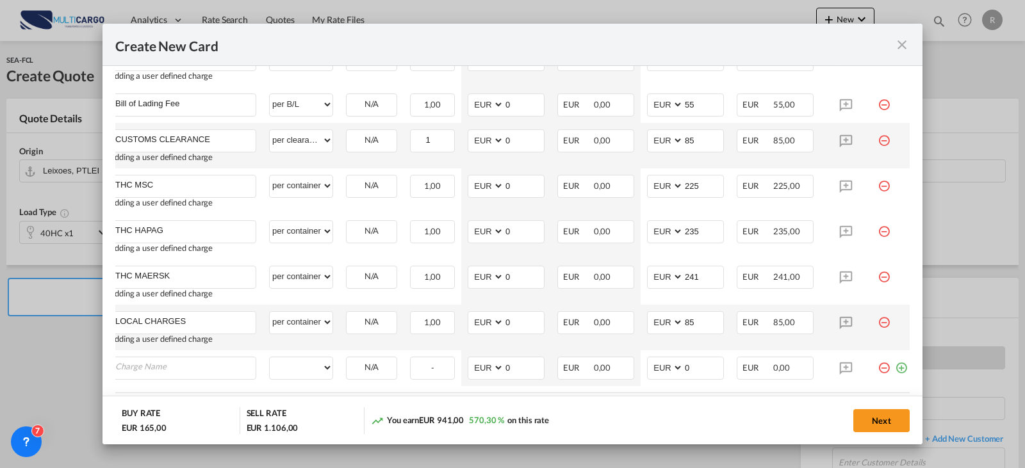
scroll to position [638, 0]
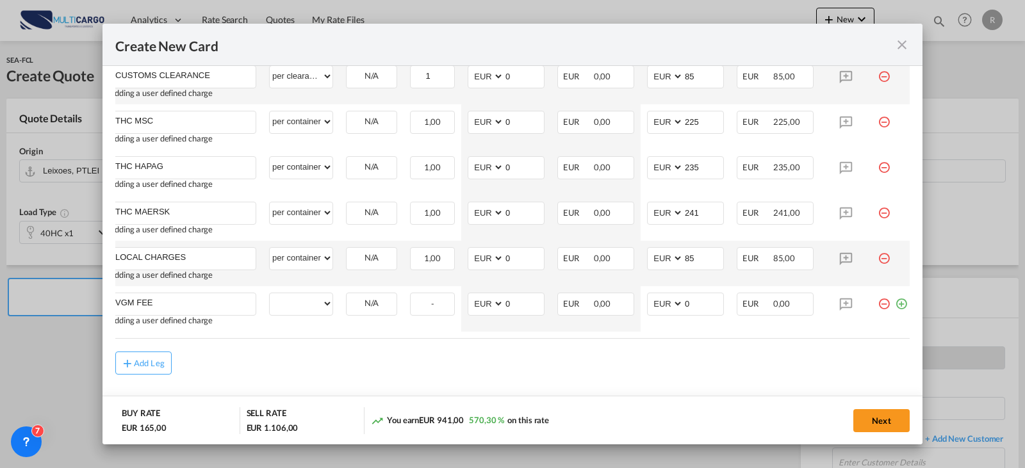
type input "VGM FEE"
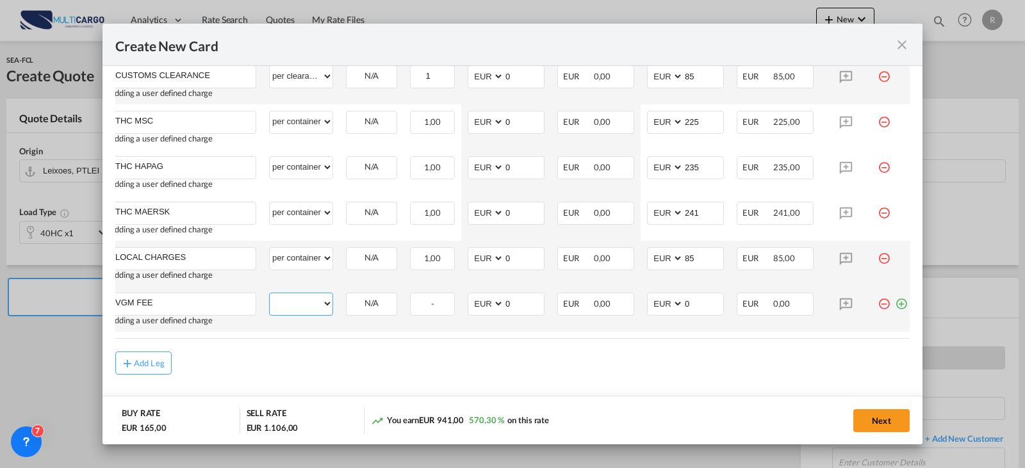
click at [320, 308] on select "per equipment per container per B/L per shipping bill per shipment per pallet p…" at bounding box center [301, 303] width 63 height 20
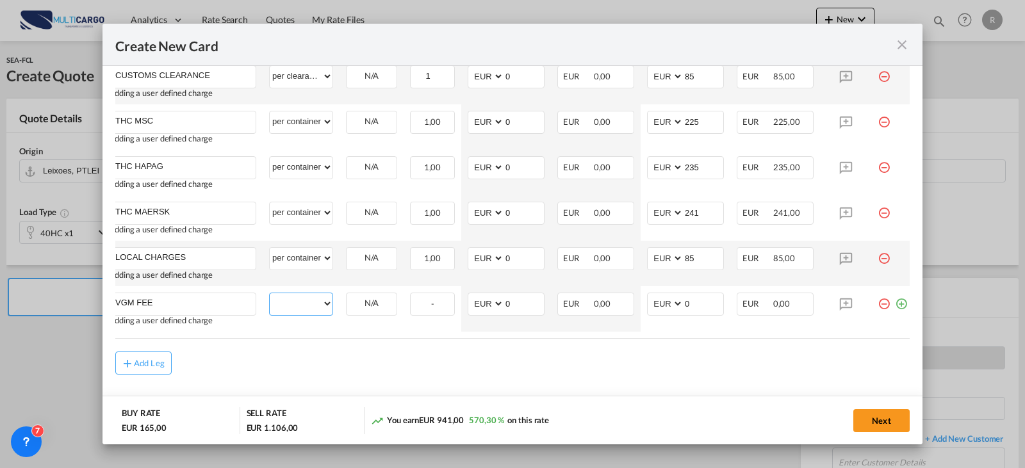
select select "per container"
click at [270, 299] on select "per equipment per container per B/L per shipping bill per shipment per pallet p…" at bounding box center [301, 303] width 63 height 20
type input "30"
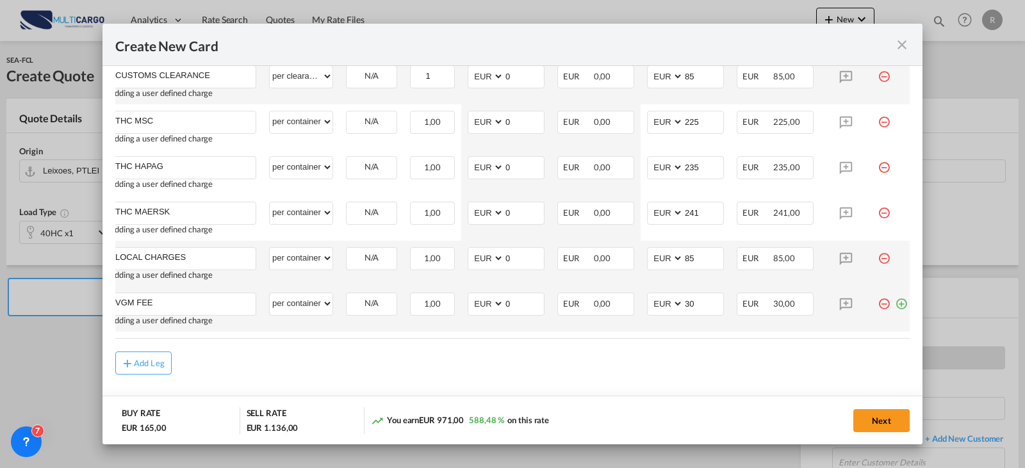
click at [894, 305] on div "Create New CardPort ..." at bounding box center [898, 299] width 17 height 13
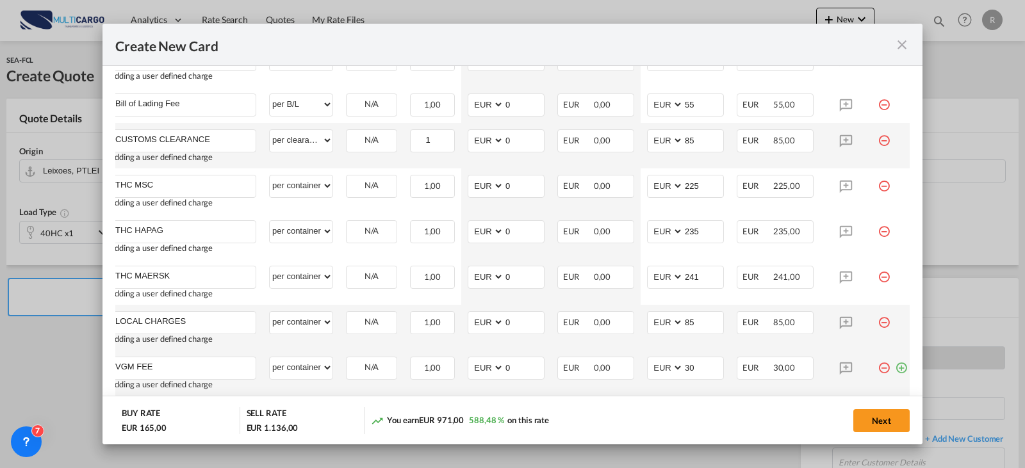
scroll to position [665, 0]
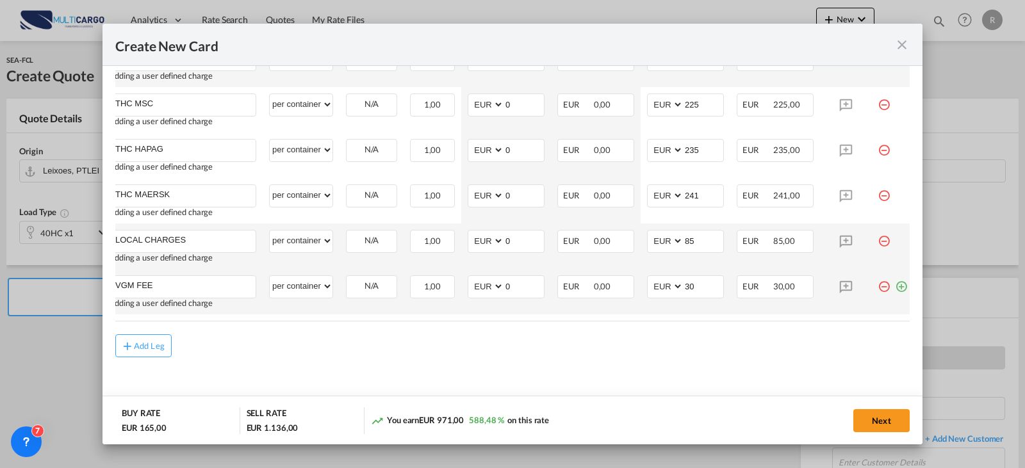
click at [896, 285] on md-icon "icon-plus-circle-outline green-400-fg" at bounding box center [901, 281] width 13 height 13
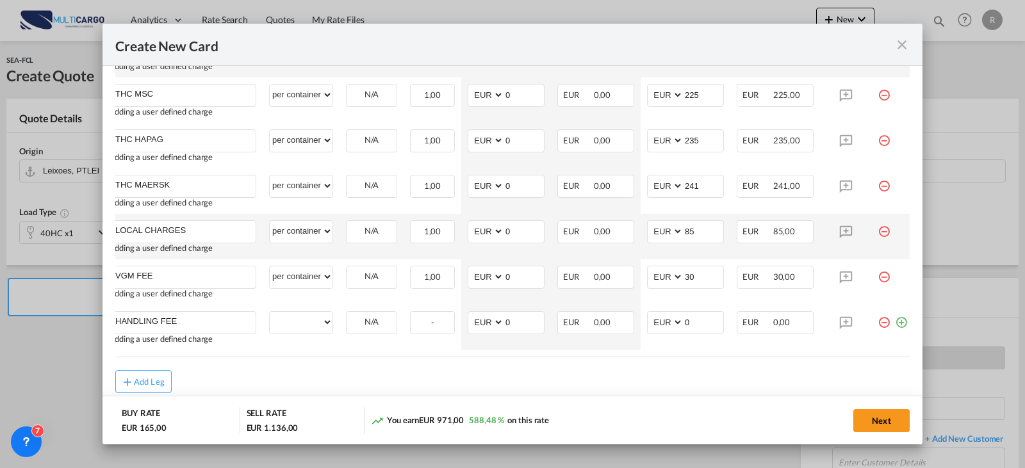
type input "HANDLING FEE"
click at [312, 325] on select "per equipment per container per B/L per shipping bill per shipment per pallet p…" at bounding box center [301, 322] width 63 height 20
select select "per container"
click at [270, 318] on select "per equipment per container per B/L per shipping bill per shipment per pallet p…" at bounding box center [301, 322] width 63 height 20
type input "20"
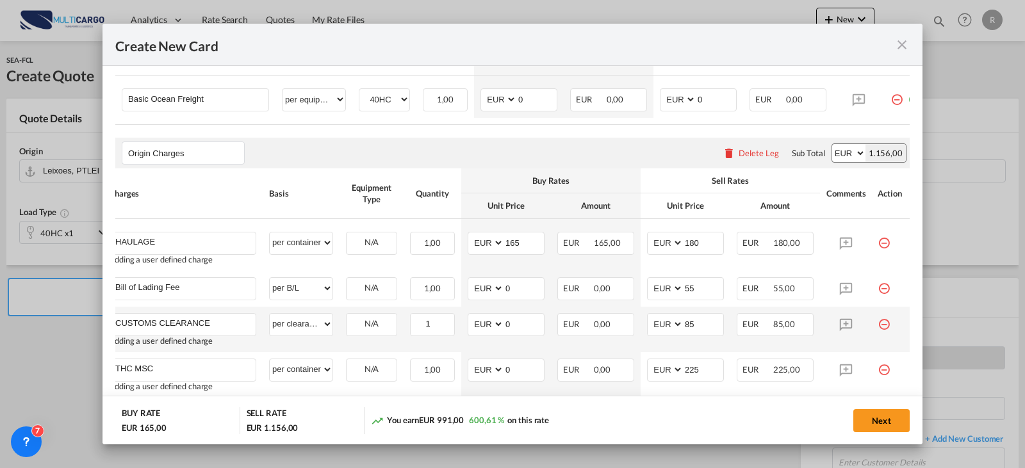
scroll to position [454, 0]
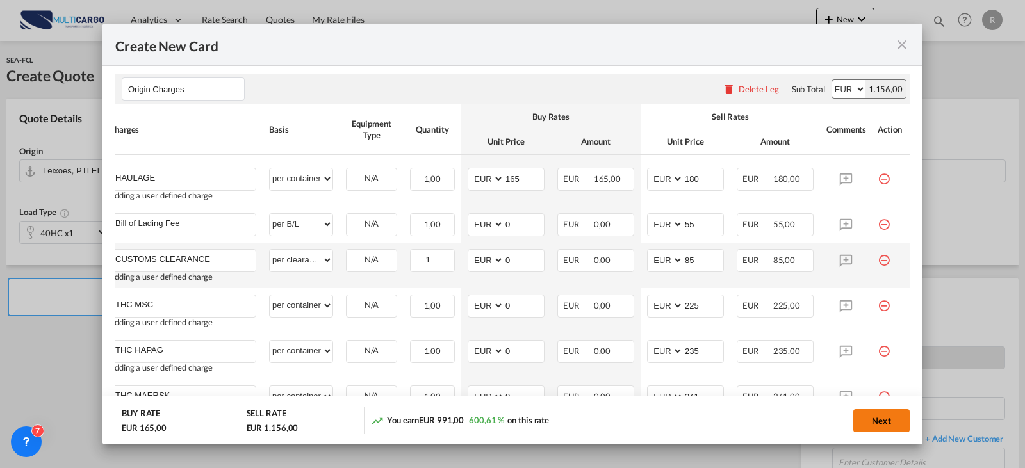
click at [886, 425] on button "Next" at bounding box center [881, 420] width 56 height 23
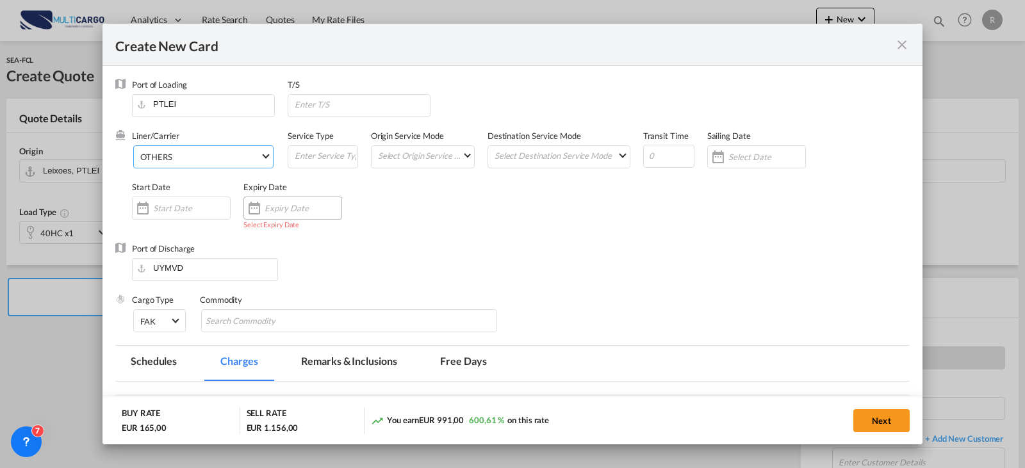
click at [278, 200] on div "Create New CardPort ..." at bounding box center [292, 208] width 99 height 23
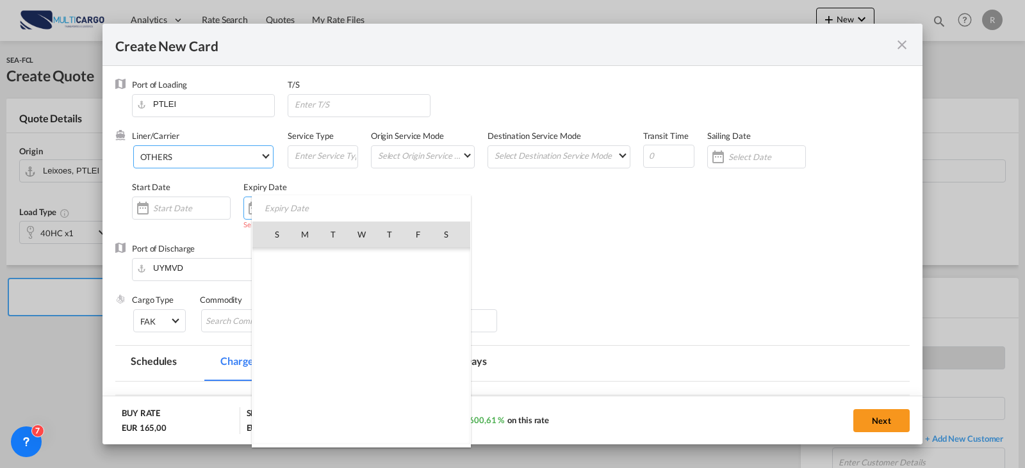
scroll to position [296622, 0]
click at [283, 209] on div "S M T W T F S Jun 2025 1 2 3 4 5 6 7 8 9 10 11 12 13 14 15 16 17 18 19 20 21 22…" at bounding box center [361, 321] width 219 height 252
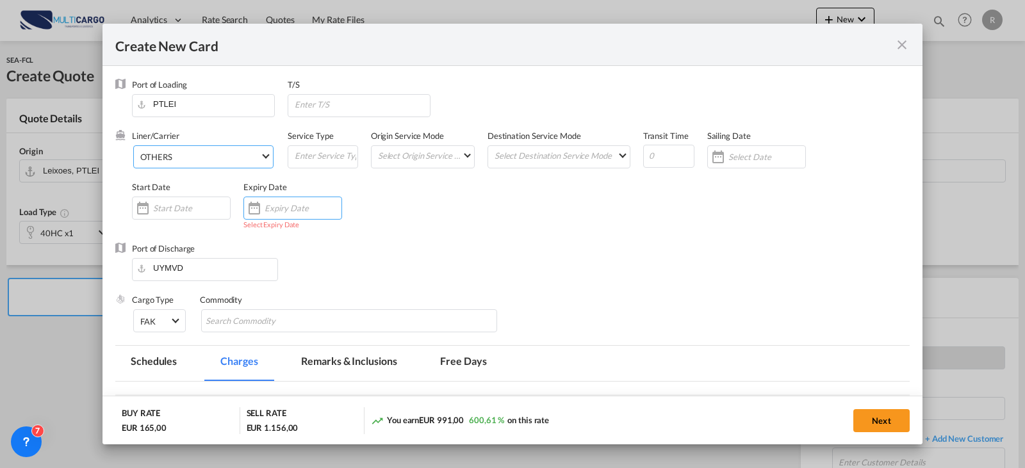
click at [283, 209] on input "Create New CardPort ..." at bounding box center [302, 208] width 77 height 10
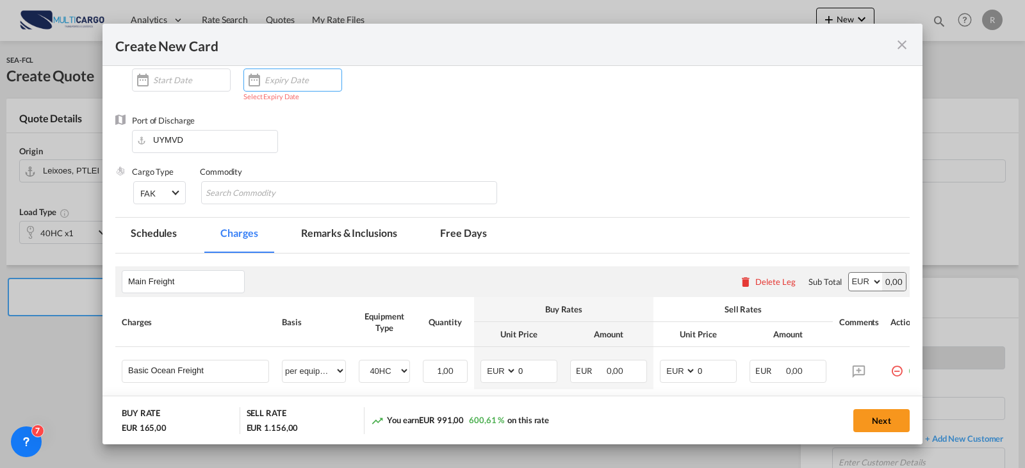
scroll to position [64, 0]
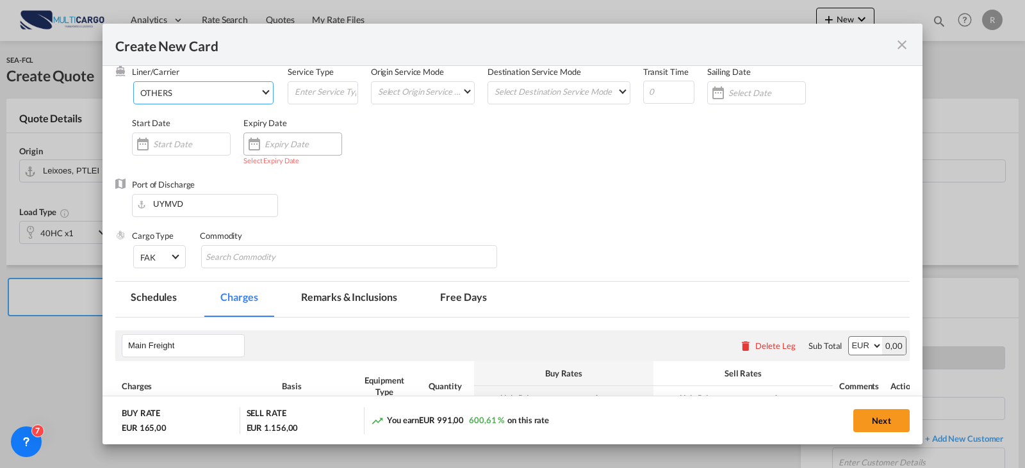
click at [280, 142] on input "Create New CardPort ..." at bounding box center [302, 144] width 77 height 10
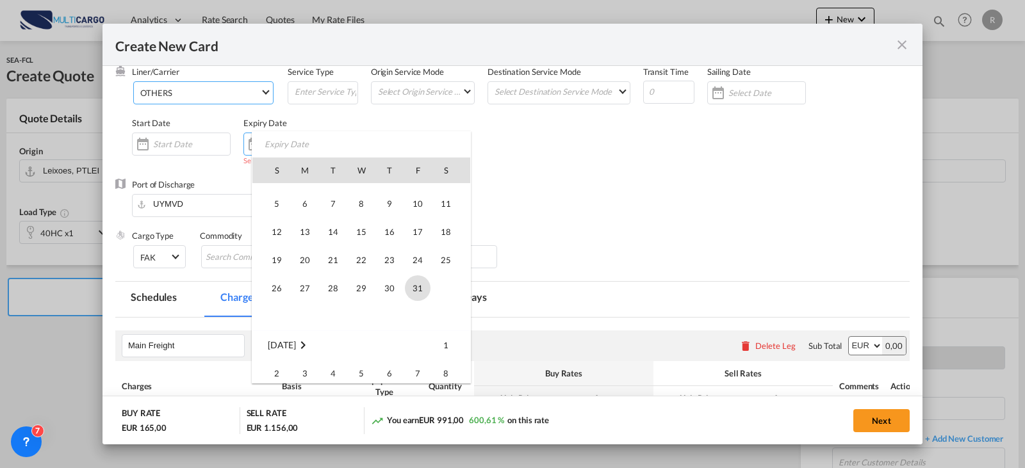
scroll to position [296942, 0]
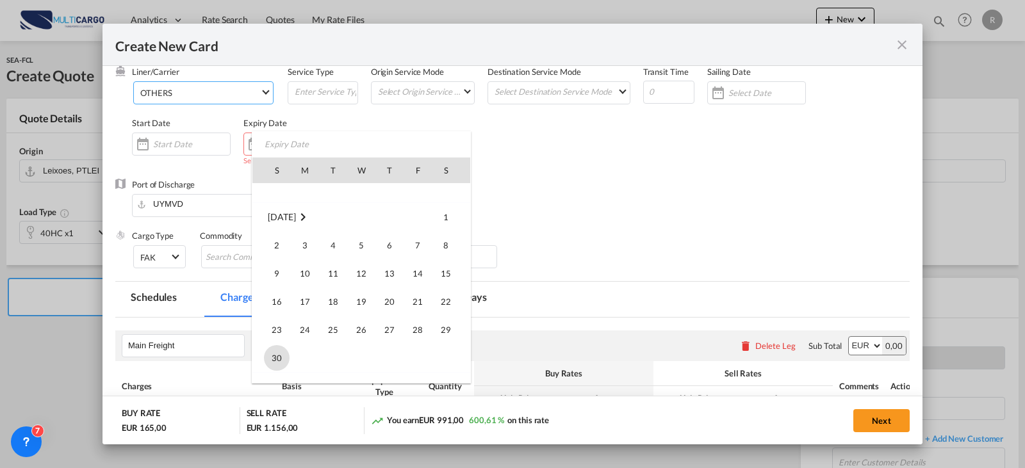
click at [278, 352] on span "30" at bounding box center [277, 358] width 26 height 26
type input "30 Nov 2025"
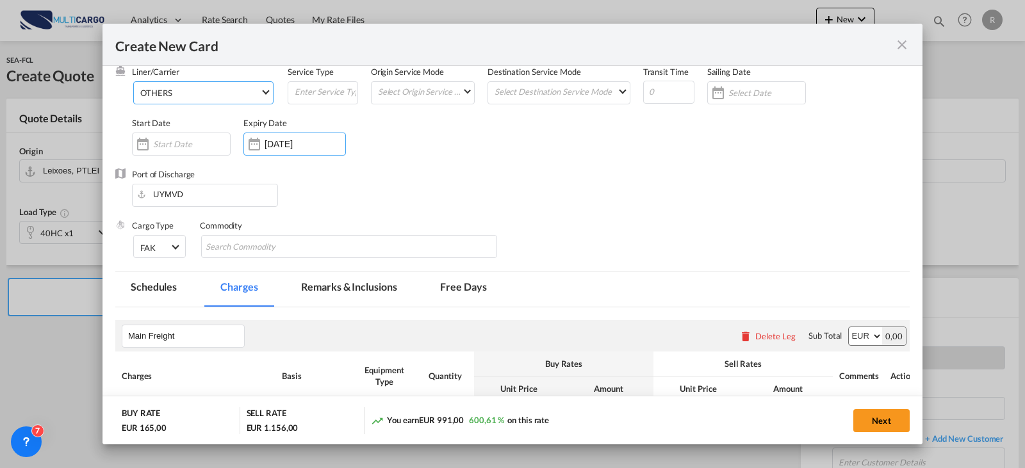
click at [564, 173] on div "Port of Discharge UYMVD" at bounding box center [512, 193] width 794 height 51
click at [888, 417] on button "Next" at bounding box center [881, 420] width 56 height 23
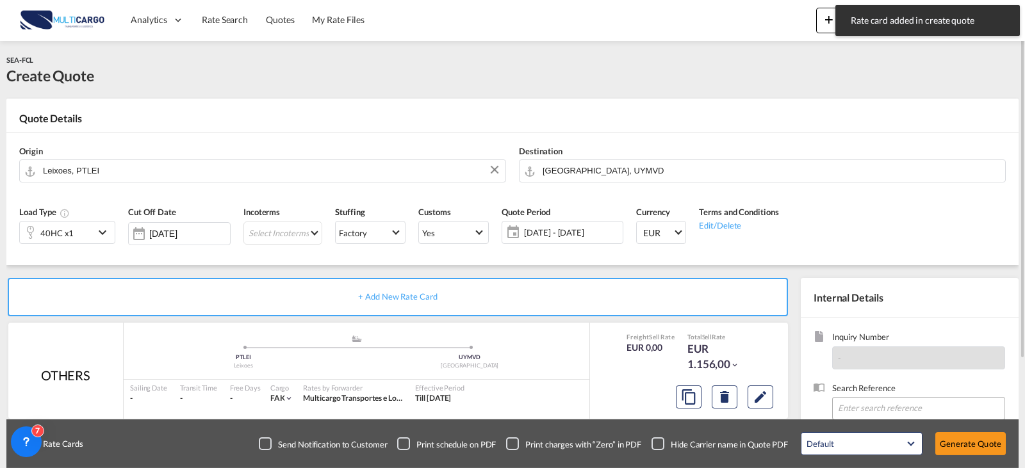
scroll to position [142, 0]
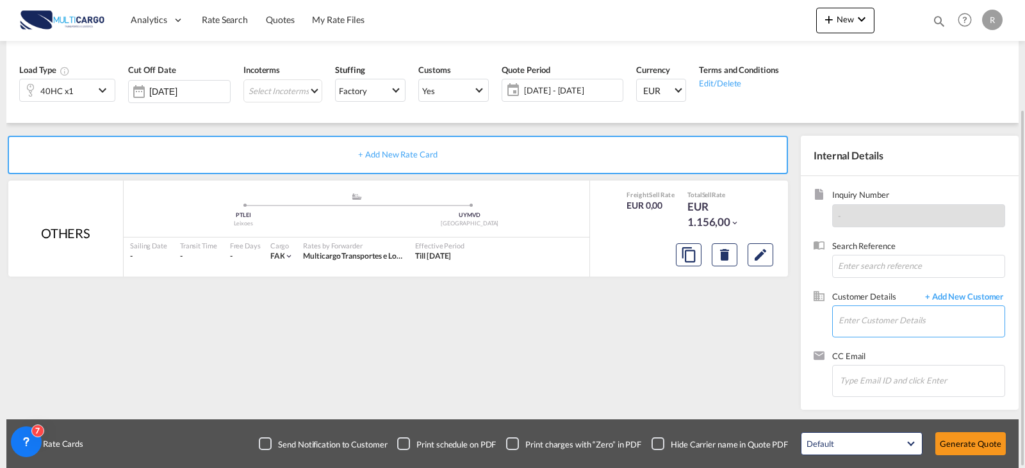
click at [945, 327] on input "Enter Customer Details" at bounding box center [921, 320] width 166 height 29
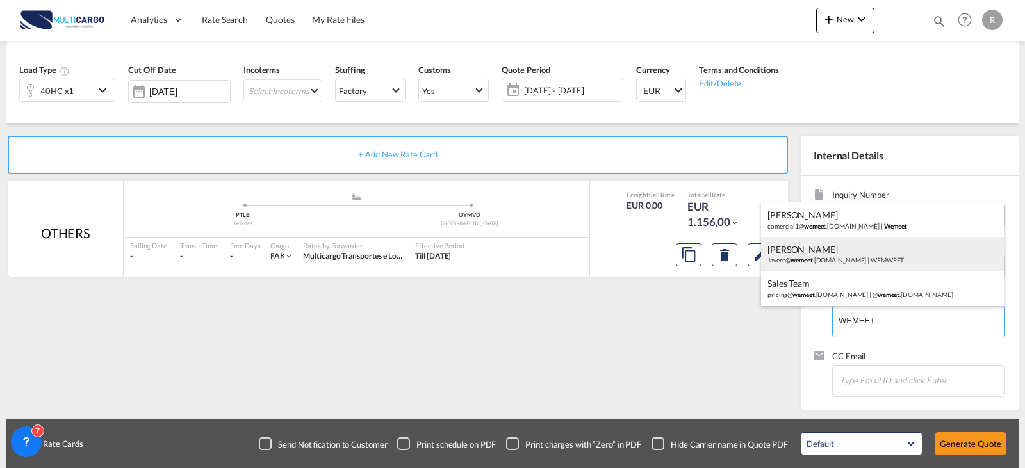
click at [883, 263] on div "JONATHAN AVERO Javero@ wemeet .com.uy | WEMWEET" at bounding box center [882, 254] width 243 height 35
type input "WEMWEET, JONATHAN AVERO, Javero@wemeet.com.uy"
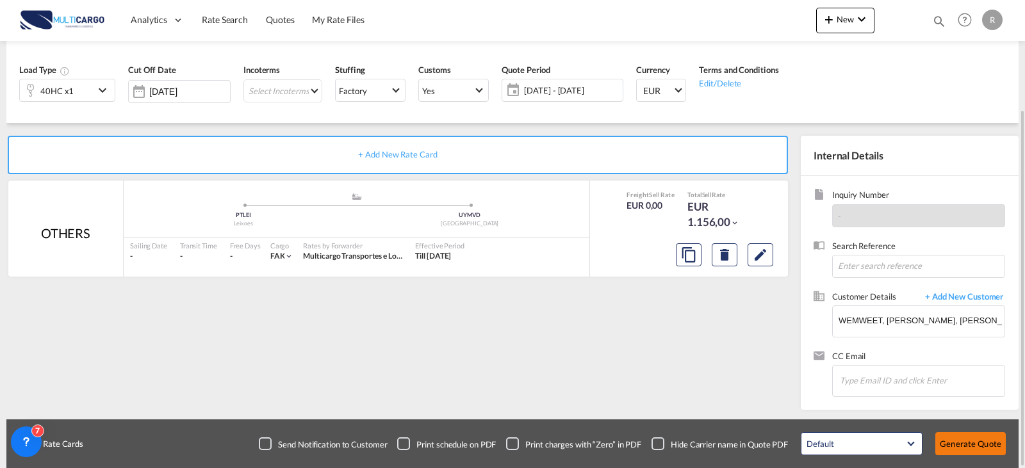
click at [975, 437] on button "Generate Quote" at bounding box center [970, 443] width 70 height 23
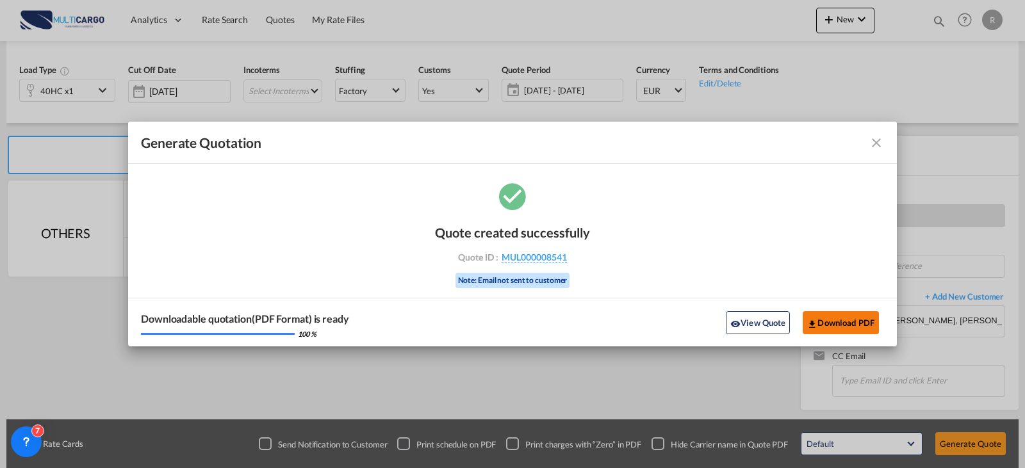
click at [851, 324] on button "Download PDF" at bounding box center [840, 322] width 76 height 23
